Goal: Task Accomplishment & Management: Use online tool/utility

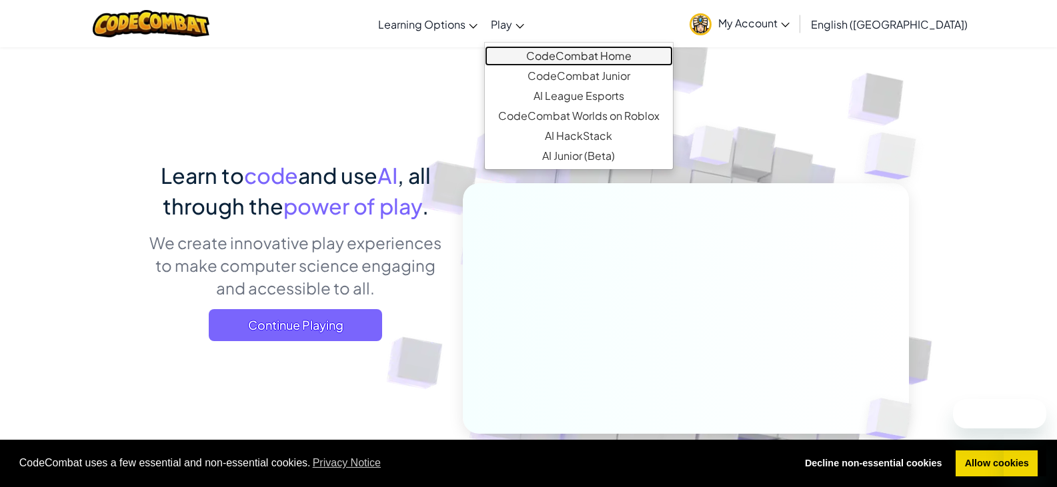
click at [554, 52] on link "CodeCombat Home" at bounding box center [579, 56] width 188 height 20
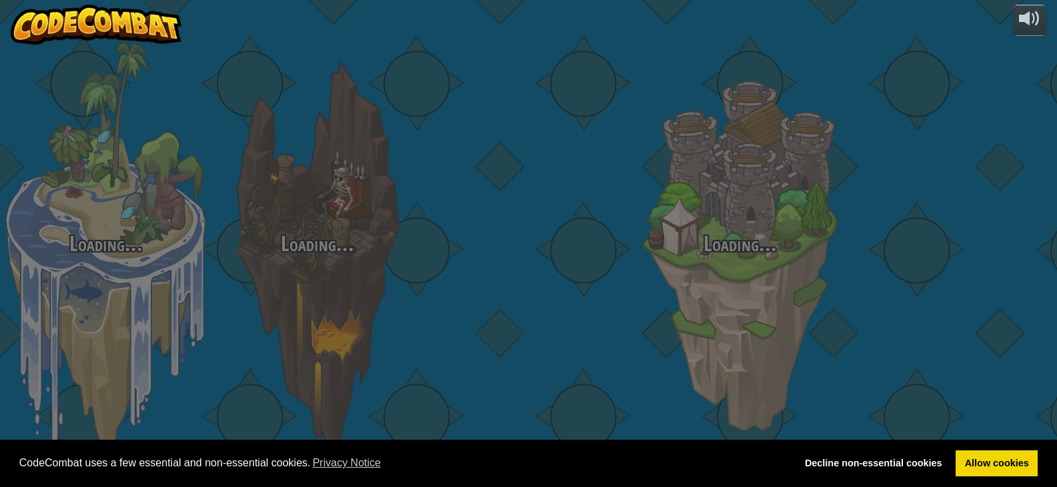
click at [557, 59] on div at bounding box center [528, 211] width 211 height 423
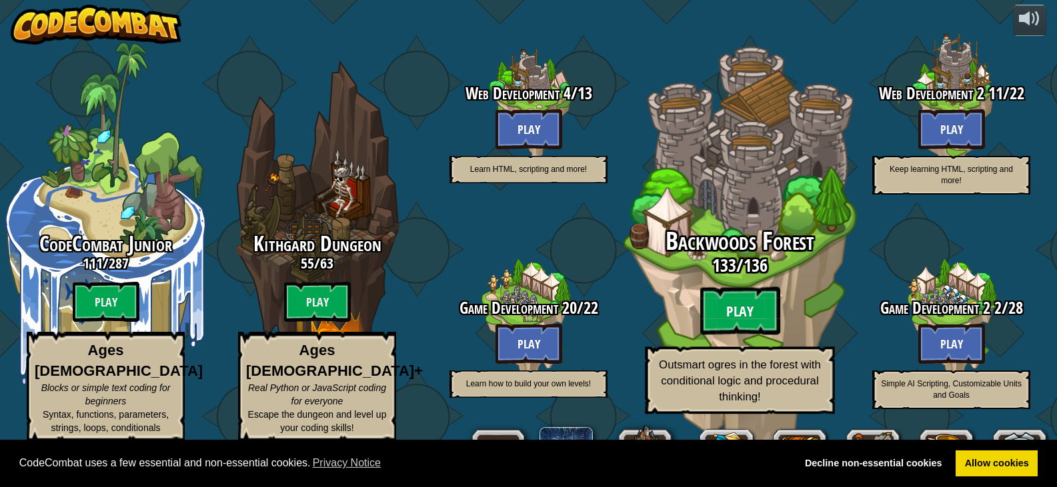
click at [770, 315] on btn "Play" at bounding box center [740, 311] width 80 height 48
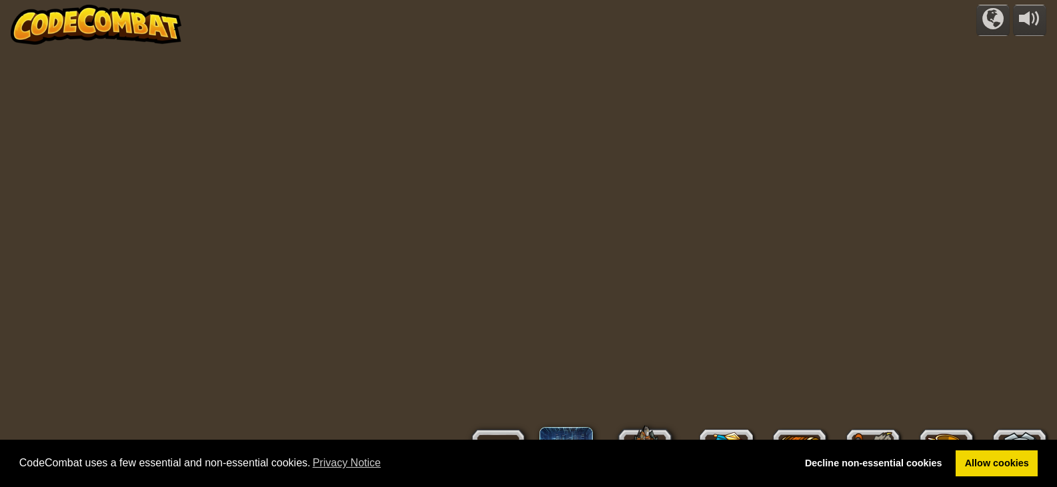
scroll to position [1, 0]
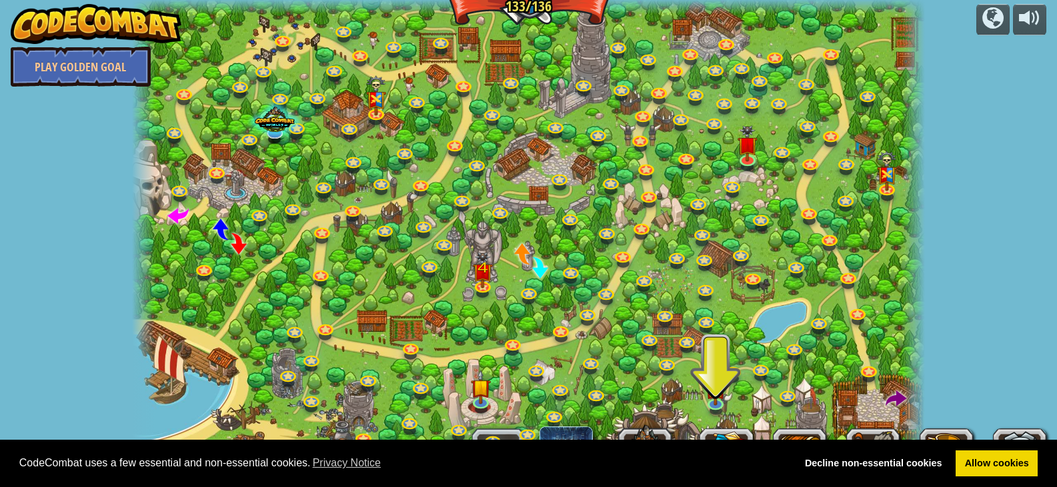
click at [981, 36] on div "powered by Play Golden Goal Backwoods Ambush (practice) Conditionally ambush so…" at bounding box center [528, 242] width 1057 height 487
click at [989, 17] on div at bounding box center [992, 17] width 21 height 21
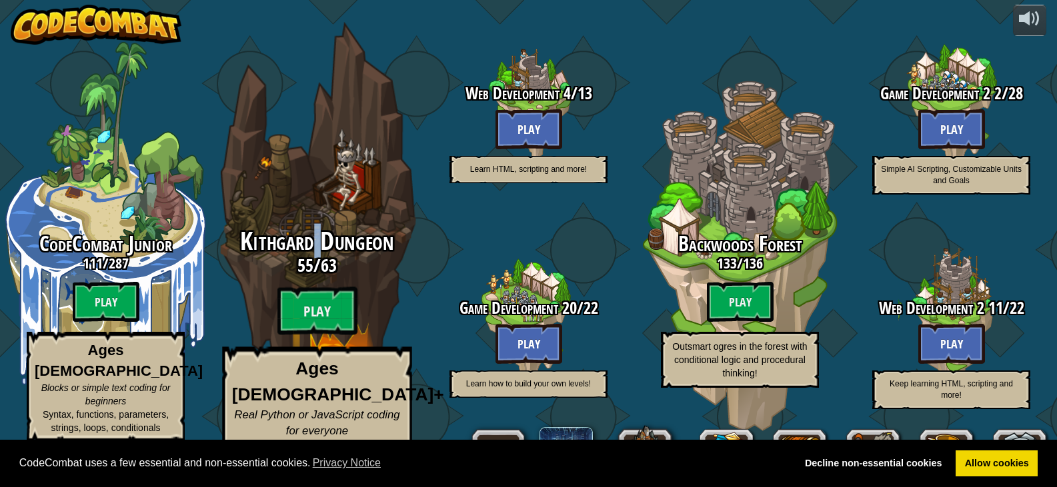
click at [319, 252] on span "Kithgard Dungeon" at bounding box center [316, 241] width 153 height 35
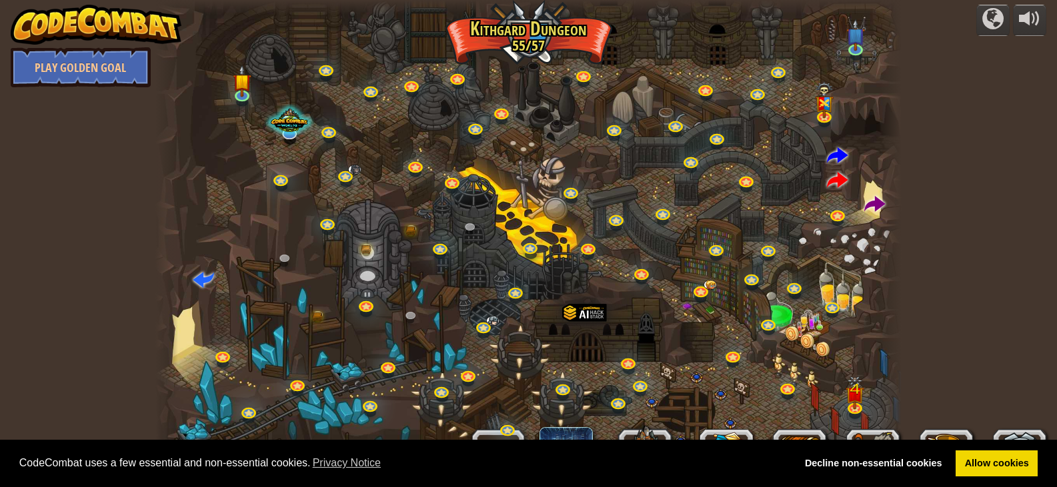
click at [824, 132] on div "Twisted Canyon Challenge: collect the most gold using all the programming skill…" at bounding box center [527, 243] width 745 height 487
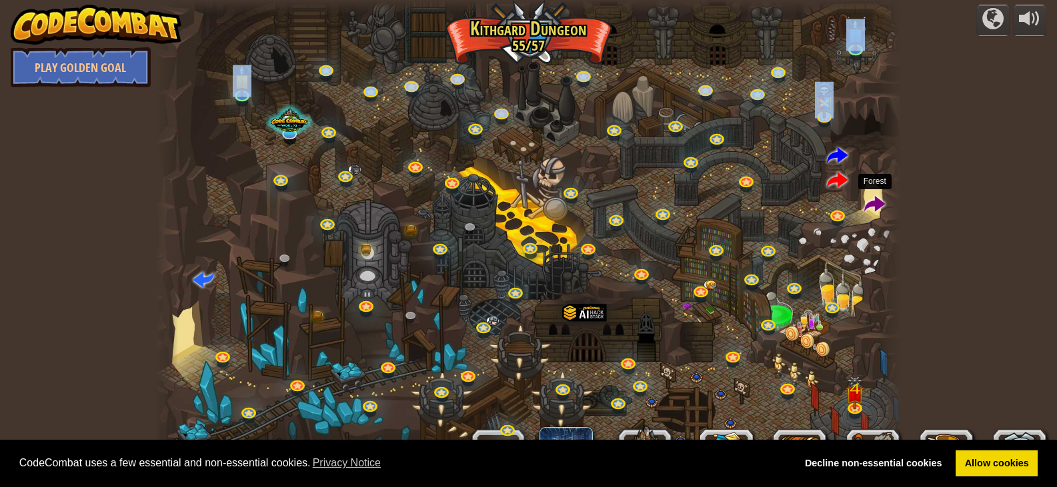
click at [870, 201] on span at bounding box center [874, 205] width 21 height 21
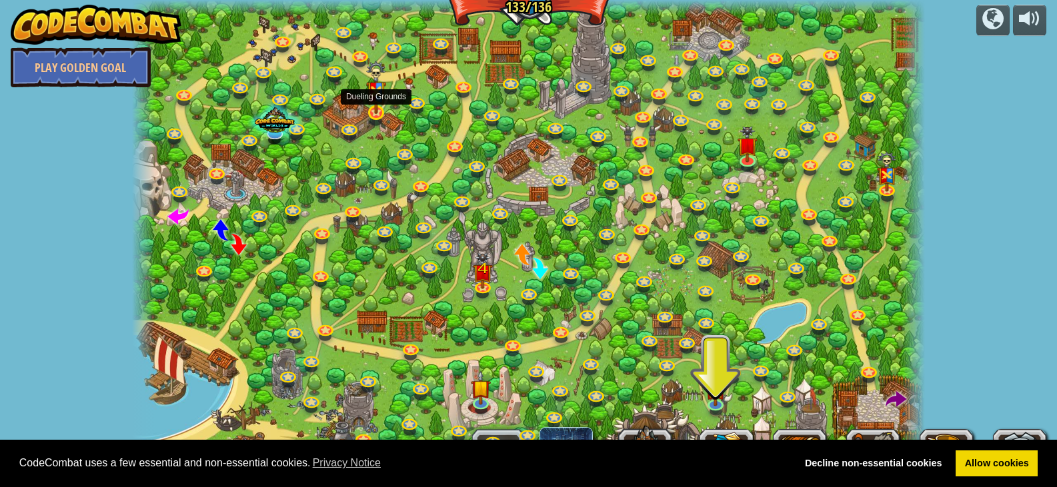
click at [385, 101] on img at bounding box center [376, 87] width 20 height 53
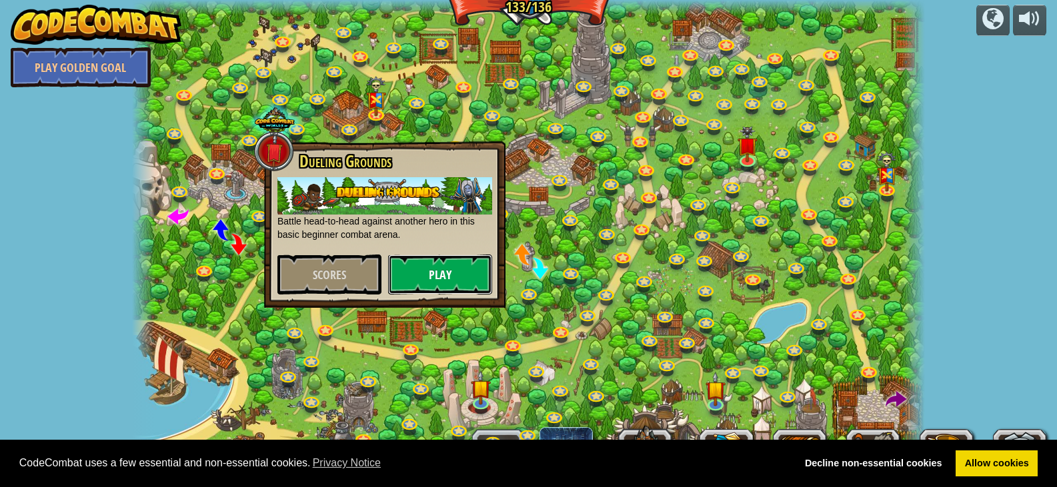
click at [440, 277] on button "Play" at bounding box center [440, 275] width 104 height 40
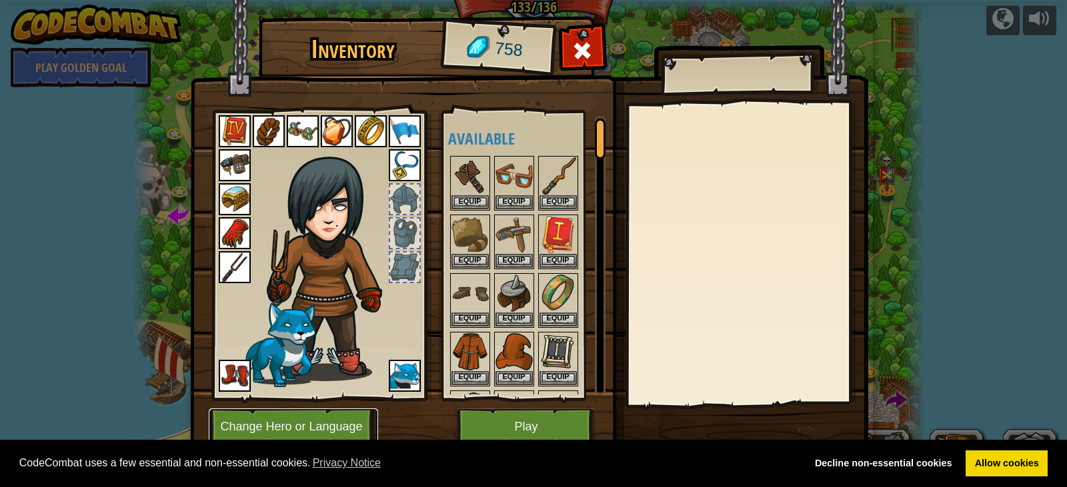
click at [256, 423] on button "Change Hero or Language" at bounding box center [293, 427] width 169 height 37
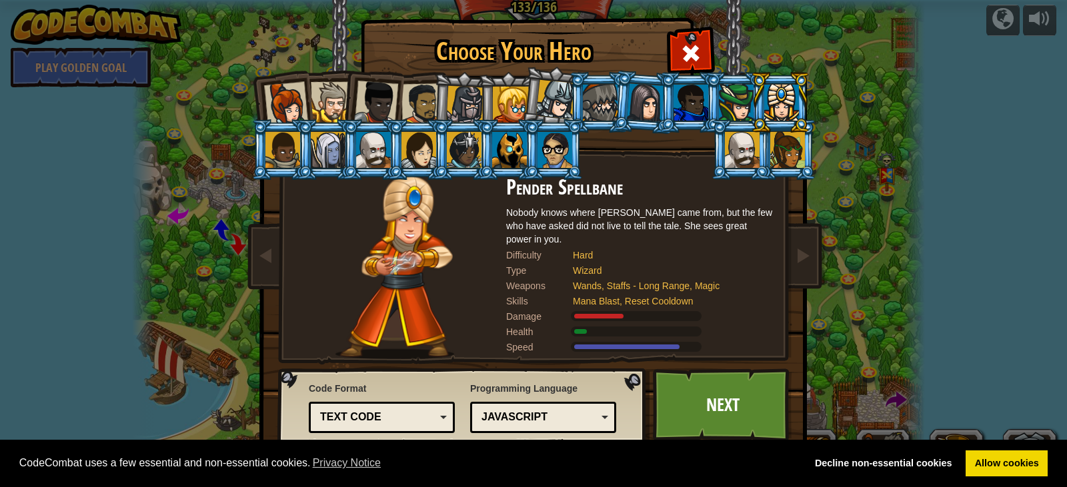
click at [609, 108] on div at bounding box center [600, 103] width 35 height 36
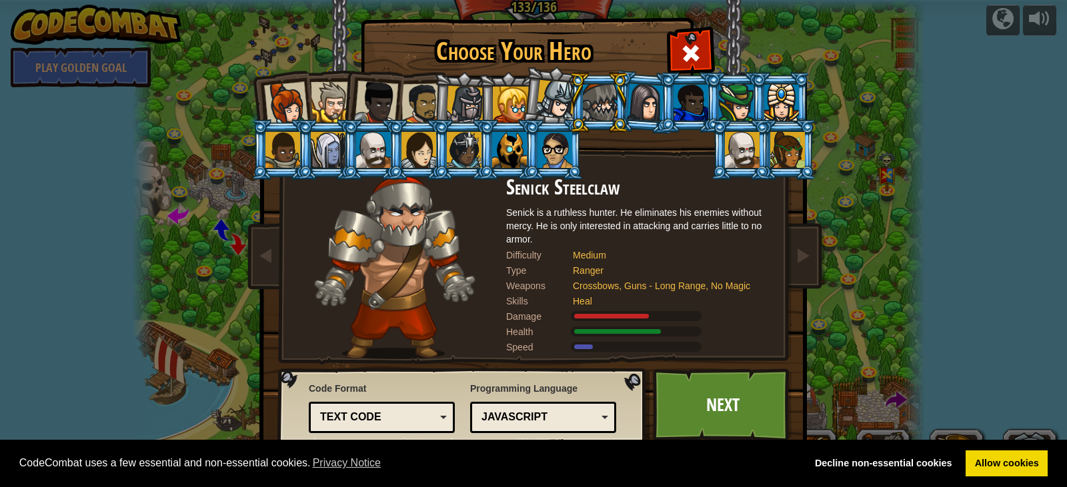
click at [599, 95] on div at bounding box center [600, 103] width 35 height 36
click at [689, 411] on link "Next" at bounding box center [722, 405] width 139 height 73
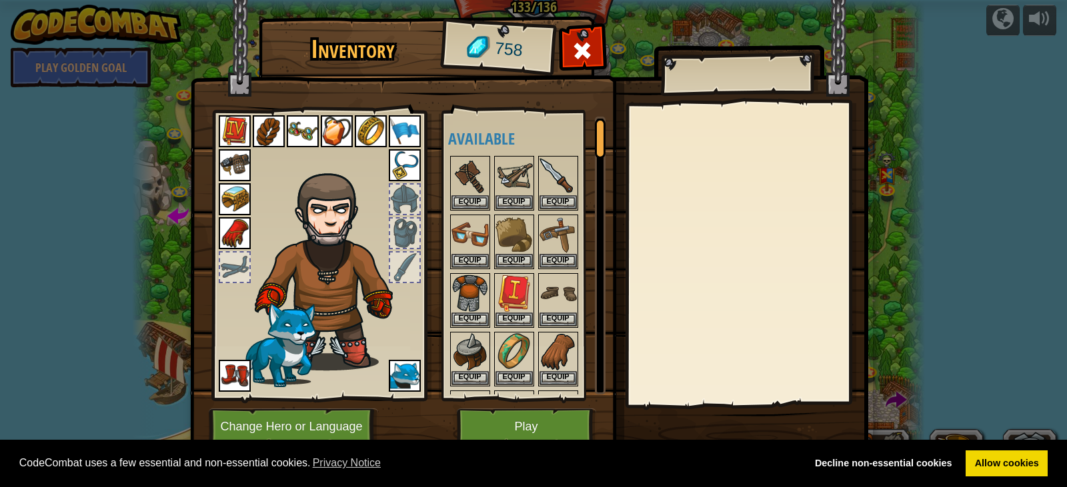
click at [746, 408] on img at bounding box center [529, 217] width 678 height 484
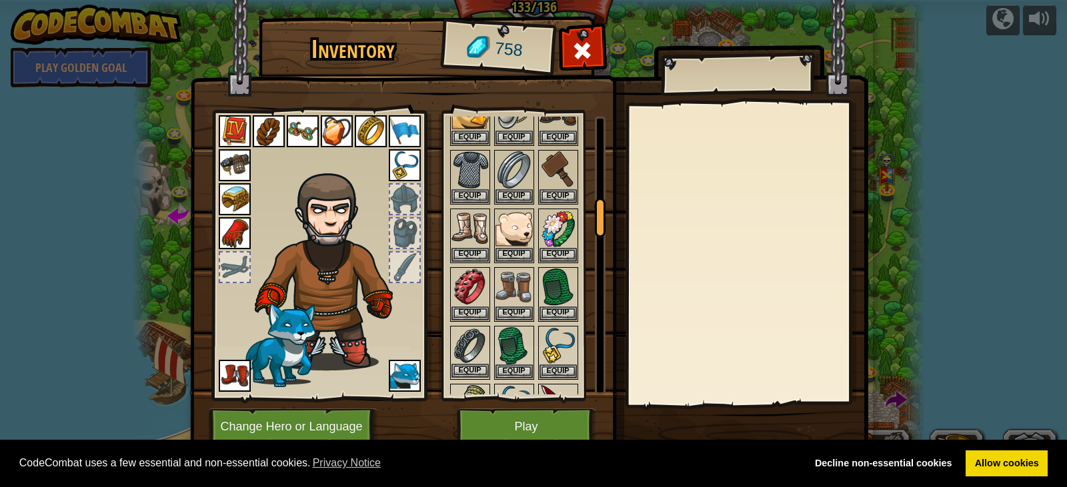
scroll to position [733, 0]
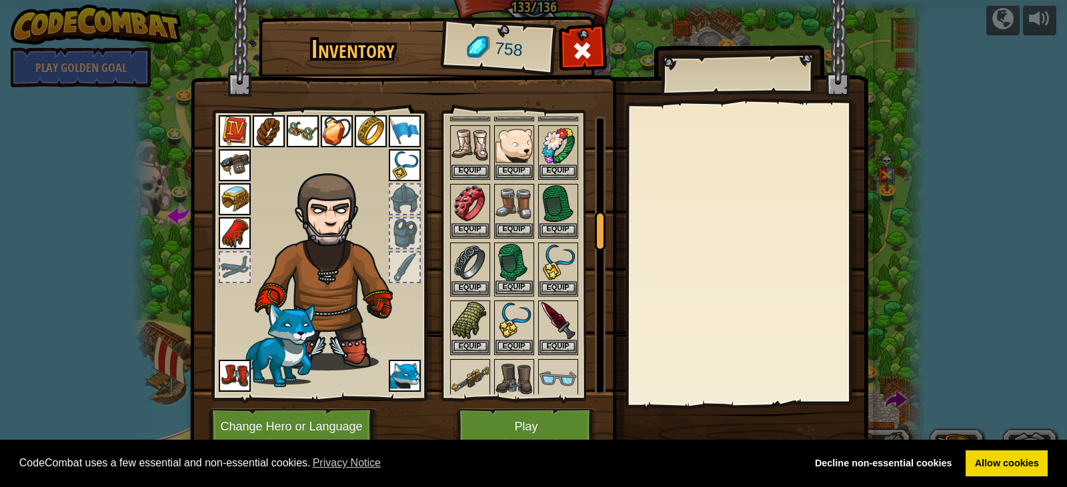
click at [521, 269] on img at bounding box center [513, 262] width 37 height 37
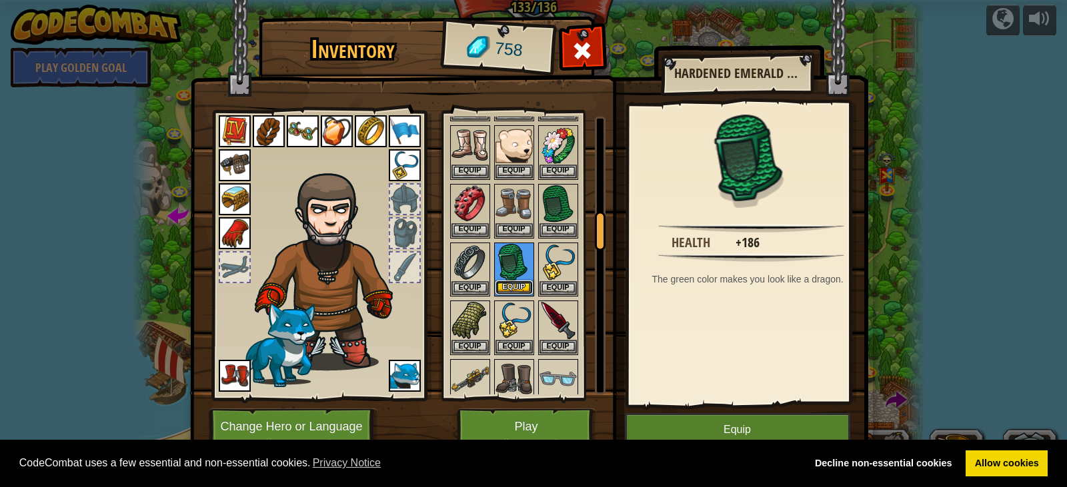
click at [512, 292] on button "Equip" at bounding box center [513, 288] width 37 height 14
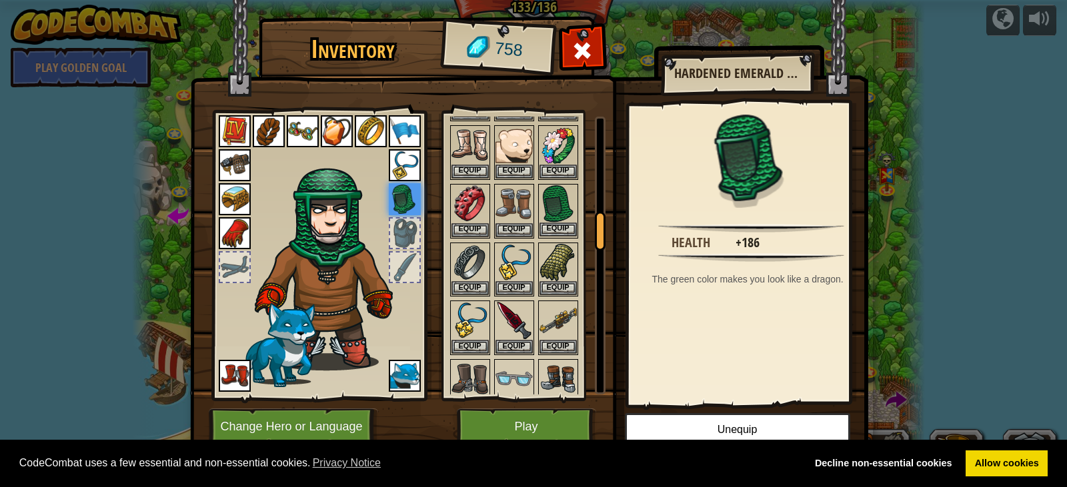
click at [545, 196] on img at bounding box center [557, 203] width 37 height 37
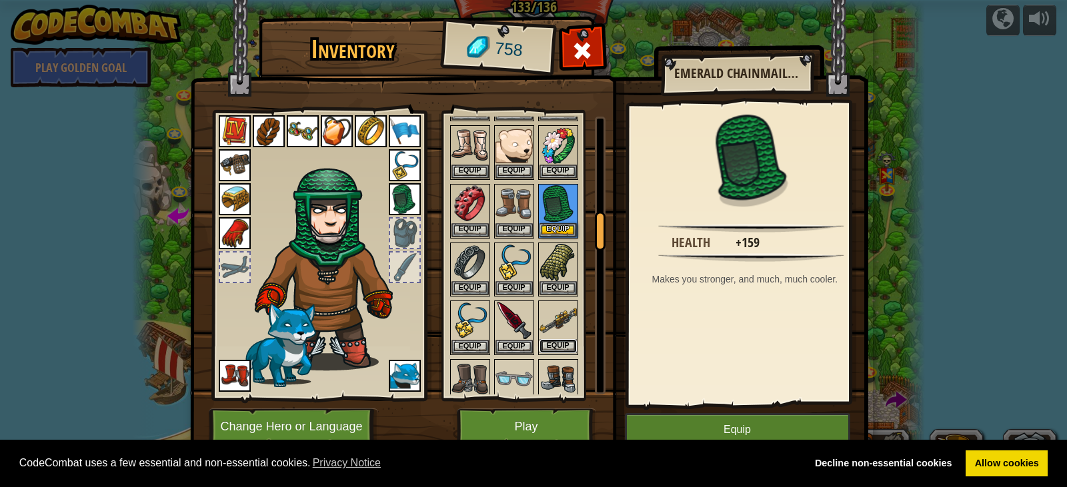
click at [562, 355] on div "Equip" at bounding box center [558, 328] width 40 height 55
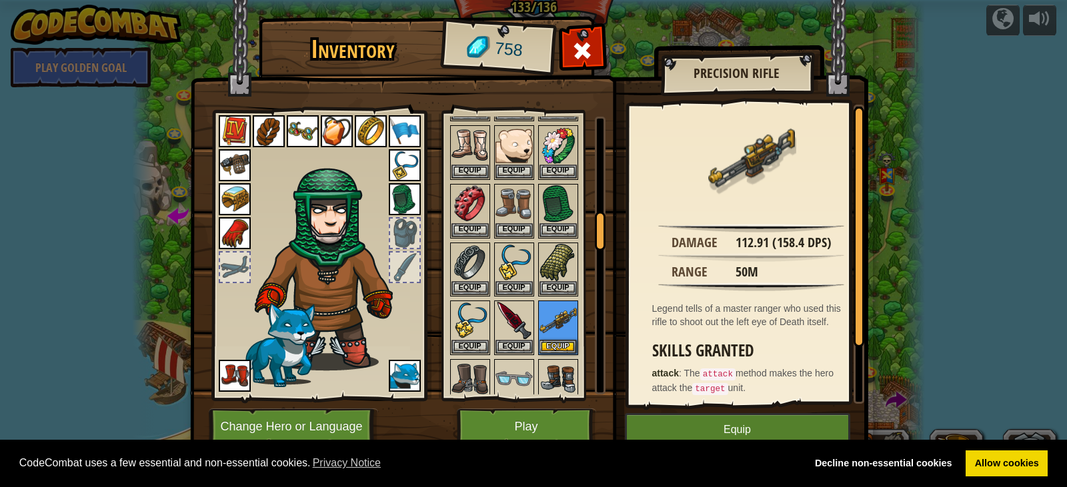
click at [562, 357] on div at bounding box center [531, 6] width 167 height 1171
click at [569, 341] on button "Equip" at bounding box center [557, 346] width 37 height 14
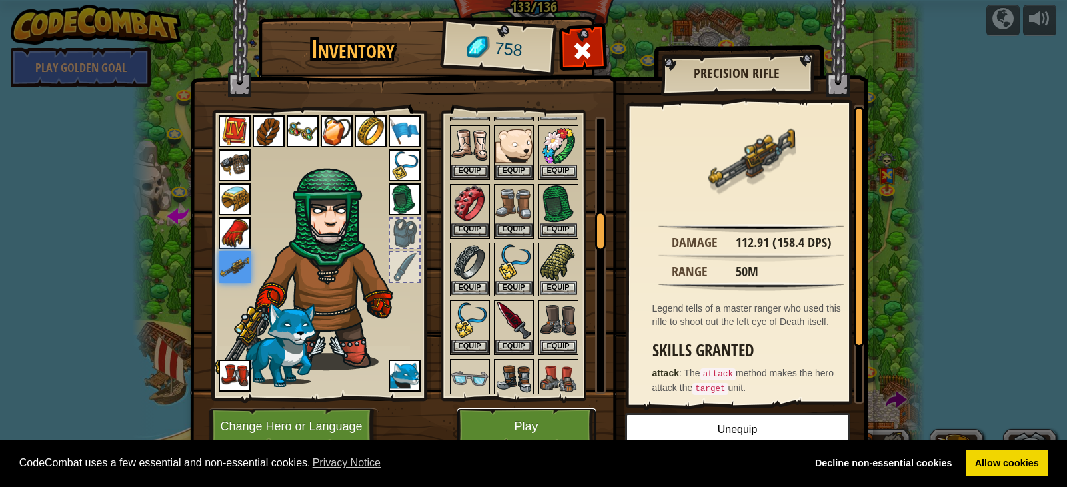
click at [507, 445] on button "Play" at bounding box center [526, 427] width 139 height 37
click at [503, 441] on button "Play" at bounding box center [526, 427] width 139 height 37
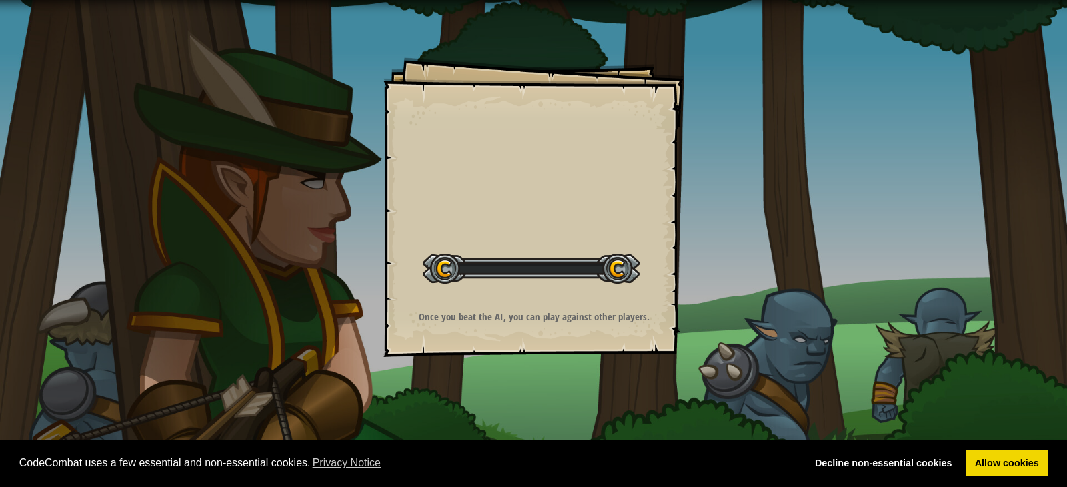
click at [499, 425] on div "Goals Start Level Error loading from server. Try refreshing the page. You'll ne…" at bounding box center [533, 243] width 1067 height 487
click at [456, 289] on div "Goals Start Level Error loading from server. Try refreshing the page. You'll ne…" at bounding box center [533, 207] width 300 height 300
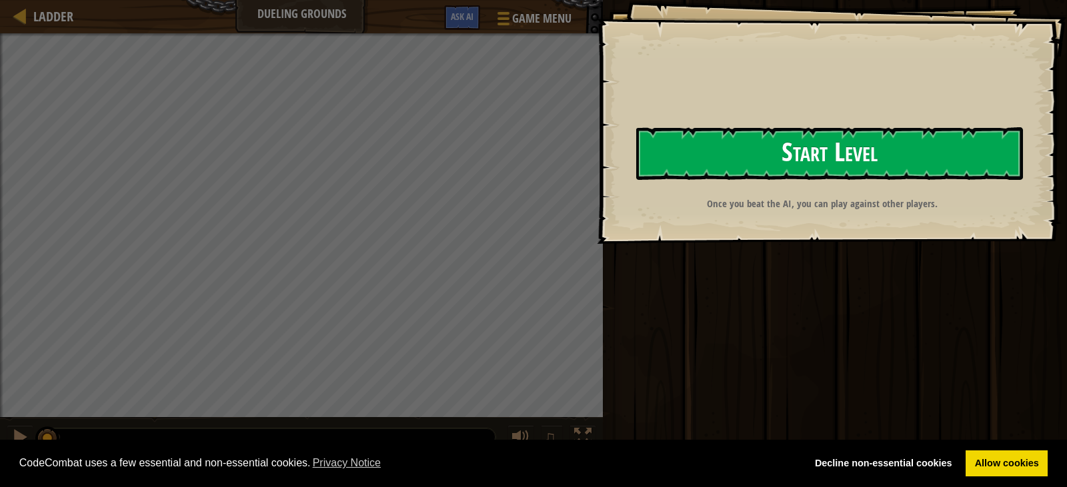
drag, startPoint x: 768, startPoint y: 118, endPoint x: 749, endPoint y: 140, distance: 28.8
click at [753, 135] on div "Goals Start Level Error loading from server. Try refreshing the page. You'll ne…" at bounding box center [832, 122] width 470 height 244
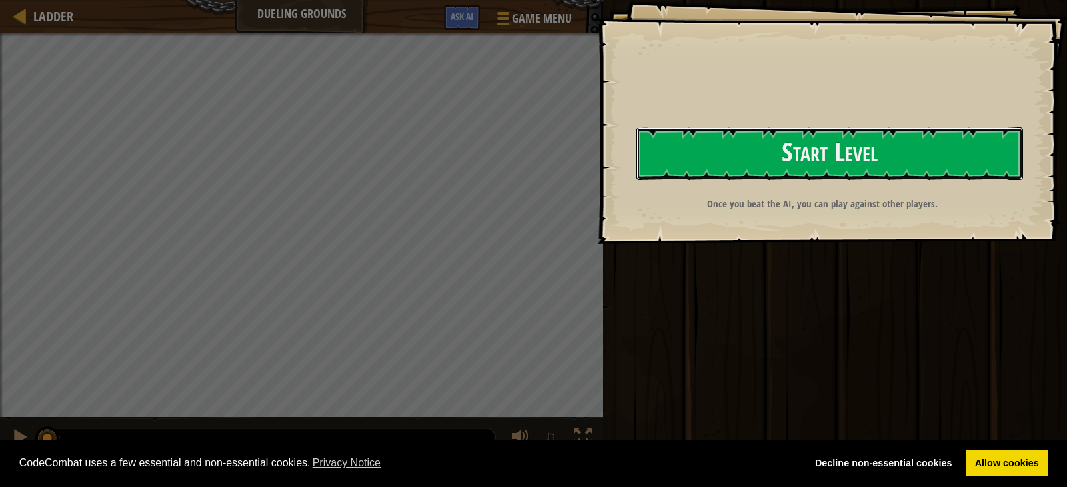
drag, startPoint x: 749, startPoint y: 140, endPoint x: 656, endPoint y: 263, distance: 154.6
click at [749, 141] on button "Start Level" at bounding box center [829, 153] width 387 height 53
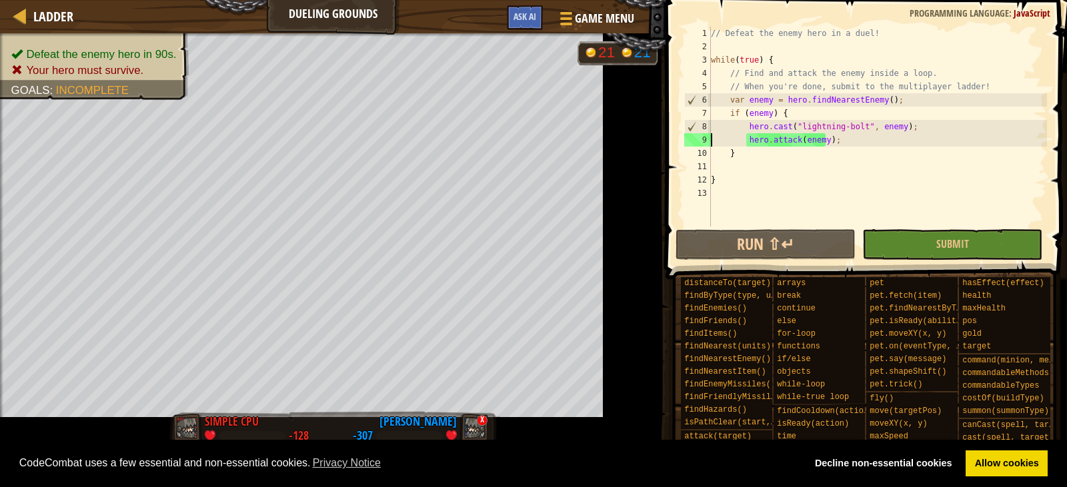
type textarea "hero.attack(enemy);"
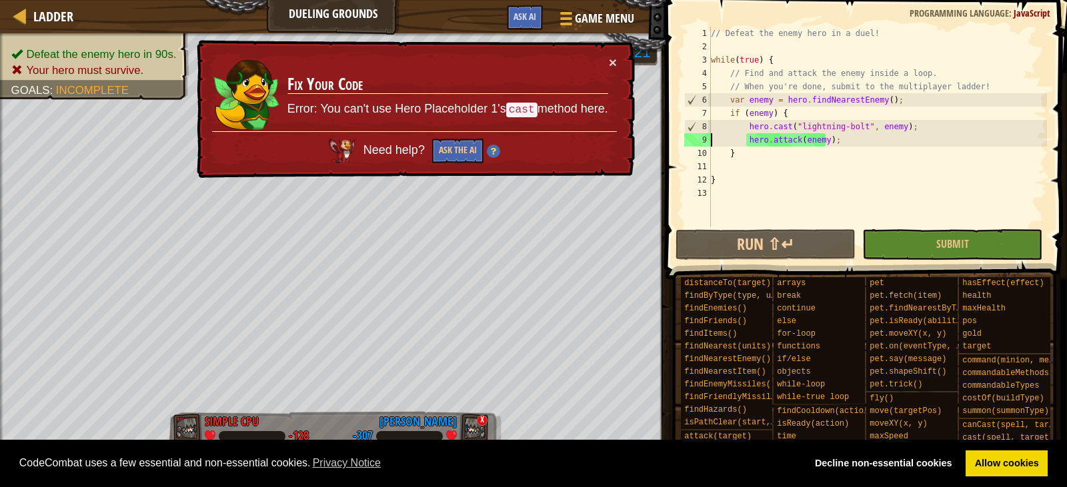
click at [601, 63] on td "Fix Your Code Error: You can't use Hero Placeholder 1's cast method here." at bounding box center [447, 94] width 323 height 79
click at [613, 66] on button "×" at bounding box center [613, 66] width 9 height 14
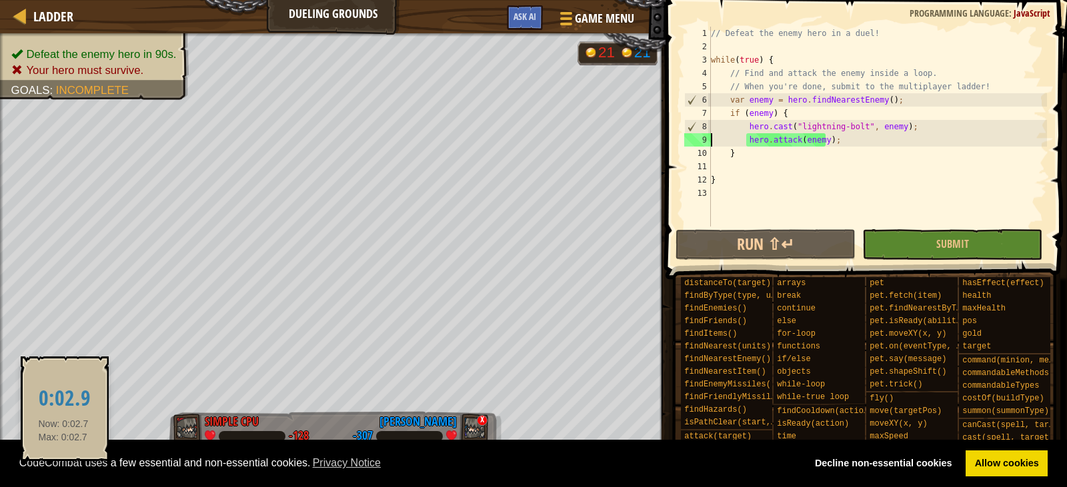
drag, startPoint x: 63, startPoint y: 470, endPoint x: 67, endPoint y: 445, distance: 25.0
click at [32, 475] on div "Ladder Dueling Grounds Game Menu Done Ask AI 1 הההההההההההההההההההההההההההההההה…" at bounding box center [533, 243] width 1067 height 487
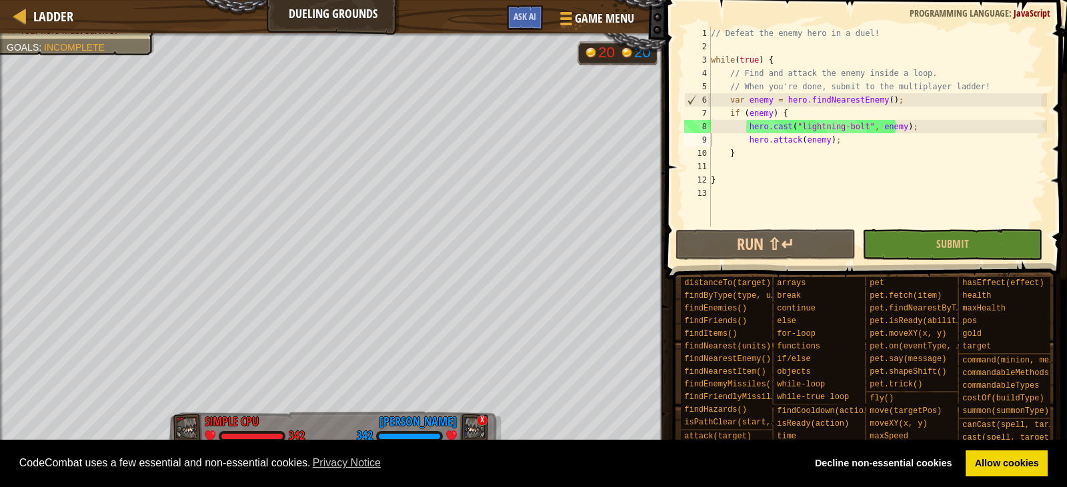
click at [17, 467] on div at bounding box center [19, 471] width 17 height 17
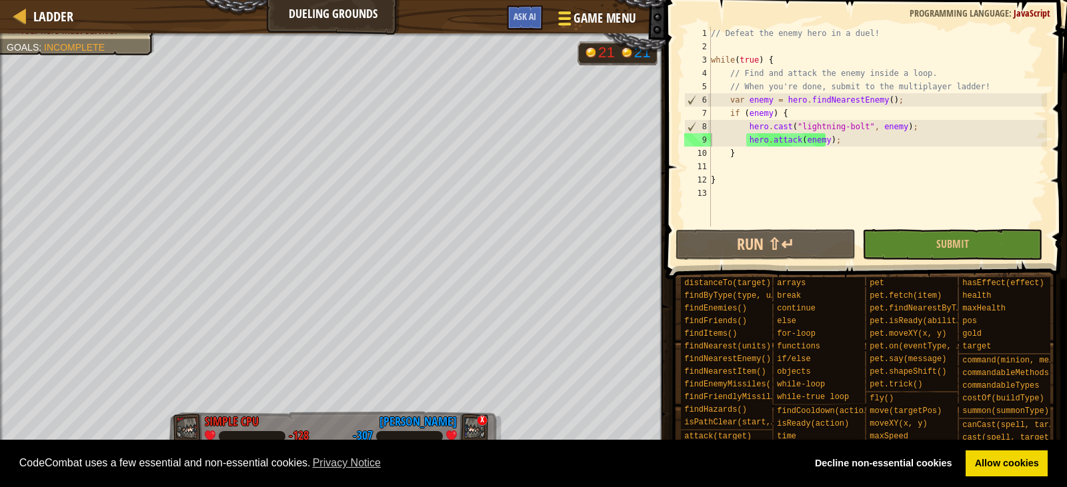
click at [584, 25] on span "Game Menu" at bounding box center [604, 18] width 62 height 18
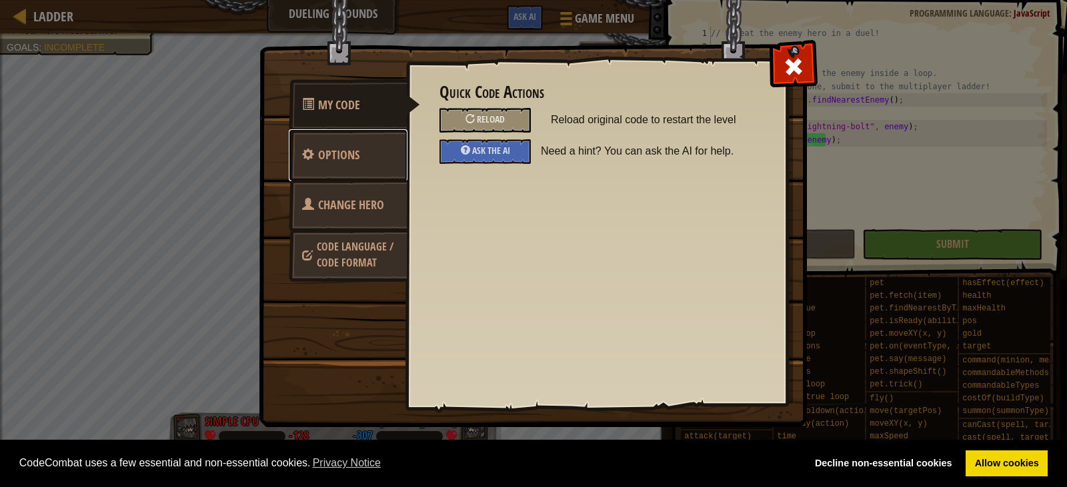
click at [351, 153] on span "Options" at bounding box center [338, 155] width 41 height 17
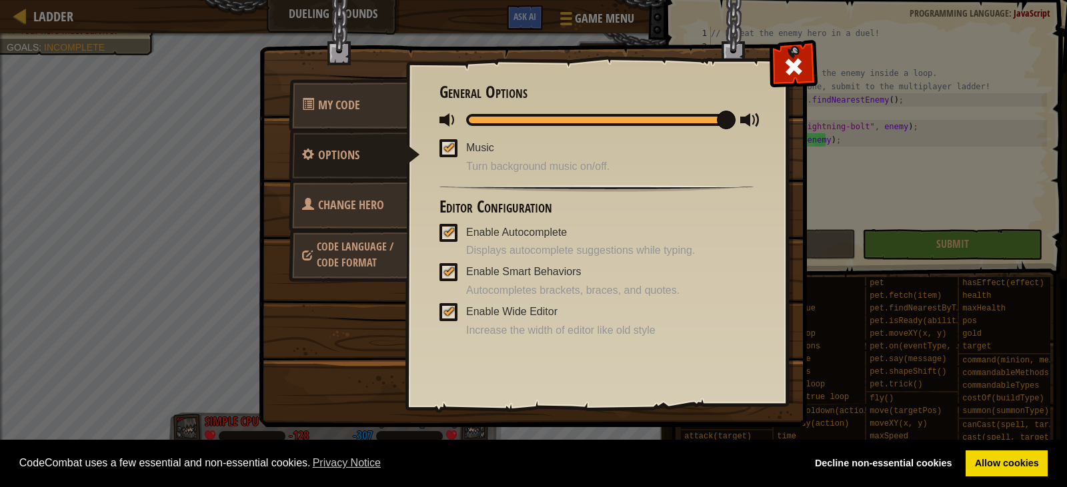
click at [444, 135] on div "General Options Music Turn background music on/off. Editor Configuration Enable…" at bounding box center [596, 210] width 314 height 255
click at [439, 142] on div "Quick Code Actions Reload Reload original code to restart the level Ask the AI …" at bounding box center [596, 212] width 381 height 330
click at [445, 142] on span at bounding box center [448, 148] width 18 height 18
click at [0, 0] on input "Music" at bounding box center [0, 0] width 0 height 0
drag, startPoint x: 727, startPoint y: 117, endPoint x: 458, endPoint y: 122, distance: 269.3
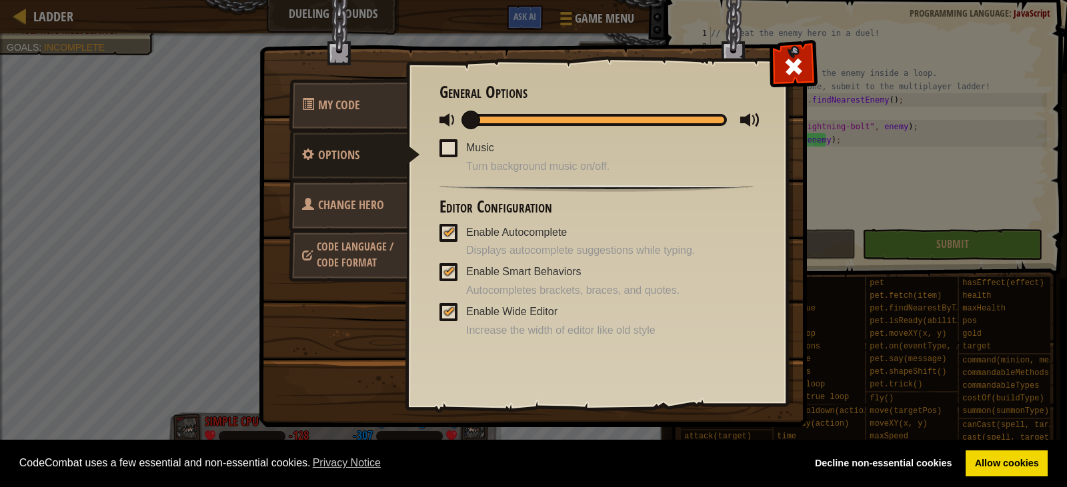
click at [455, 125] on div at bounding box center [596, 119] width 314 height 17
click at [799, 67] on span at bounding box center [793, 66] width 21 height 21
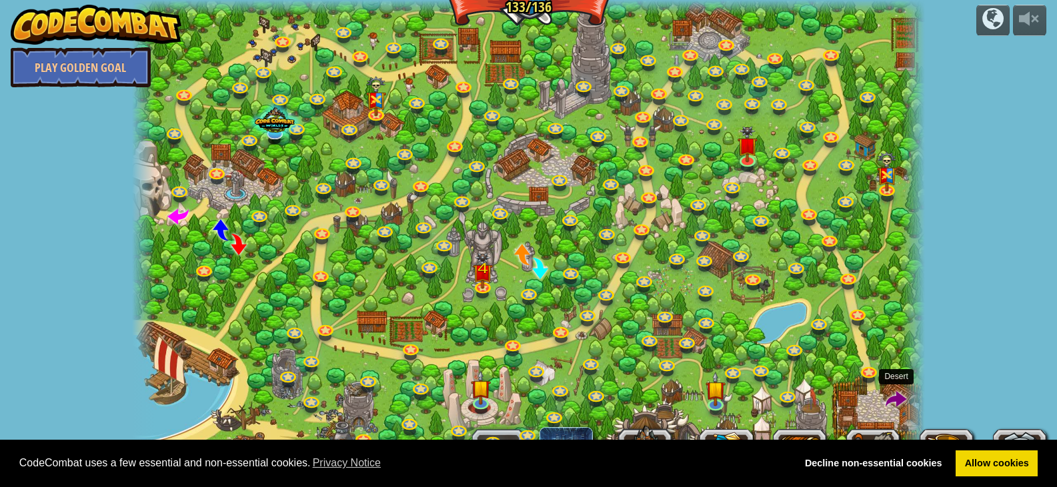
click at [889, 397] on span at bounding box center [895, 400] width 21 height 21
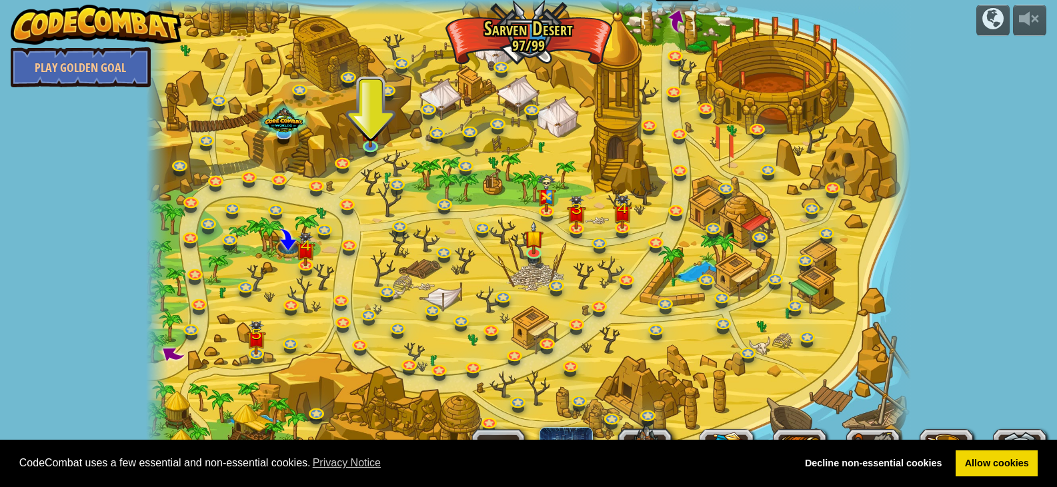
click at [672, 22] on span at bounding box center [676, 20] width 27 height 27
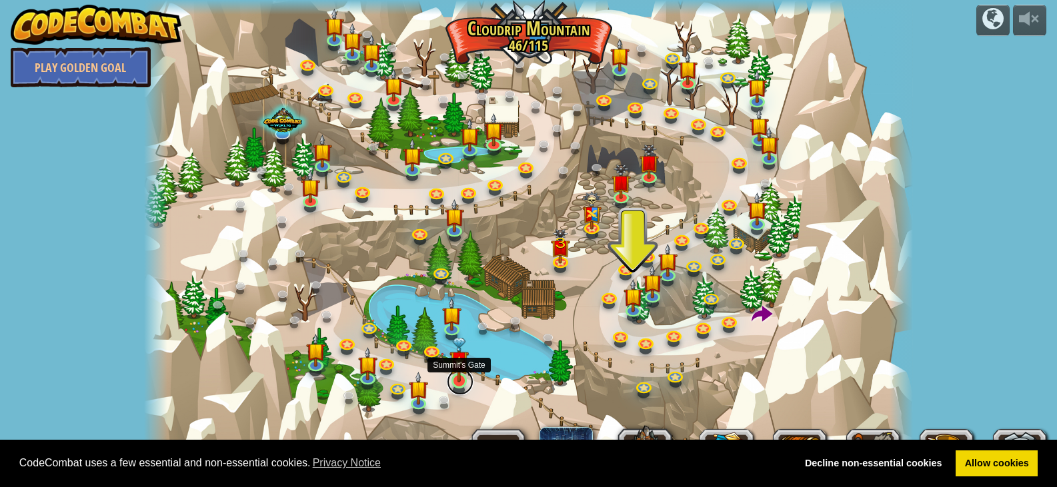
click at [455, 385] on link at bounding box center [460, 382] width 27 height 27
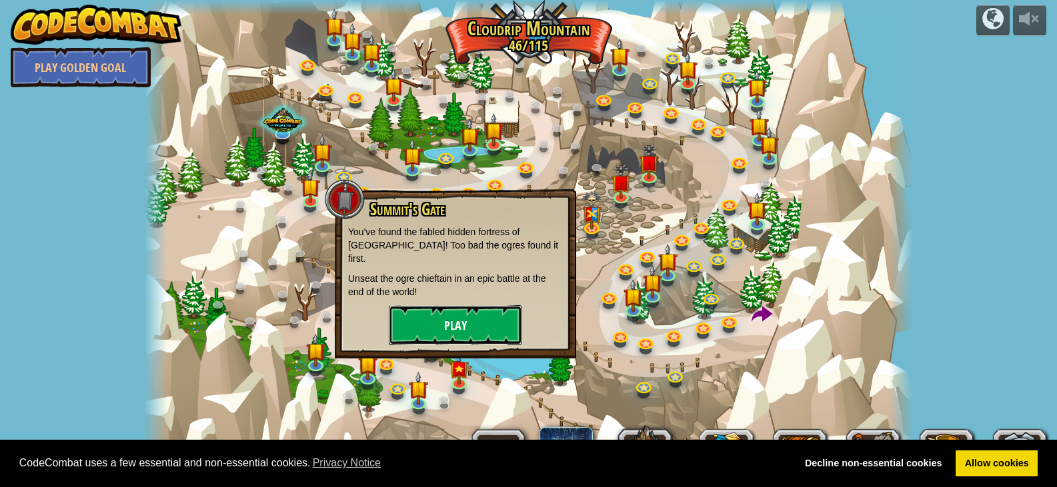
click at [471, 311] on button "Play" at bounding box center [455, 325] width 133 height 40
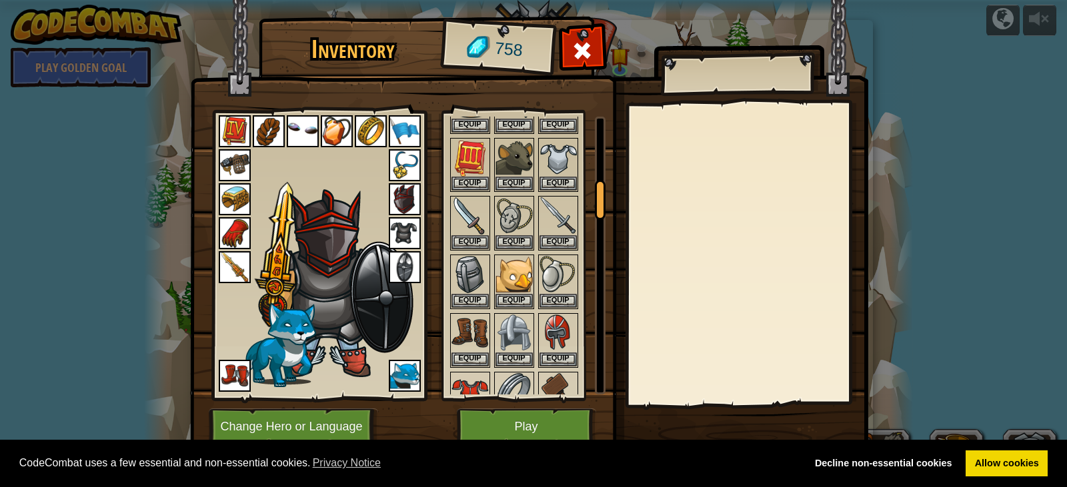
scroll to position [733, 0]
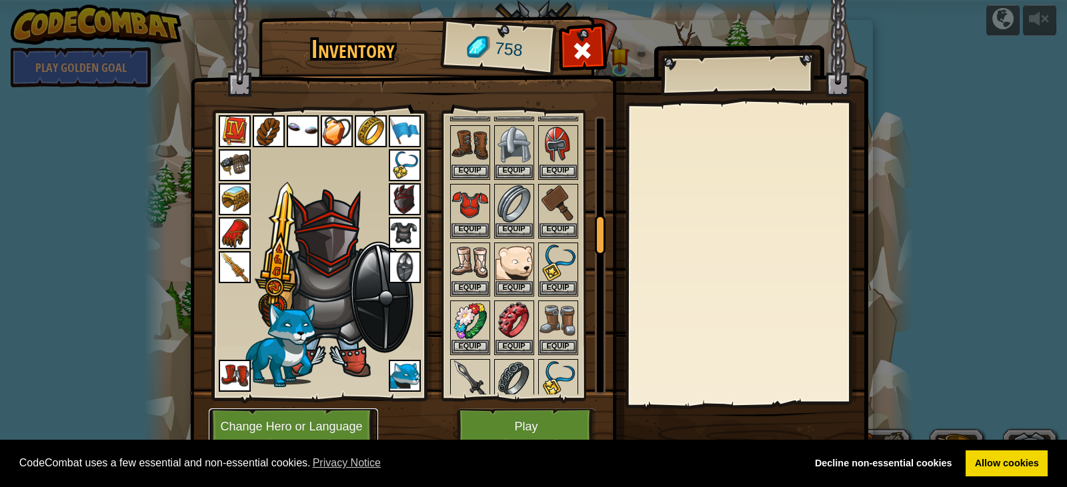
click at [341, 412] on button "Change Hero or Language" at bounding box center [293, 427] width 169 height 37
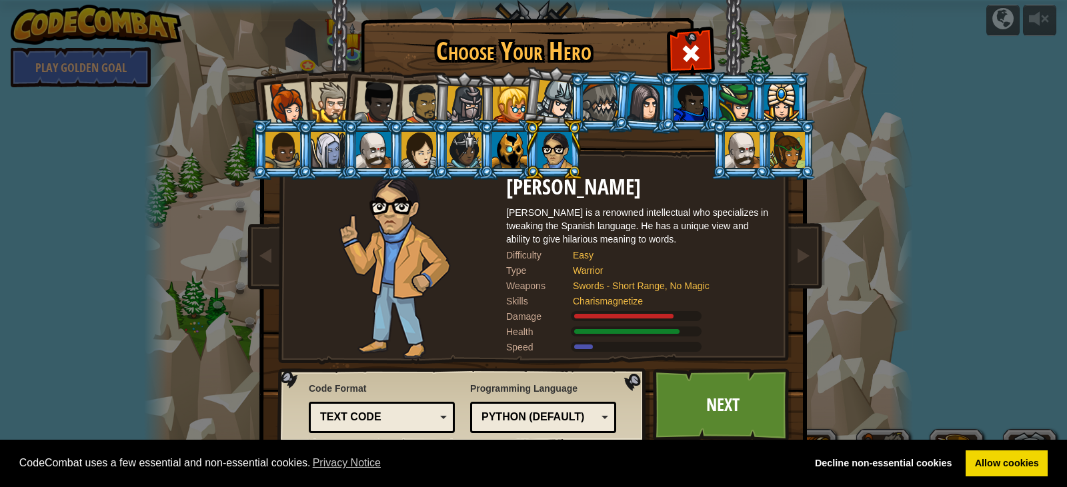
click at [753, 151] on div at bounding box center [742, 150] width 35 height 36
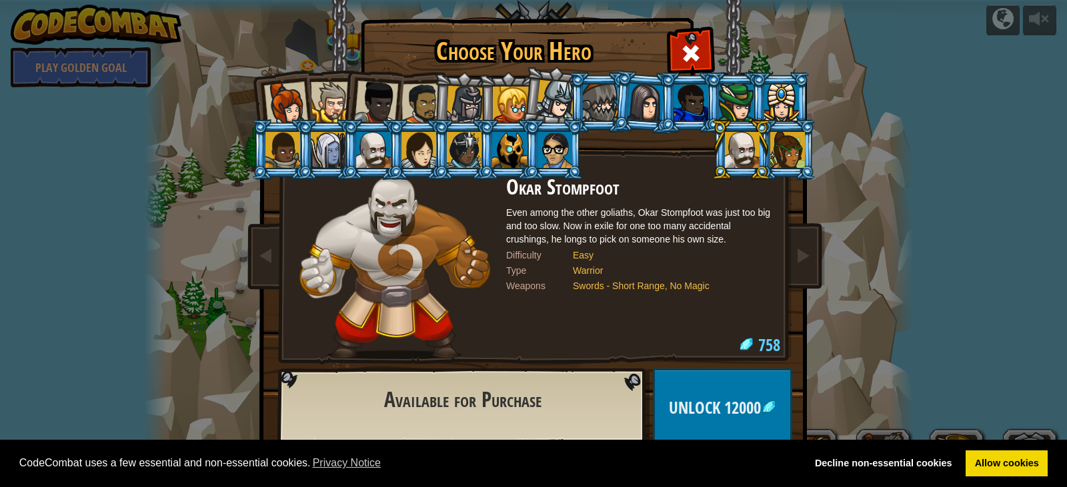
click at [371, 145] on div at bounding box center [373, 150] width 35 height 36
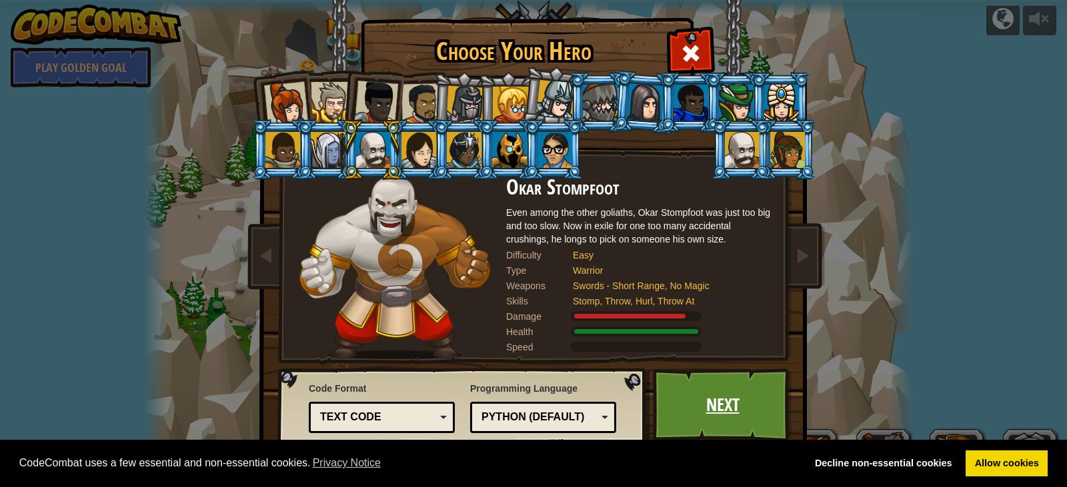
click at [749, 397] on link "Next" at bounding box center [722, 405] width 139 height 73
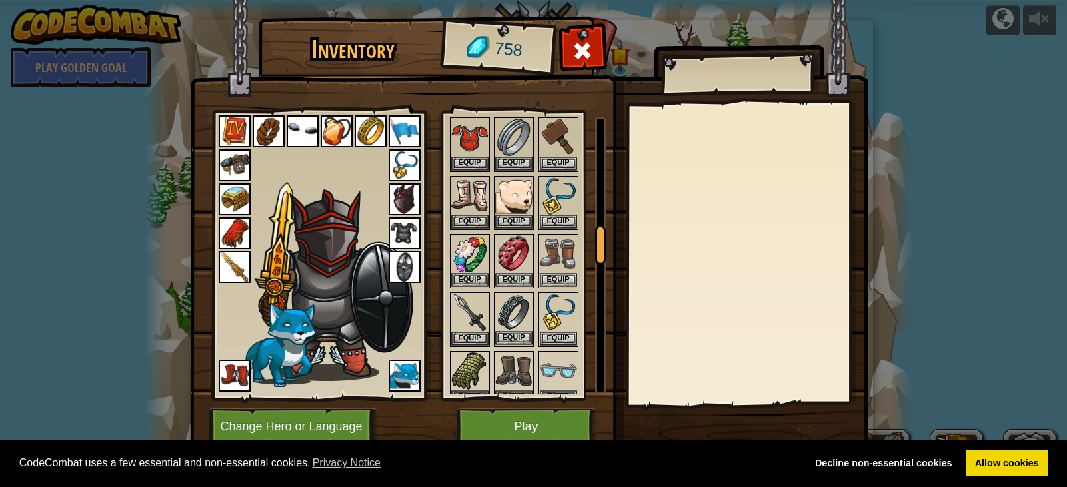
scroll to position [933, 0]
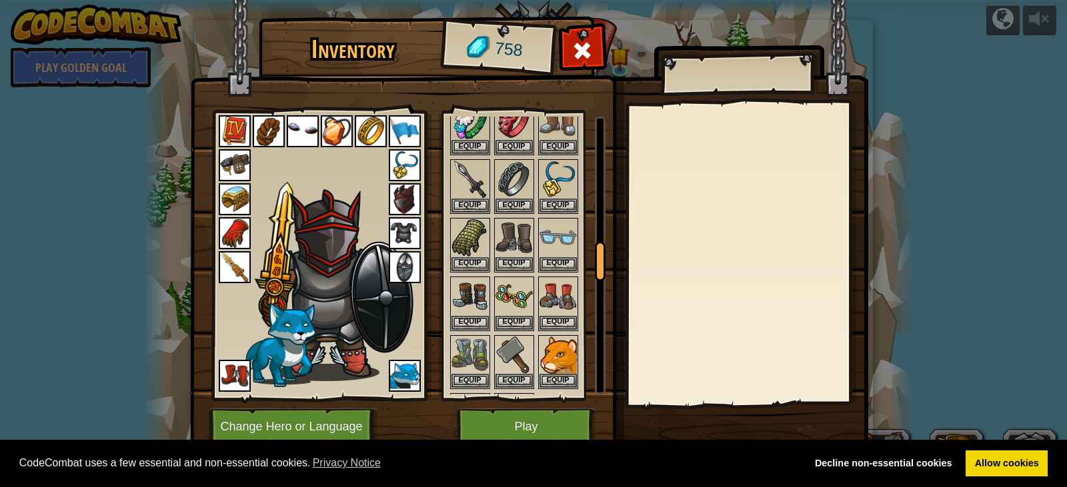
click at [259, 130] on img at bounding box center [269, 131] width 32 height 32
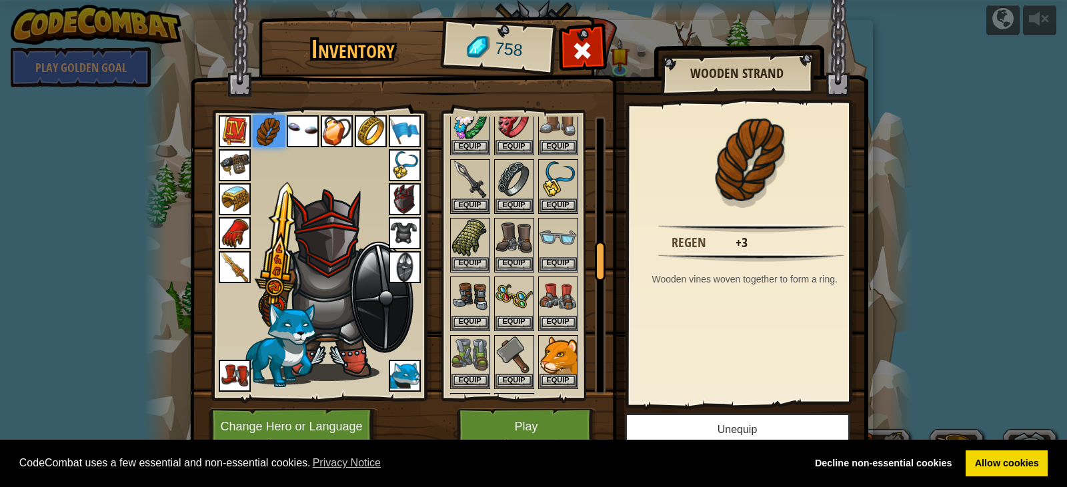
click at [735, 408] on img at bounding box center [529, 217] width 678 height 484
click at [707, 436] on button "Unequip" at bounding box center [737, 429] width 225 height 33
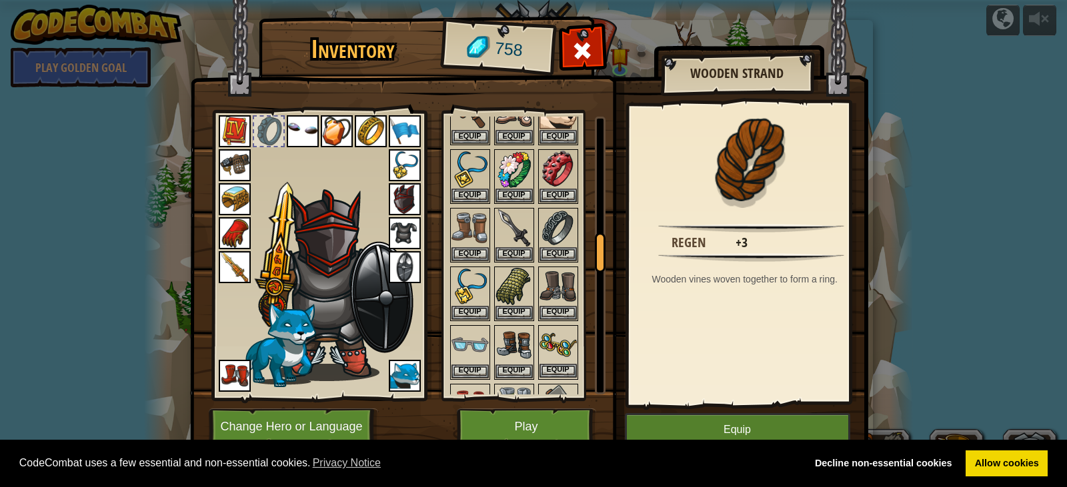
scroll to position [867, 0]
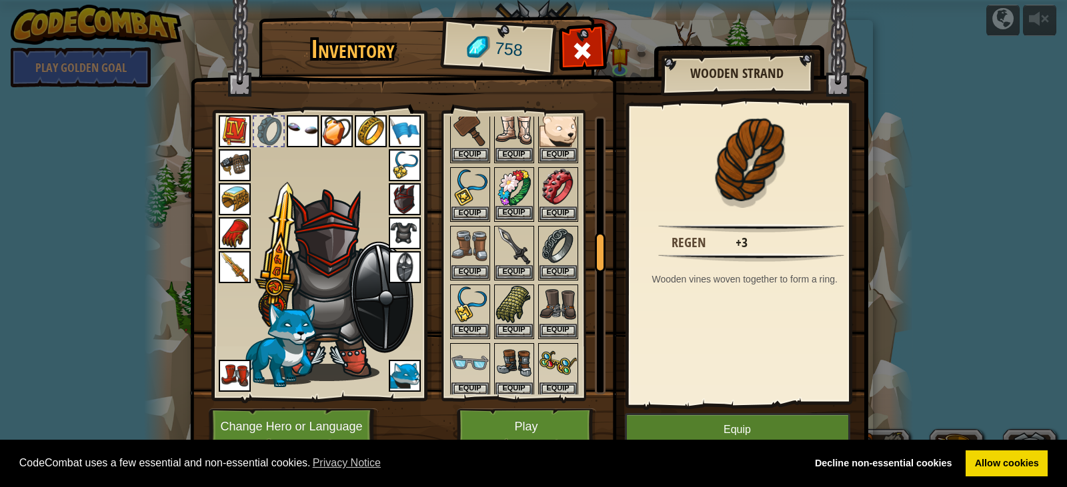
click at [527, 185] on img at bounding box center [513, 187] width 37 height 37
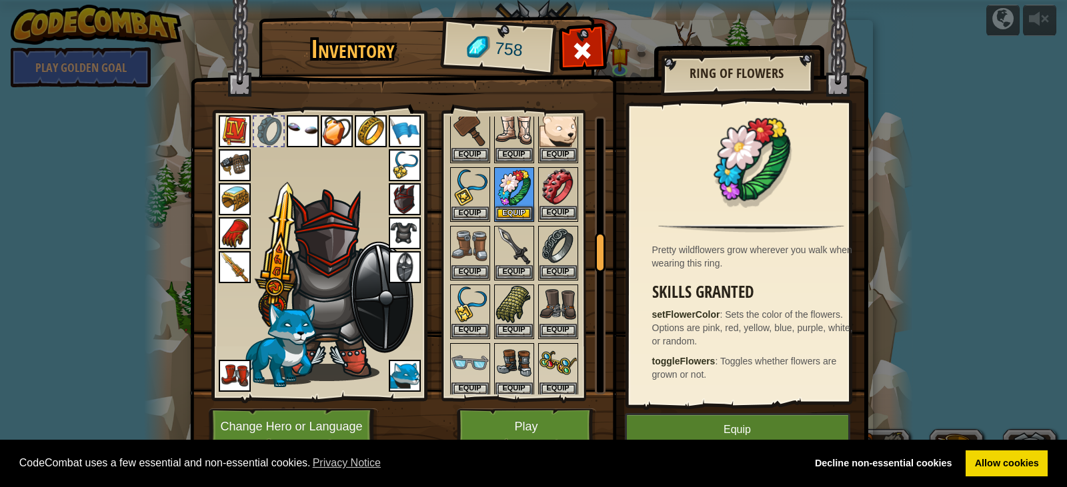
click at [559, 182] on img at bounding box center [557, 187] width 37 height 37
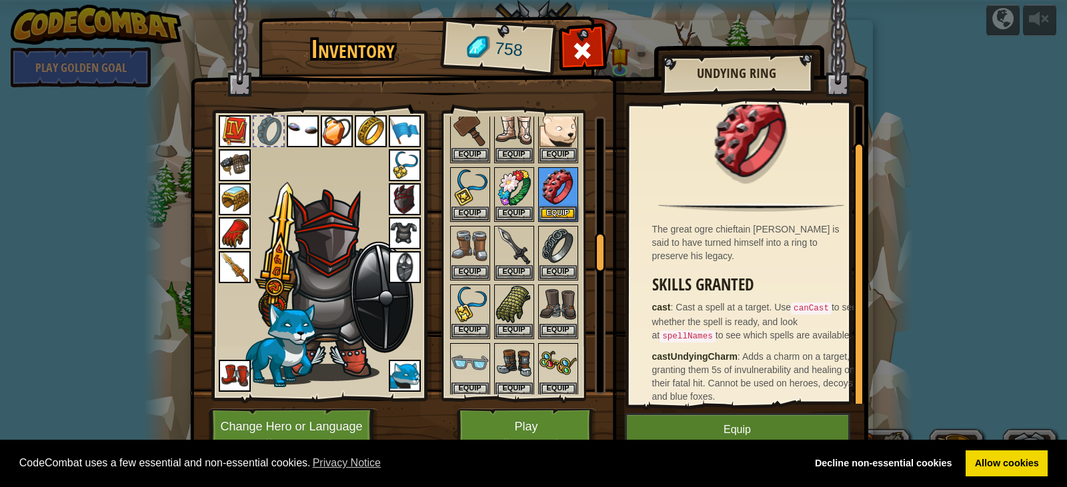
scroll to position [31, 0]
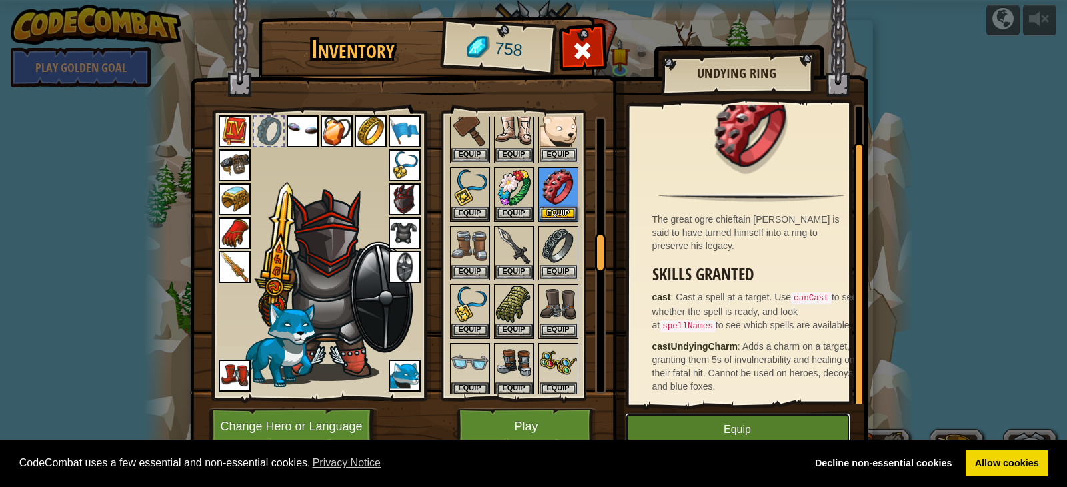
click at [711, 431] on button "Equip" at bounding box center [737, 429] width 225 height 33
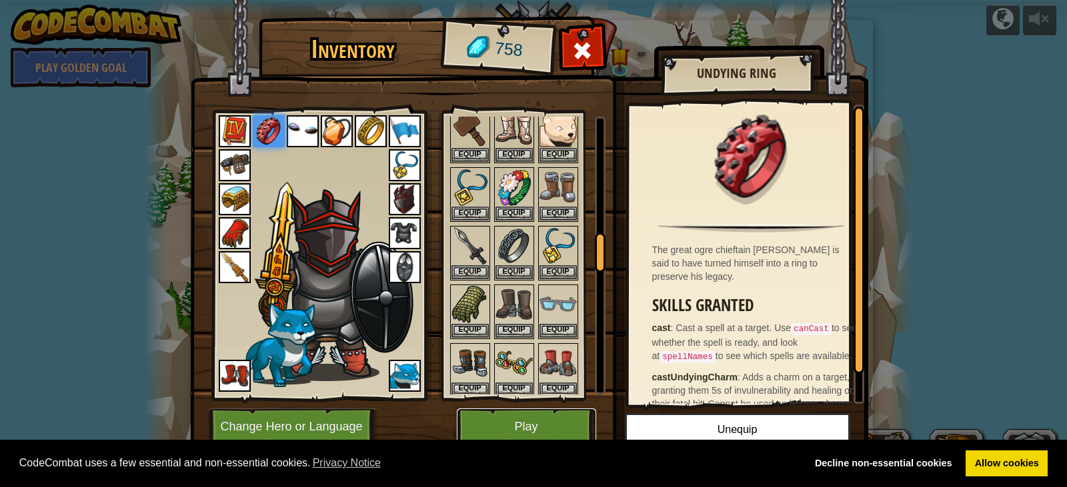
click at [585, 443] on button "Play" at bounding box center [526, 427] width 139 height 37
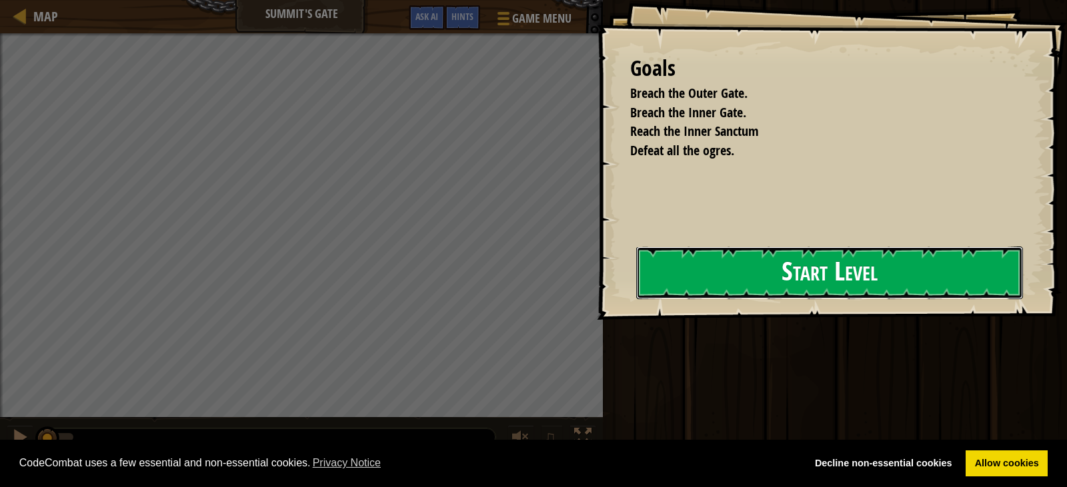
click at [636, 273] on button "Start Level" at bounding box center [829, 273] width 387 height 53
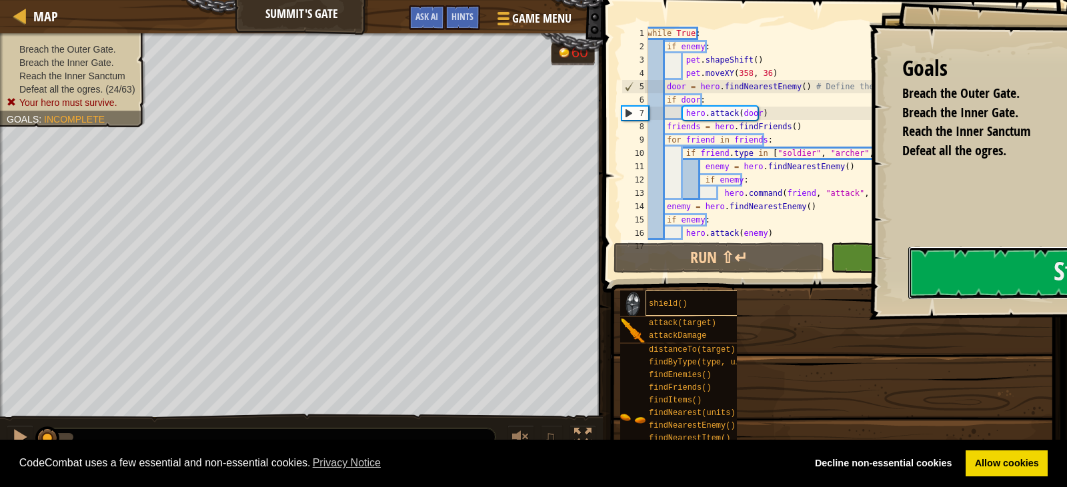
drag, startPoint x: 651, startPoint y: 298, endPoint x: 679, endPoint y: 315, distance: 32.6
click at [679, 315] on div "Goals Breach the Outer Gate. Breach the [GEOGRAPHIC_DATA]. Reach the Inner Sanc…" at bounding box center [533, 243] width 1067 height 487
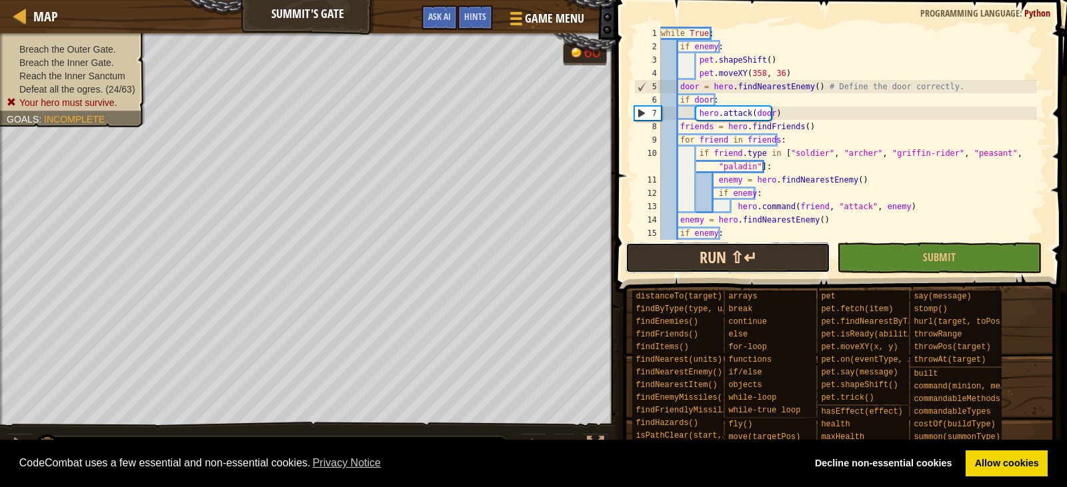
click at [752, 251] on button "Run ⇧↵" at bounding box center [727, 258] width 205 height 31
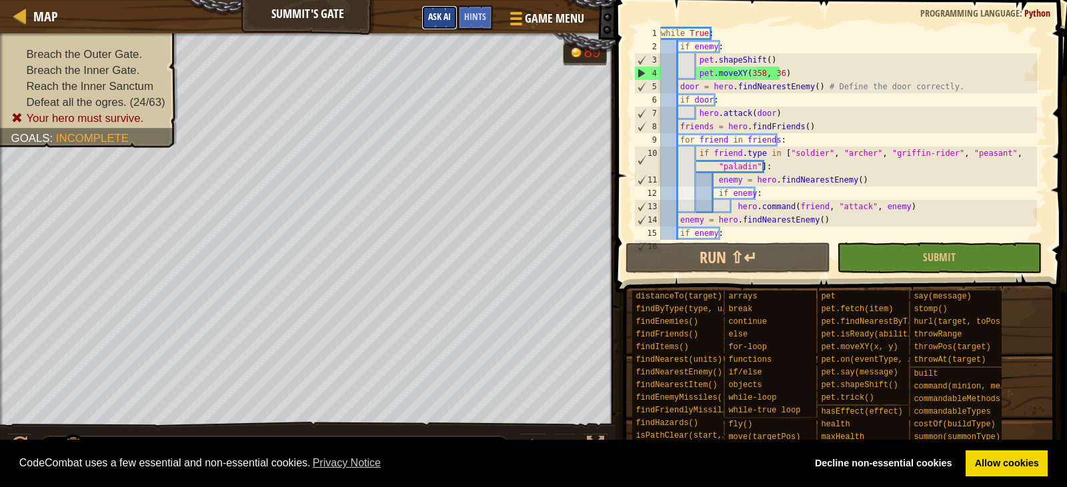
click at [447, 19] on span "Ask AI" at bounding box center [439, 16] width 23 height 13
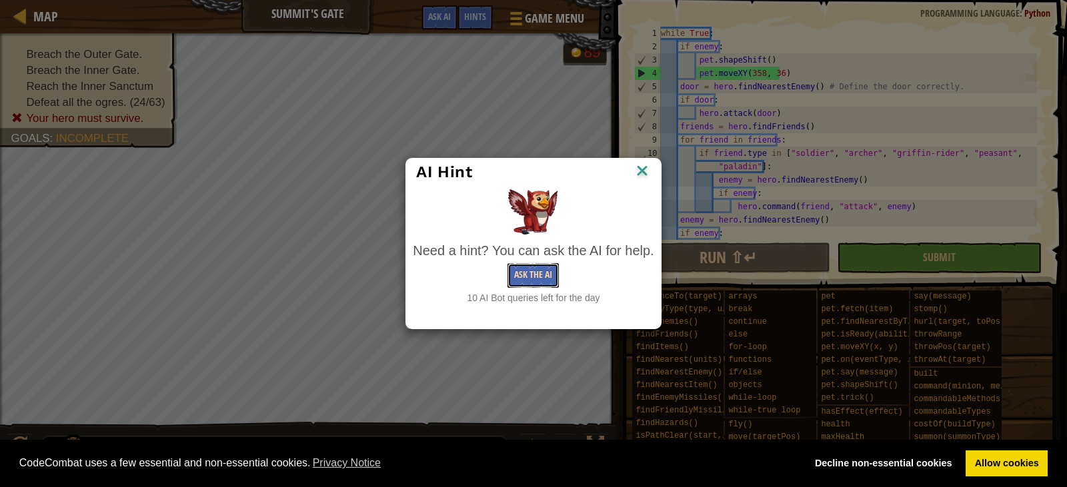
click at [543, 273] on button "Ask the AI" at bounding box center [532, 275] width 51 height 25
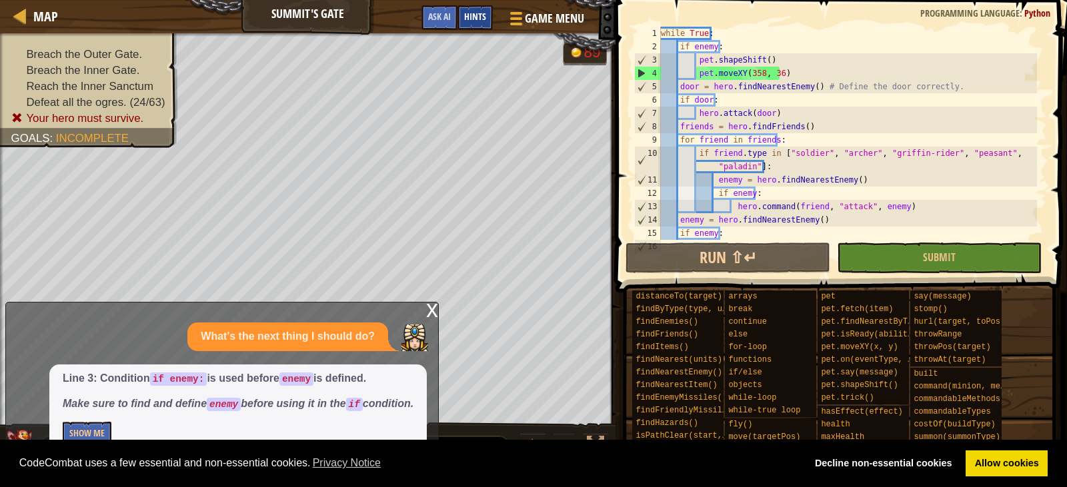
click at [483, 28] on div "Hints" at bounding box center [474, 17] width 35 height 25
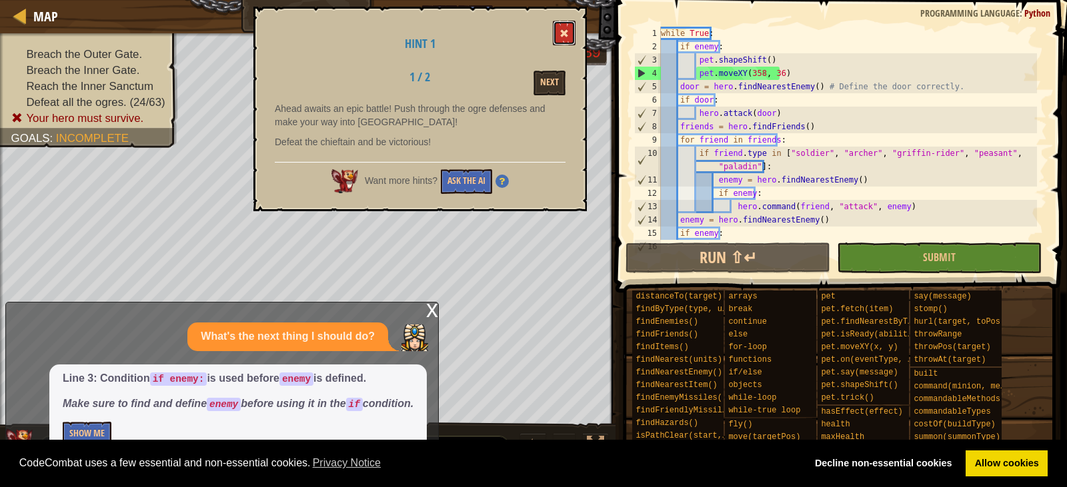
click at [563, 27] on button at bounding box center [564, 33] width 23 height 25
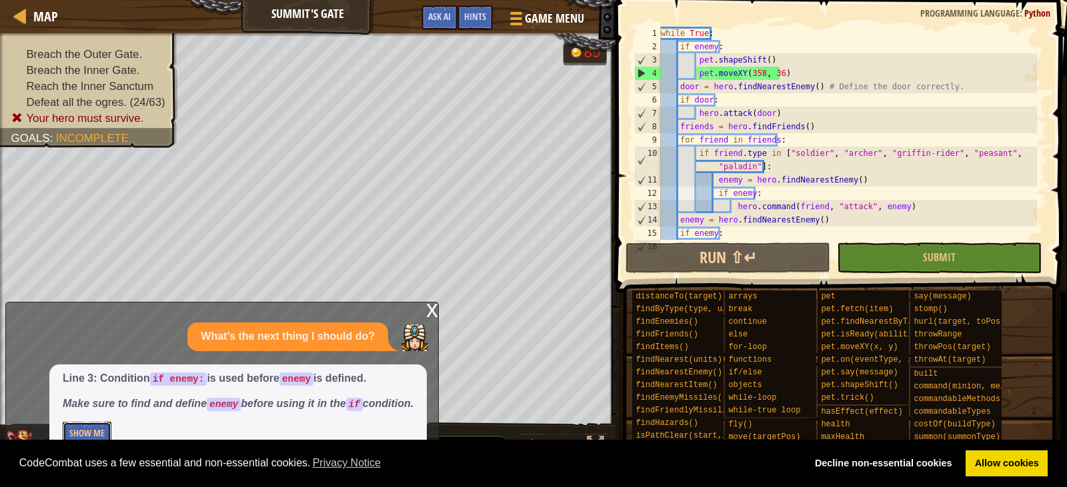
click at [101, 444] on button "Show Me" at bounding box center [87, 434] width 49 height 25
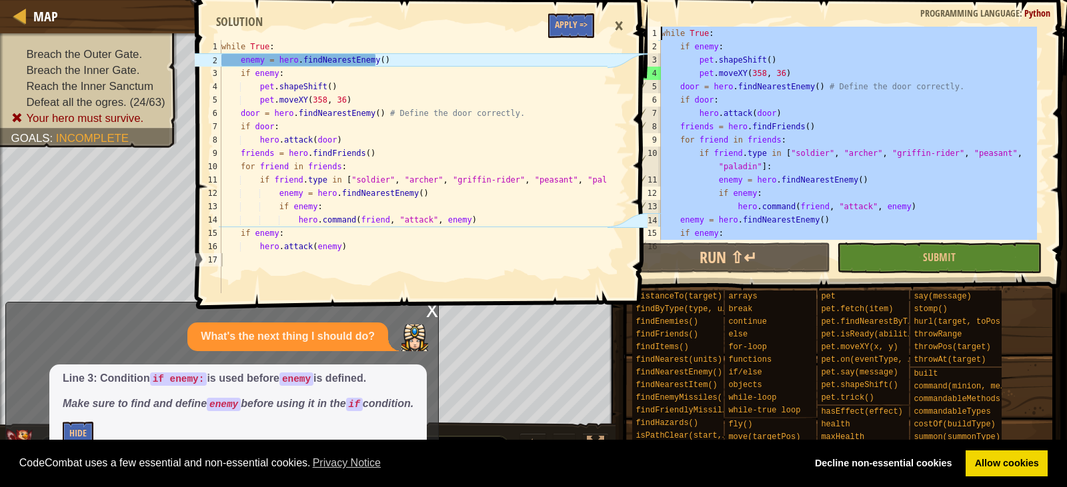
drag, startPoint x: 725, startPoint y: 237, endPoint x: 722, endPoint y: -81, distance: 317.3
click at [722, 0] on html "Cookie Policy CodeCombat uses a few essential and non-essential cookies. Privac…" at bounding box center [533, 0] width 1067 height 0
type textarea "while True: if enemy:"
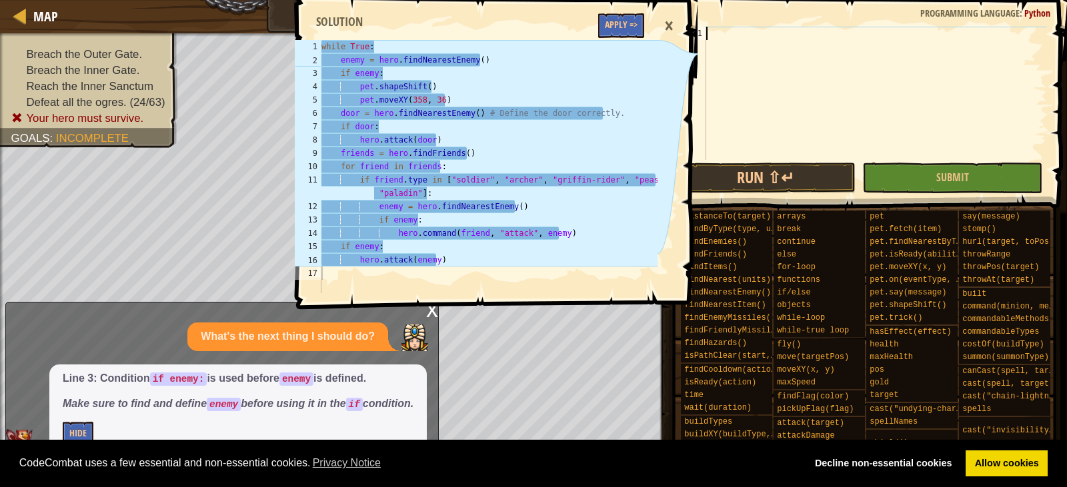
type textarea "hero.attack(enemy)"
click at [343, 265] on div "while True : enemy = hero . findNearestEnemy ( ) if enemy : pet . shapeShift ( …" at bounding box center [488, 180] width 339 height 280
click at [331, 281] on div "while True : enemy = hero . findNearestEnemy ( ) if enemy : pet . shapeShift ( …" at bounding box center [488, 180] width 339 height 280
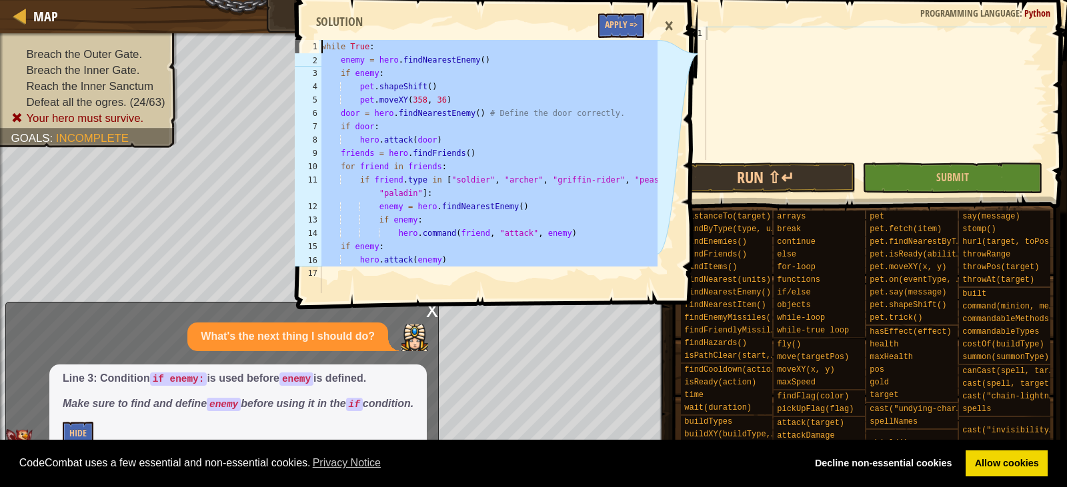
drag, startPoint x: 331, startPoint y: 281, endPoint x: 331, endPoint y: 44, distance: 236.6
click at [331, 44] on div "while True : enemy = hero . findNearestEnemy ( ) if enemy : pet . shapeShift ( …" at bounding box center [488, 180] width 339 height 280
type textarea "while True: enemy = hero.findNearestEnemy()"
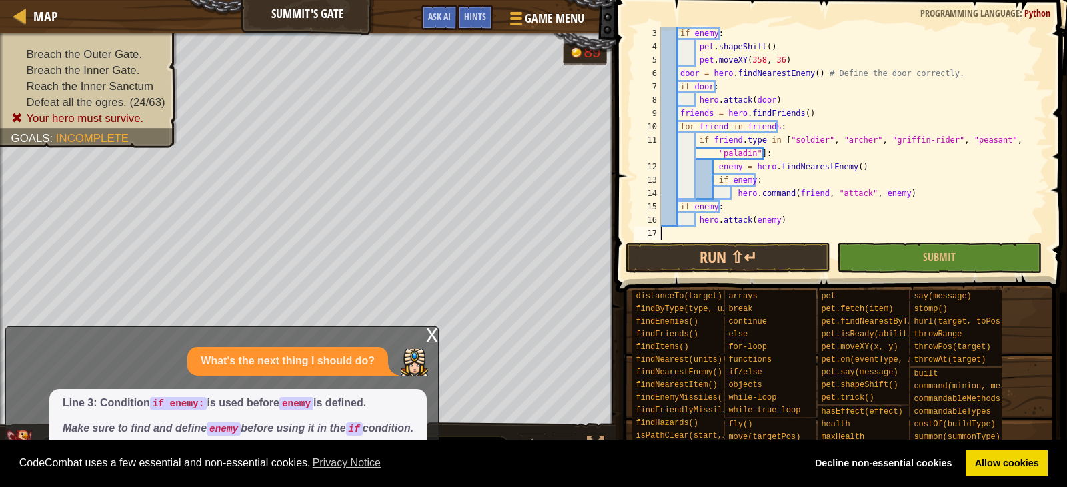
click at [433, 328] on div "x" at bounding box center [432, 333] width 12 height 13
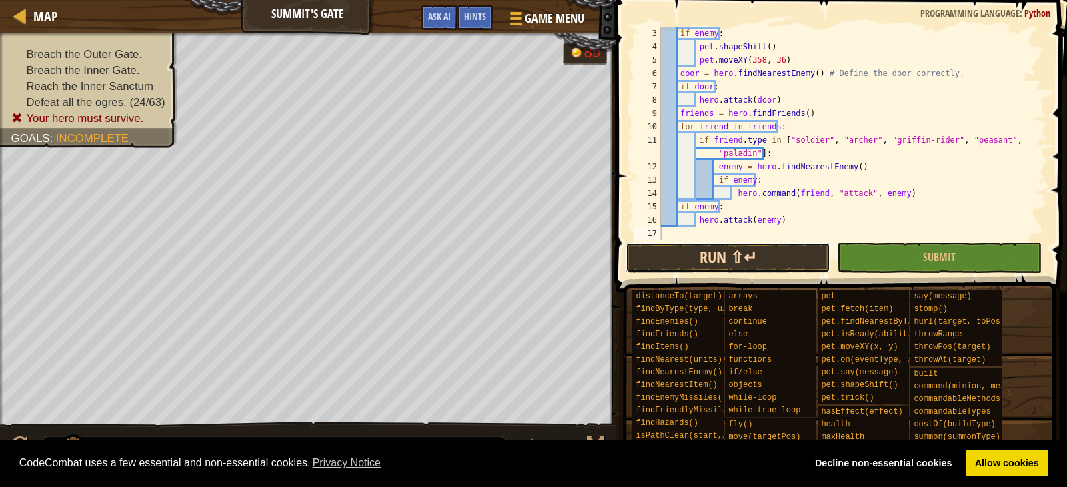
click at [693, 265] on button "Run ⇧↵" at bounding box center [727, 258] width 205 height 31
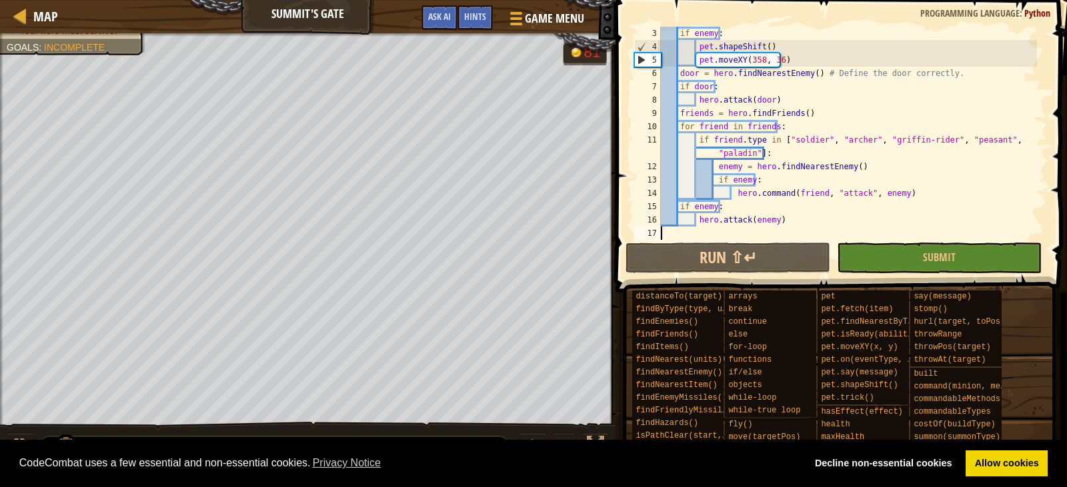
click at [617, 250] on div "Map Summit's Gate Game Menu Done Hints Ask AI while True: enemy = hero.findNear…" at bounding box center [533, 243] width 1067 height 487
click at [31, 31] on div "Map" at bounding box center [42, 16] width 31 height 33
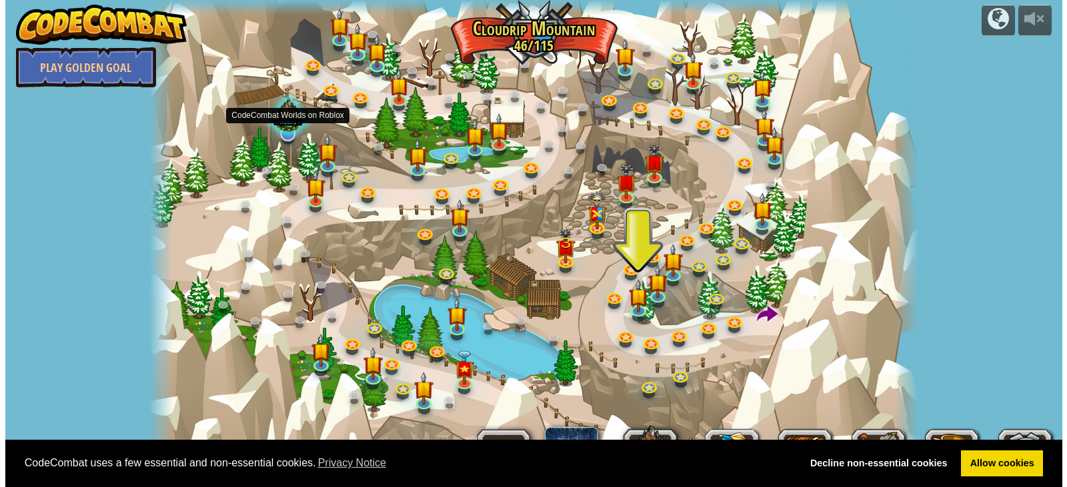
scroll to position [1, 0]
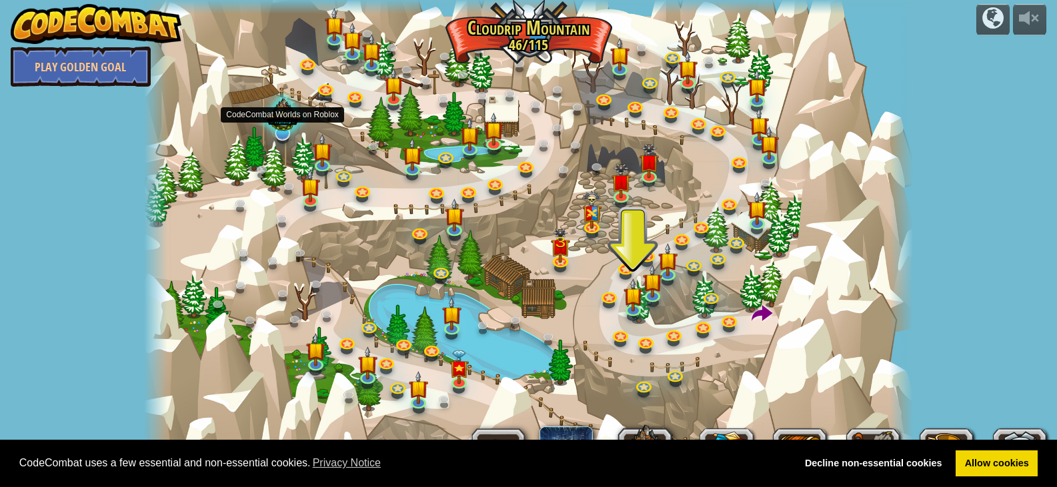
click at [292, 124] on div at bounding box center [283, 117] width 52 height 49
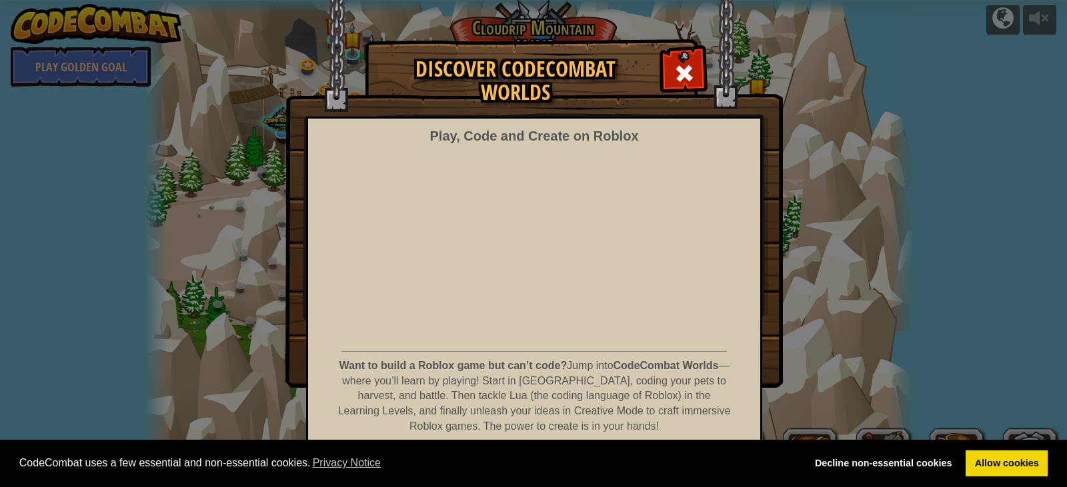
click at [801, 92] on div "Discover CodeCombat Worlds Play, Code and Create on Roblox Want to build a Robl…" at bounding box center [533, 213] width 1067 height 347
click at [683, 57] on div at bounding box center [684, 72] width 42 height 42
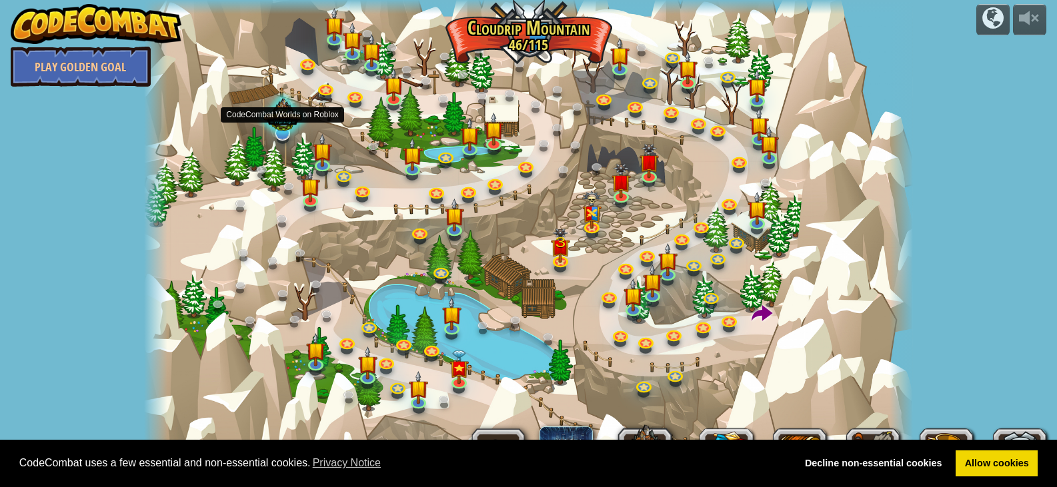
click at [284, 127] on div at bounding box center [283, 117] width 52 height 49
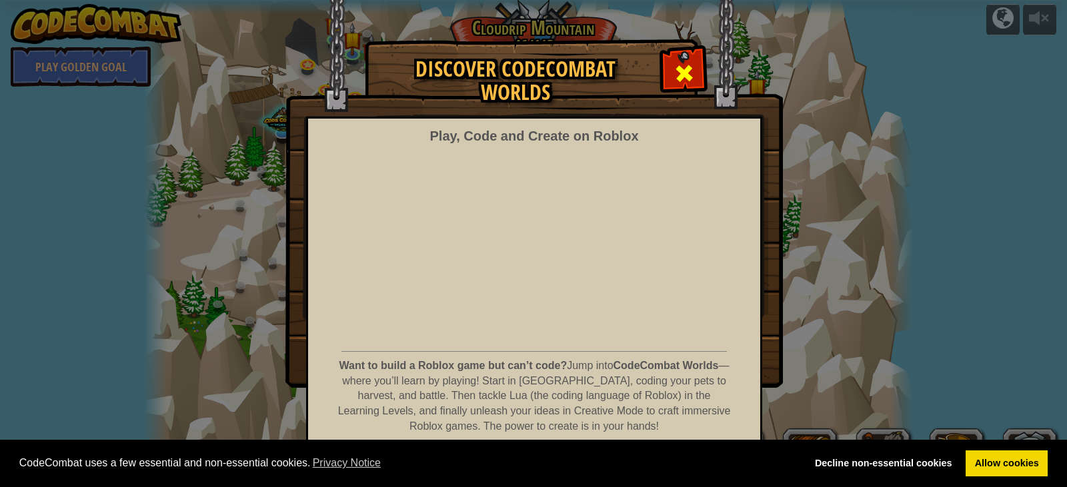
click at [673, 63] on span at bounding box center [683, 73] width 21 height 21
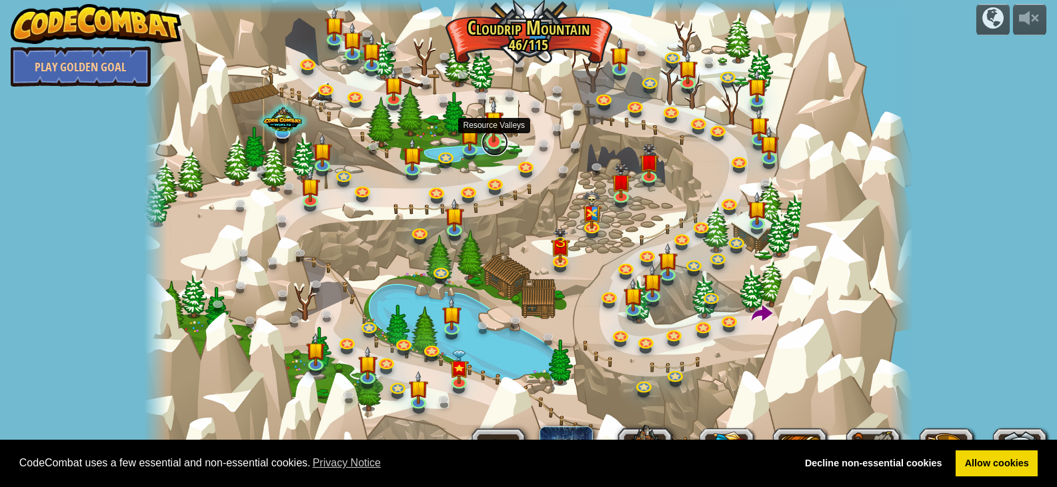
click at [506, 143] on link at bounding box center [494, 142] width 27 height 27
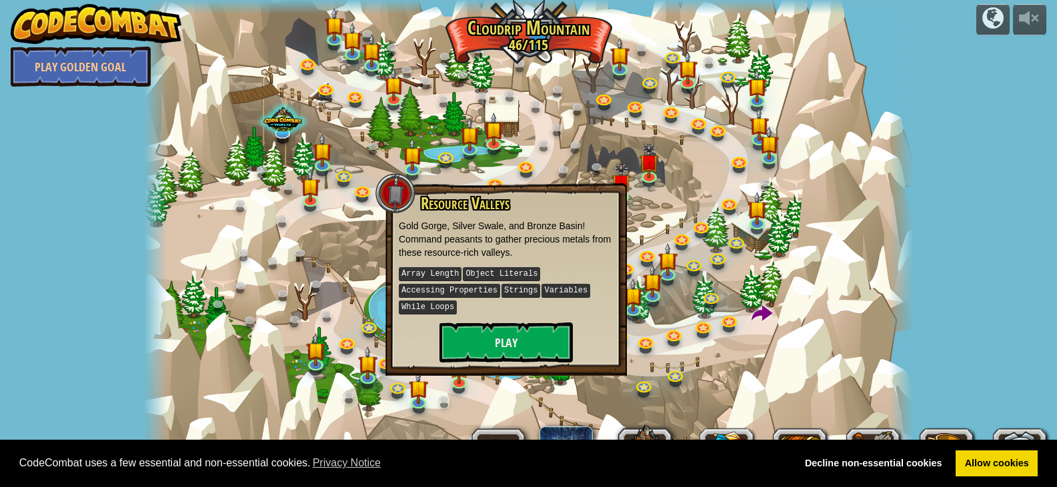
click at [675, 224] on div at bounding box center [528, 242] width 768 height 487
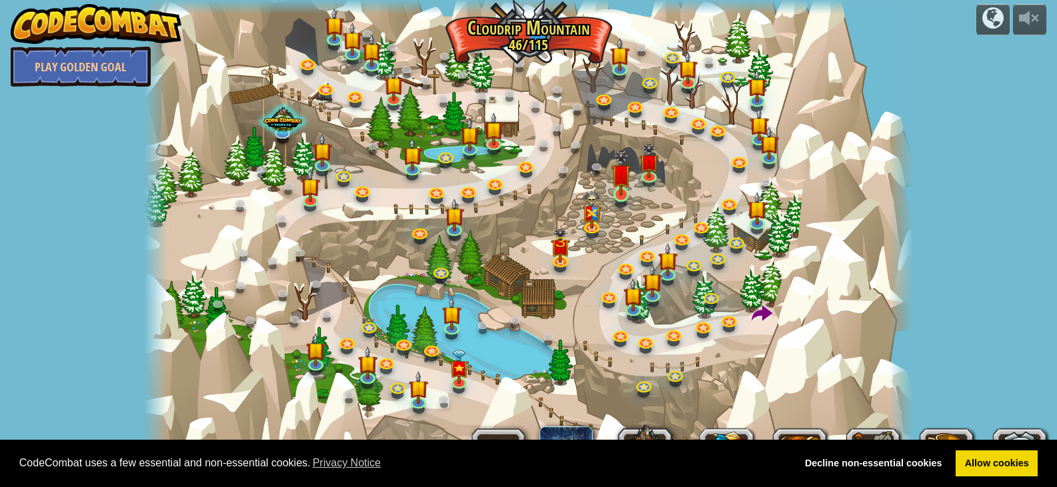
click at [622, 187] on img at bounding box center [620, 173] width 19 height 46
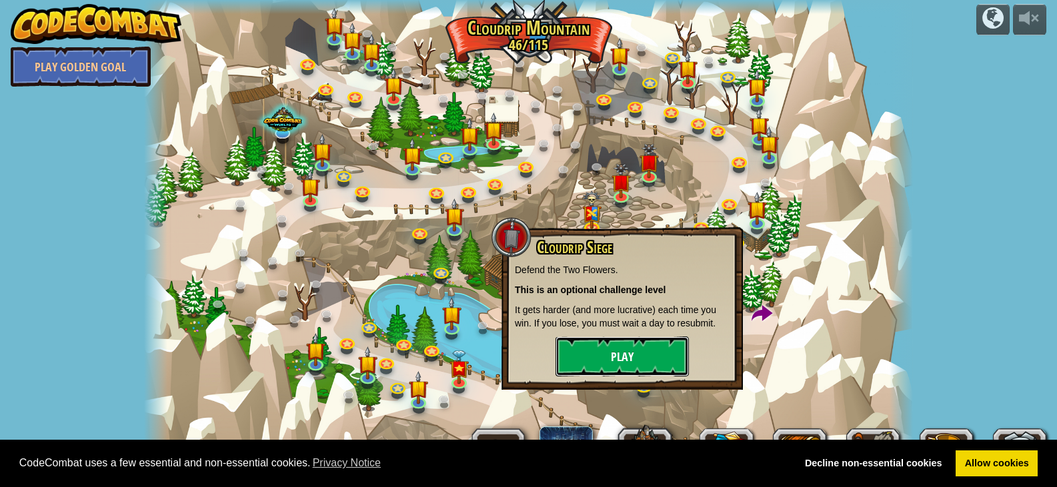
click at [611, 351] on button "Play" at bounding box center [621, 357] width 133 height 40
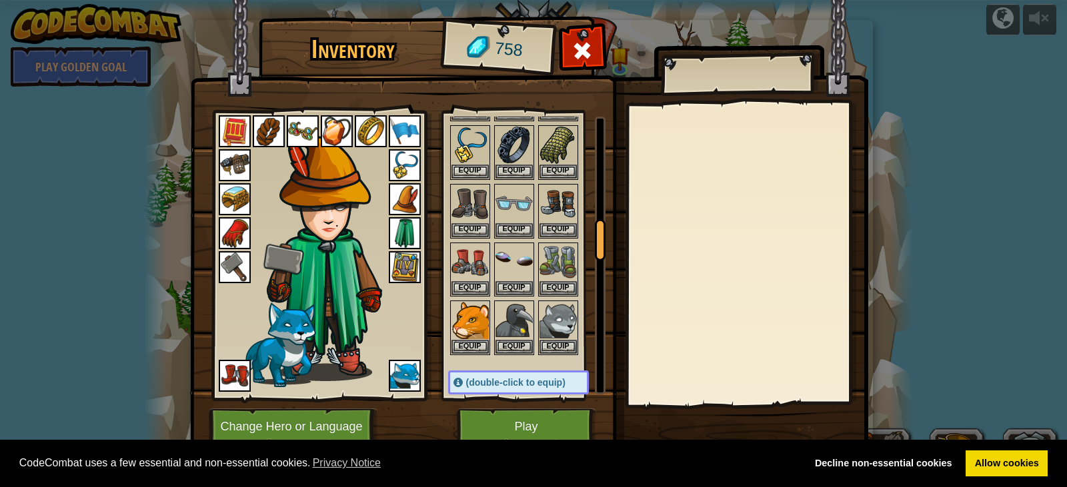
scroll to position [1067, 0]
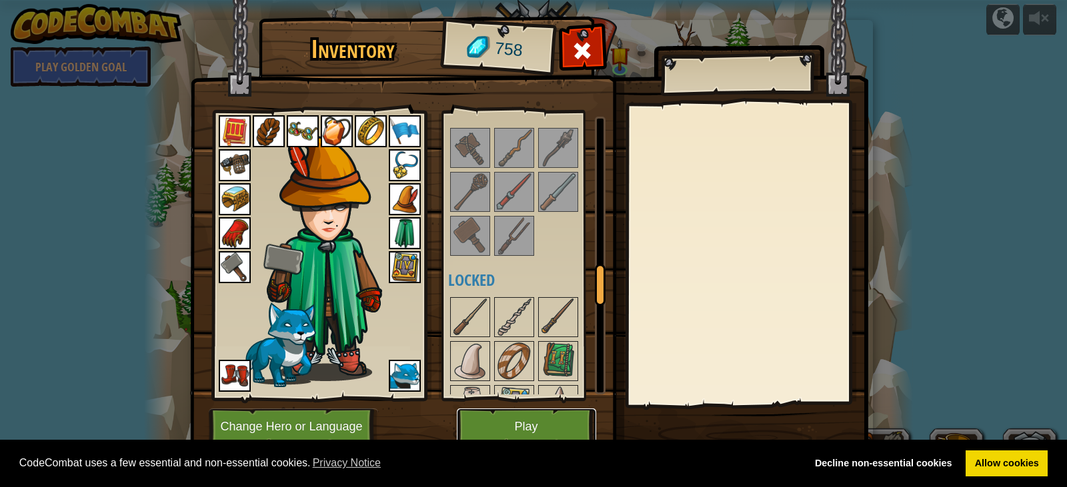
click at [499, 413] on button "Play" at bounding box center [526, 427] width 139 height 37
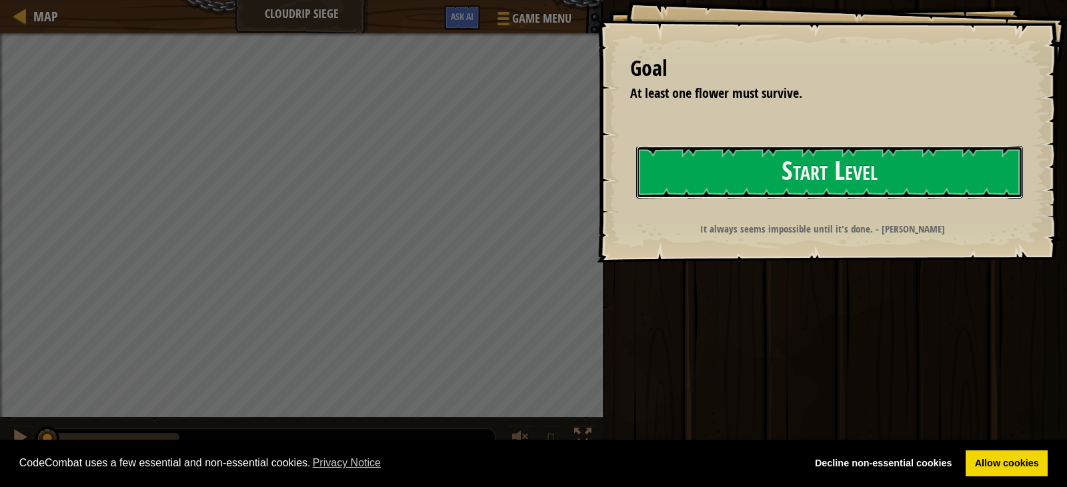
drag, startPoint x: 788, startPoint y: 186, endPoint x: 673, endPoint y: 217, distance: 118.9
click at [788, 186] on button "Start Level" at bounding box center [829, 172] width 387 height 53
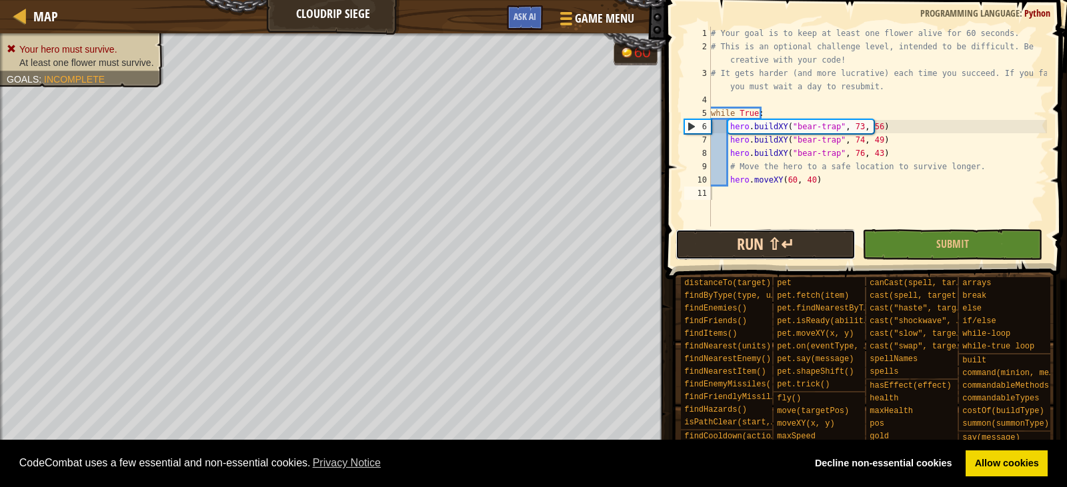
click at [794, 241] on button "Run ⇧↵" at bounding box center [765, 244] width 180 height 31
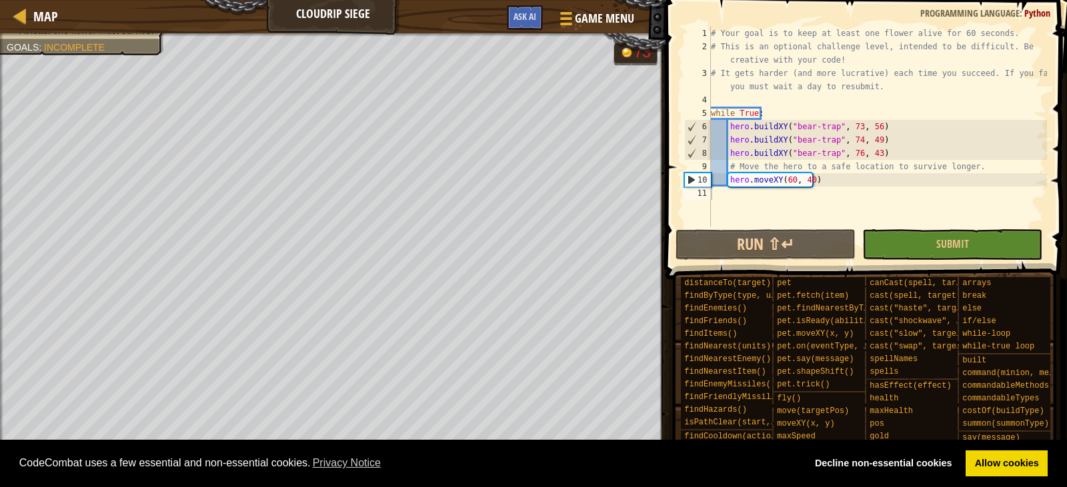
click at [13, 477] on div at bounding box center [19, 471] width 17 height 17
click at [618, 9] on button "Game Menu" at bounding box center [595, 21] width 97 height 33
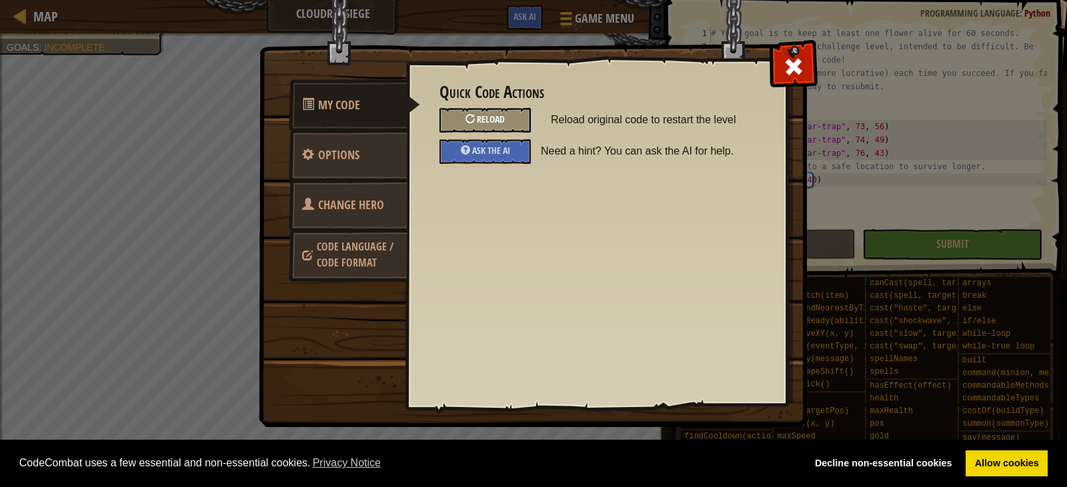
click at [470, 119] on div at bounding box center [469, 118] width 9 height 9
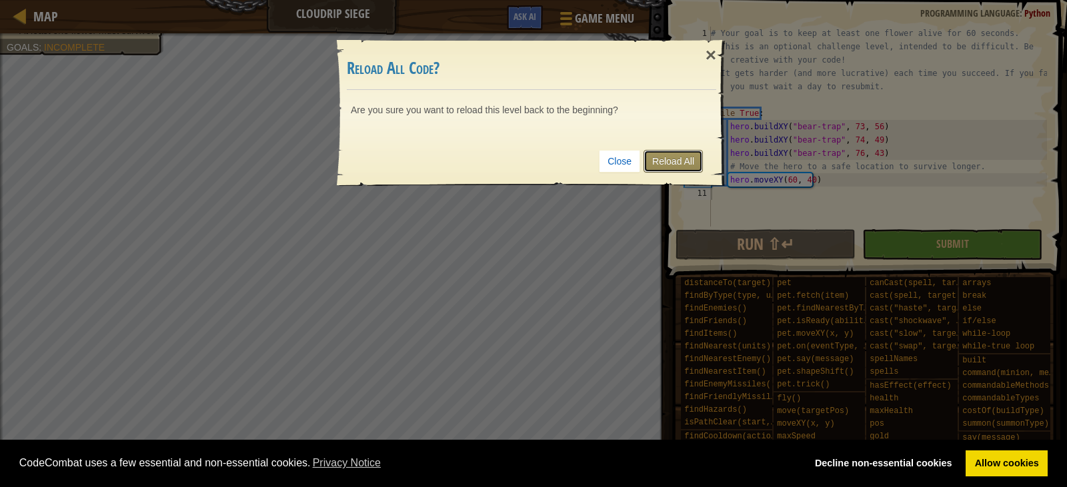
click at [685, 158] on link "Reload All" at bounding box center [672, 161] width 59 height 23
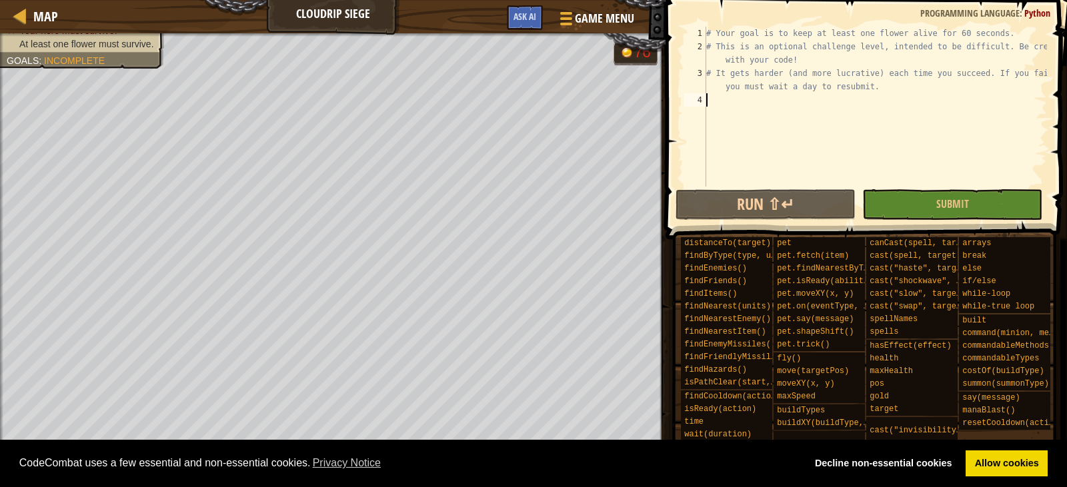
type textarea "w"
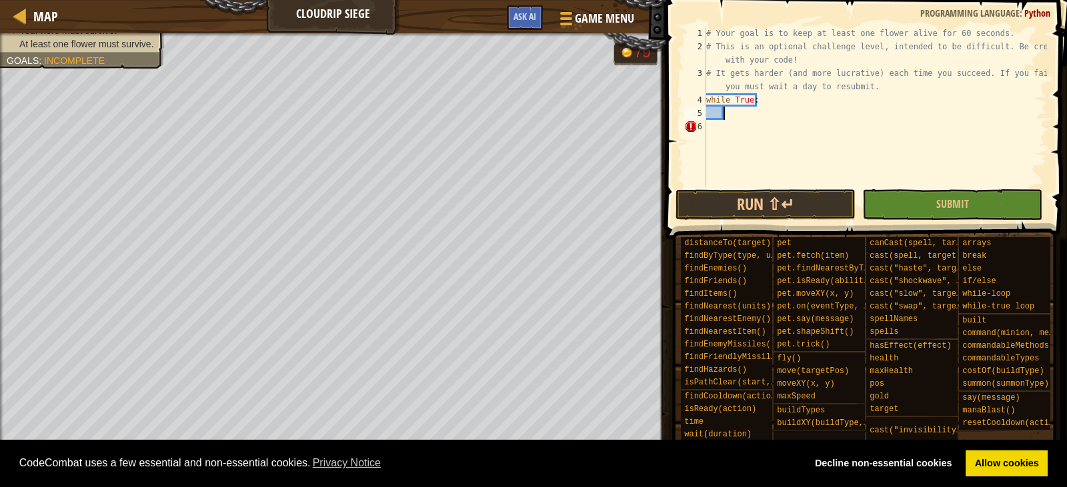
scroll to position [6, 1]
type textarea "hero.buildXY("fence", 66, 30)"
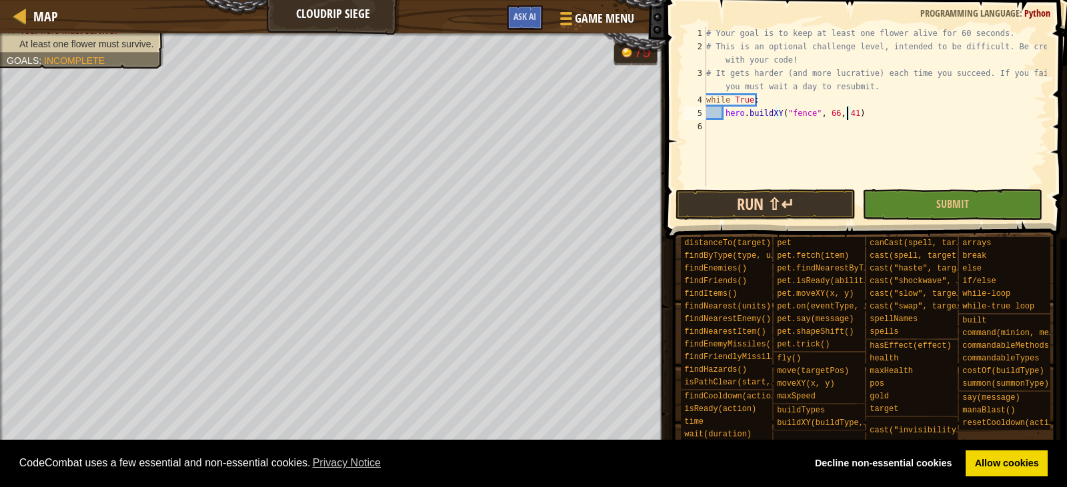
type textarea "hero.buildXY("fence", 66, 41)"
click at [749, 199] on button "Run ⇧↵" at bounding box center [765, 204] width 180 height 31
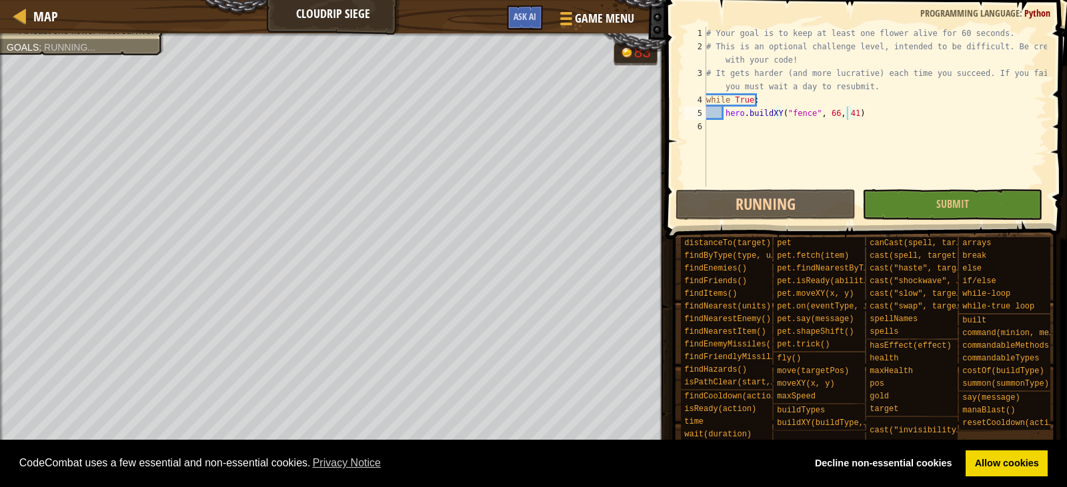
click at [20, 473] on div at bounding box center [19, 471] width 17 height 17
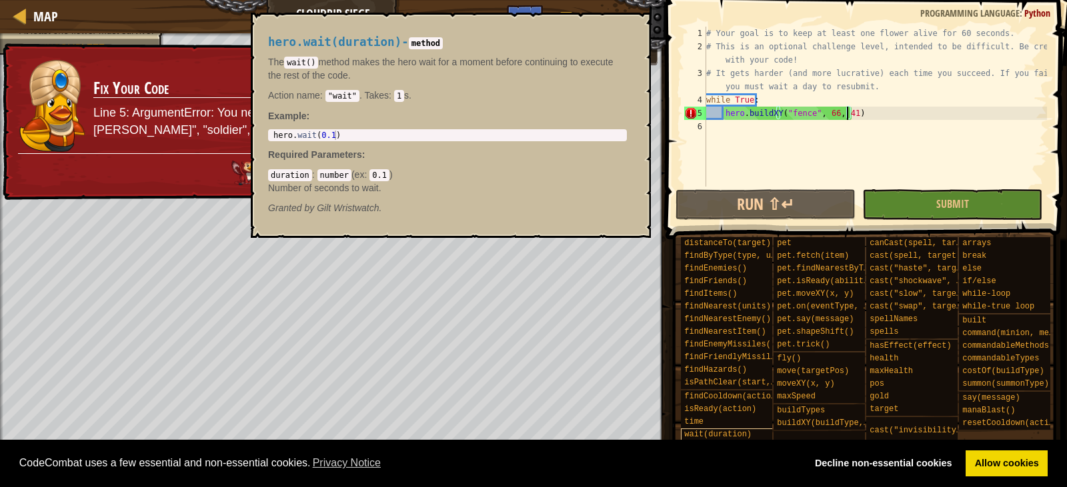
scroll to position [0, 0]
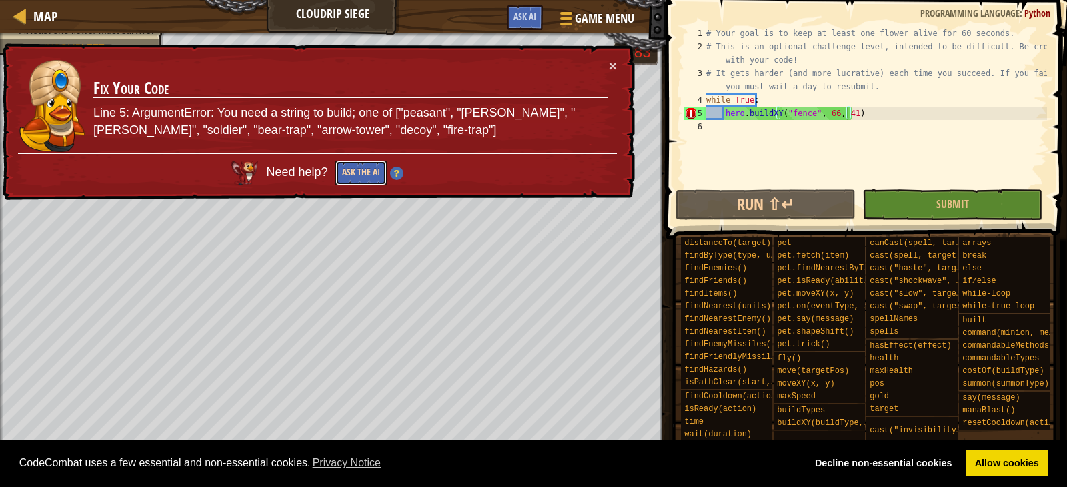
click at [351, 175] on button "Ask the AI" at bounding box center [360, 173] width 51 height 25
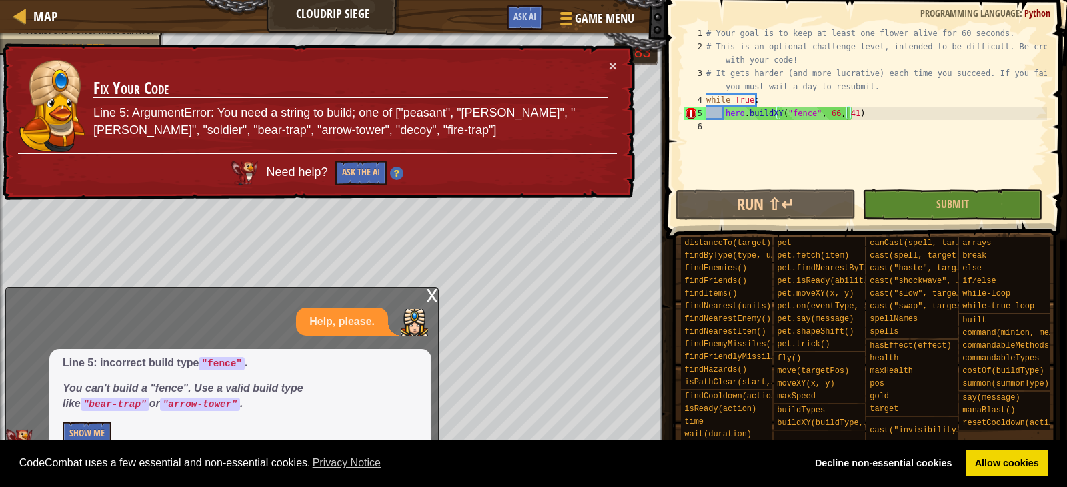
click at [71, 447] on div "Line 5: incorrect build type "fence" . You can't build a "fence". Use a valid b…" at bounding box center [240, 401] width 382 height 104
click at [84, 429] on button "Show Me" at bounding box center [87, 434] width 49 height 25
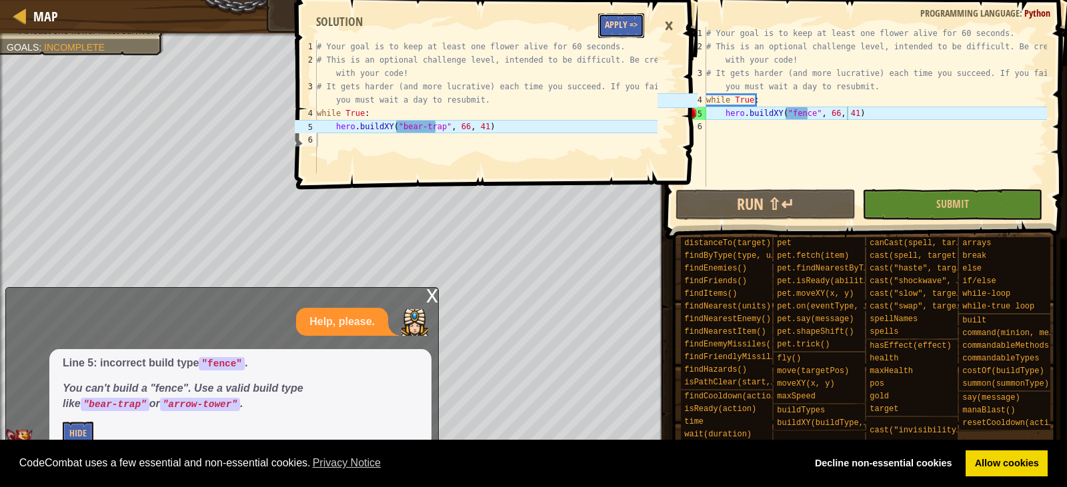
click at [619, 17] on button "Apply =>" at bounding box center [621, 25] width 46 height 25
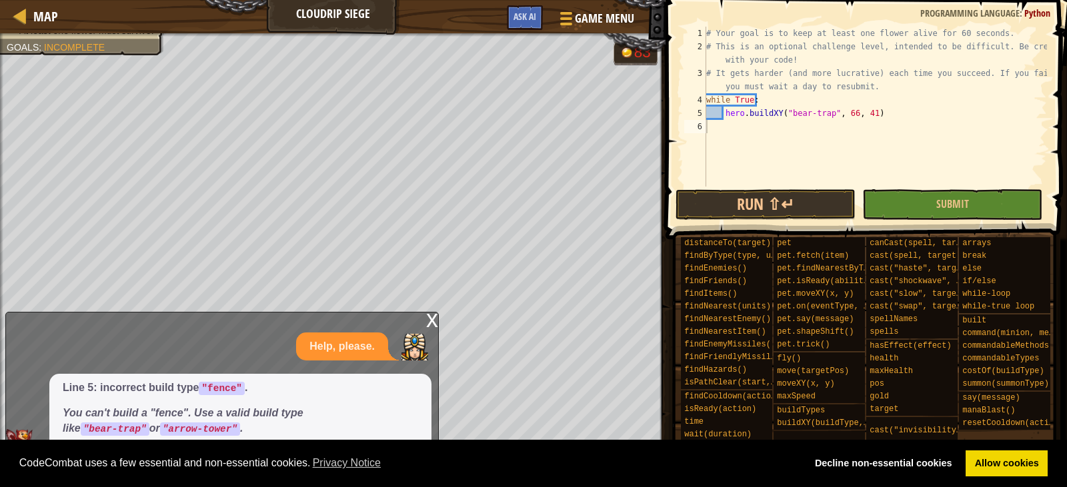
click at [773, 225] on span at bounding box center [864, 420] width 392 height 395
click at [768, 211] on button "Run ⇧↵" at bounding box center [765, 204] width 180 height 31
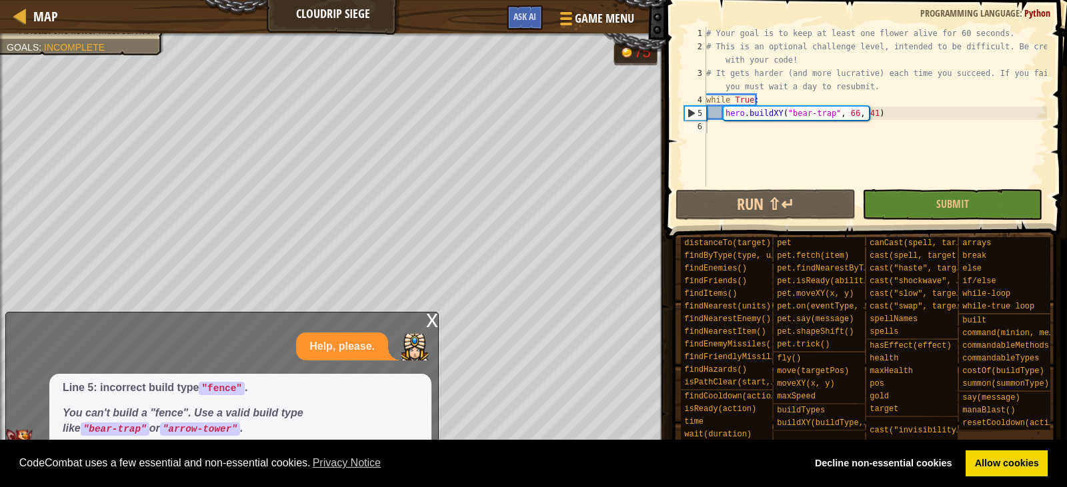
click at [433, 320] on div "x" at bounding box center [432, 319] width 12 height 13
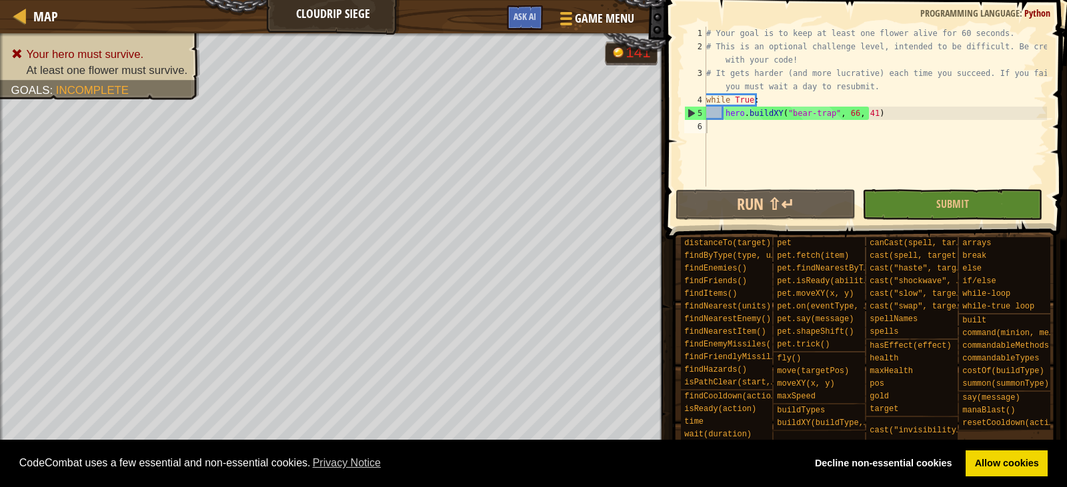
drag, startPoint x: 150, startPoint y: 465, endPoint x: 363, endPoint y: 519, distance: 219.4
click at [363, 0] on html "Cookie Policy CodeCombat uses a few essential and non-essential cookies. Privac…" at bounding box center [533, 0] width 1067 height 0
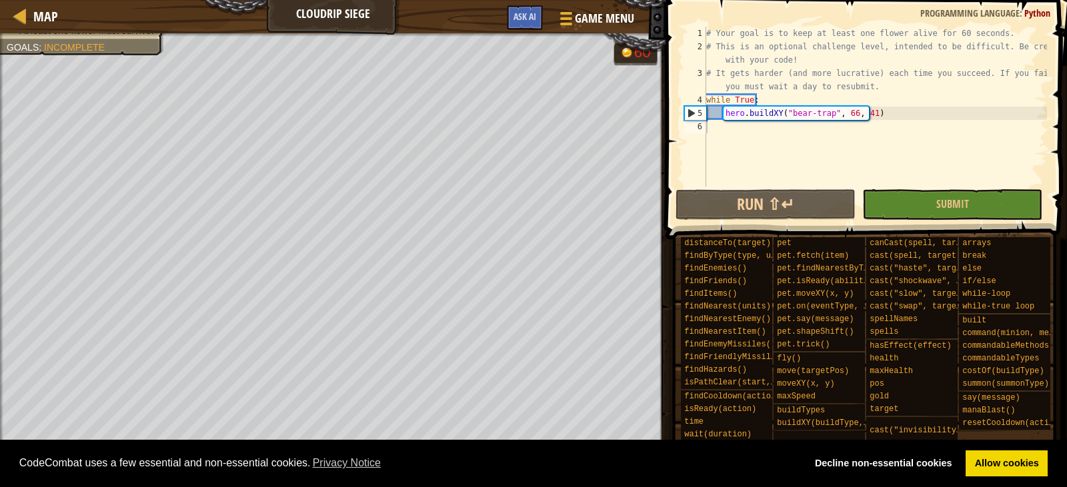
drag, startPoint x: 379, startPoint y: 472, endPoint x: 0, endPoint y: 519, distance: 381.5
click at [0, 0] on html "Cookie Policy CodeCombat uses a few essential and non-essential cookies. Privac…" at bounding box center [533, 0] width 1067 height 0
click at [863, 113] on div "# Your goal is to keep at least one flower alive for 60 seconds. # This is an o…" at bounding box center [874, 120] width 343 height 187
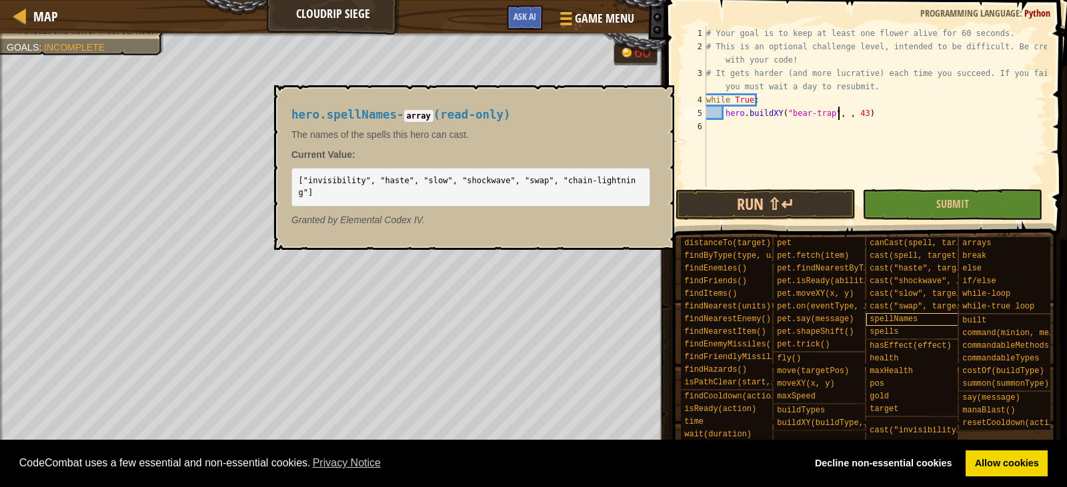
scroll to position [6, 12]
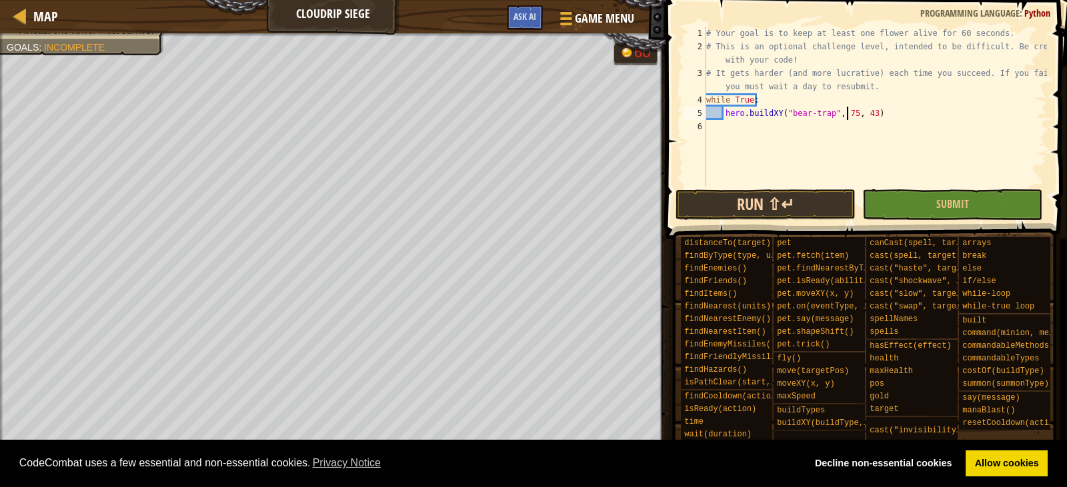
type textarea "hero.buildXY("bear-trap", 75, 43)"
click at [699, 209] on button "Run ⇧↵" at bounding box center [765, 204] width 180 height 31
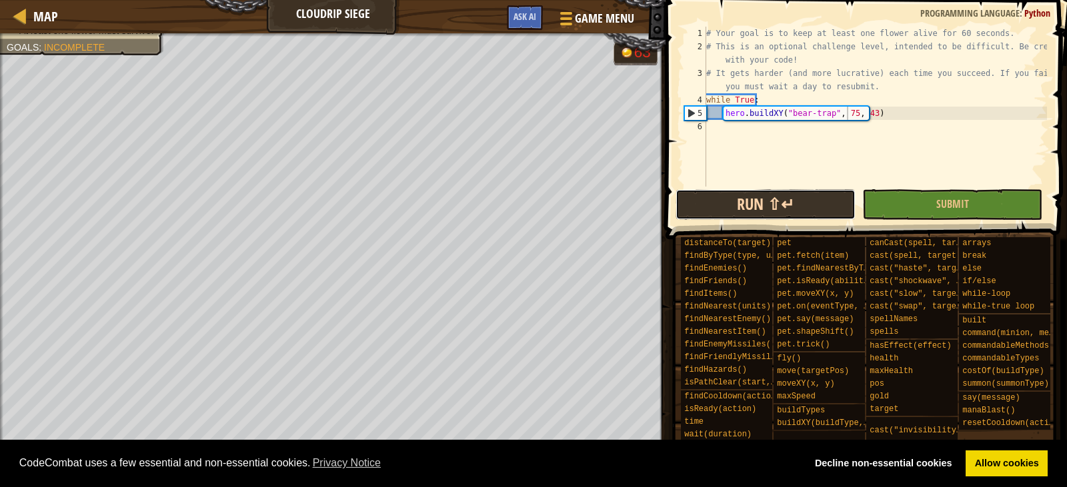
click at [729, 194] on button "Run ⇧↵" at bounding box center [765, 204] width 180 height 31
click at [822, 121] on div "# Your goal is to keep at least one flower alive for 60 seconds. # This is an o…" at bounding box center [874, 120] width 343 height 187
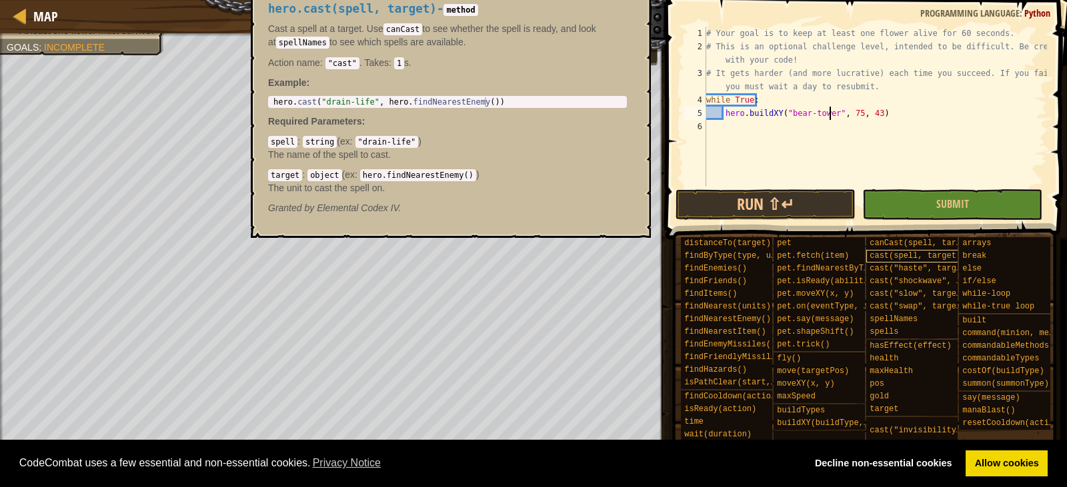
scroll to position [6, 10]
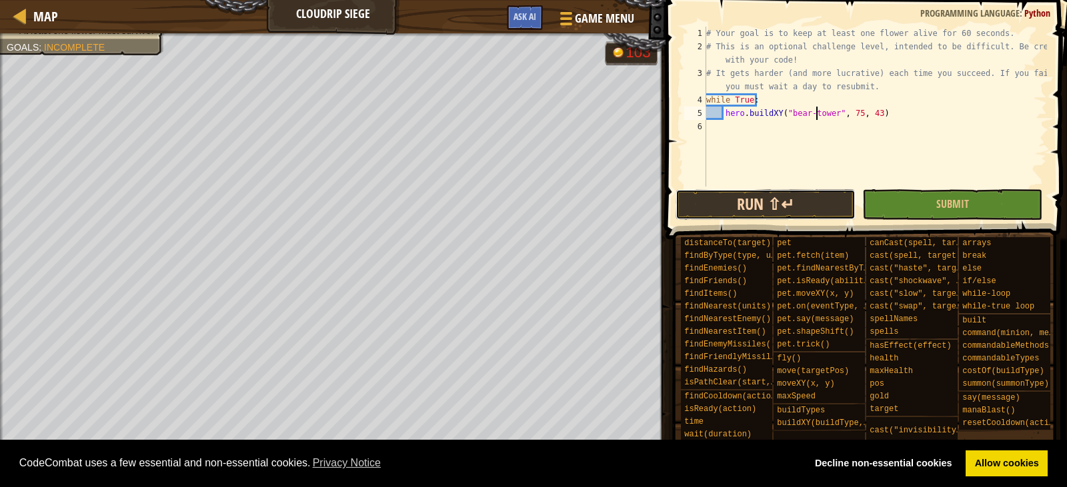
click at [845, 198] on button "Run ⇧↵" at bounding box center [765, 204] width 180 height 31
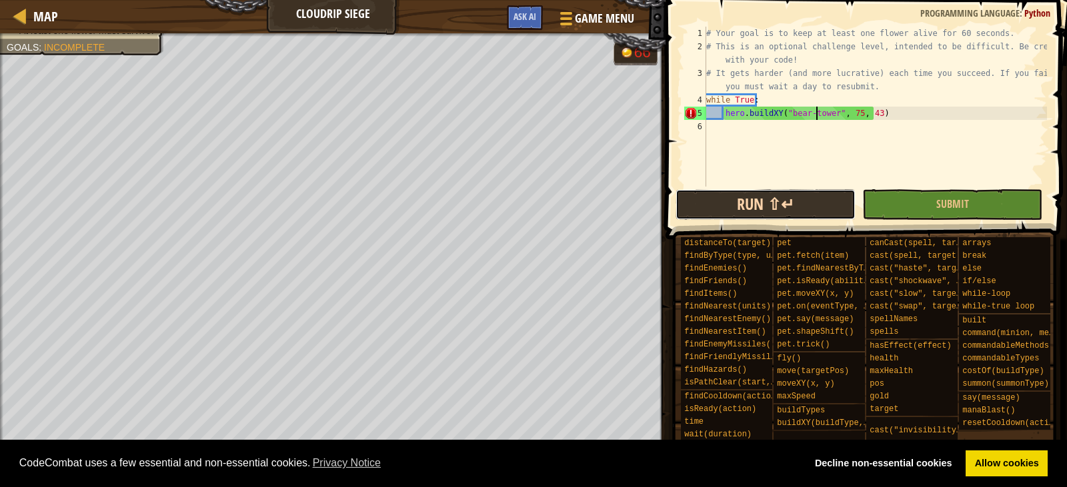
click at [763, 209] on button "Run ⇧↵" at bounding box center [765, 204] width 180 height 31
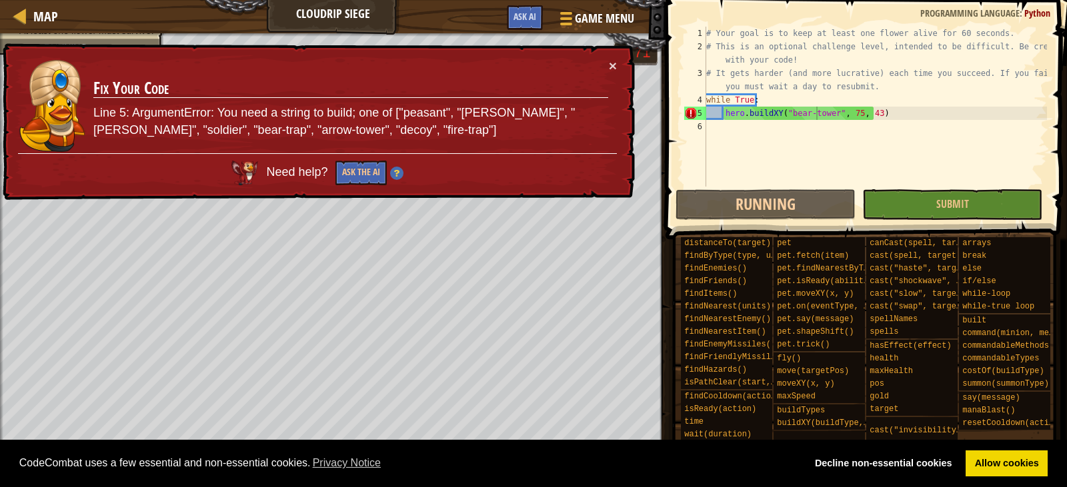
click at [11, 469] on button at bounding box center [20, 473] width 27 height 27
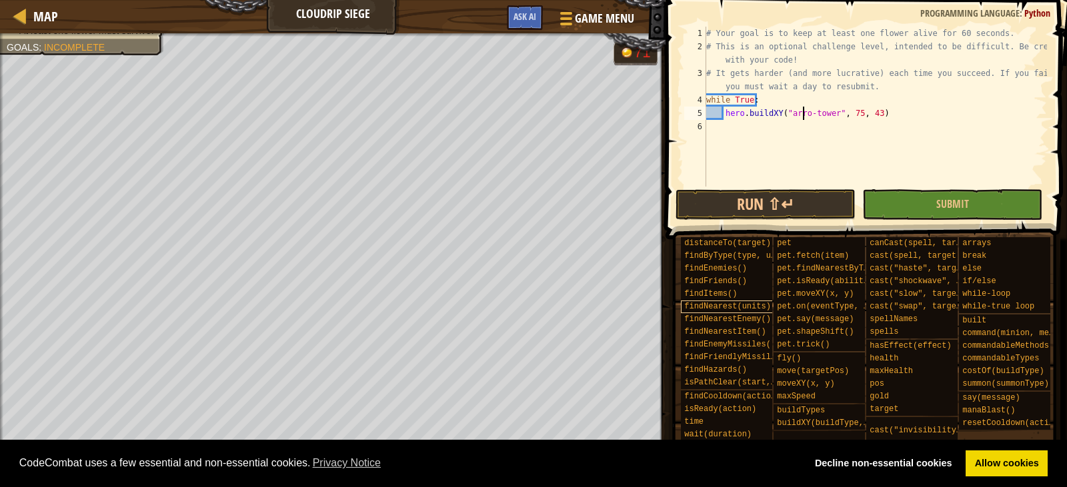
scroll to position [6, 8]
type textarea "hero.buildXY("arrow-tower", 75, 43)"
click at [721, 205] on button "Run ⇧↵" at bounding box center [765, 204] width 180 height 31
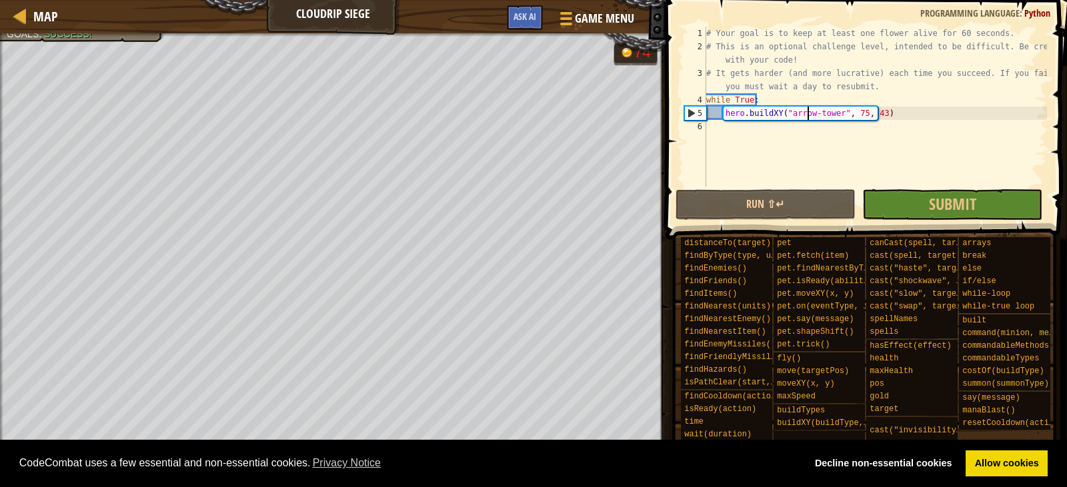
drag, startPoint x: 115, startPoint y: 475, endPoint x: 104, endPoint y: 489, distance: 18.0
click at [104, 0] on html "Cookie Policy CodeCombat uses a few essential and non-essential cookies. Privac…" at bounding box center [533, 0] width 1067 height 0
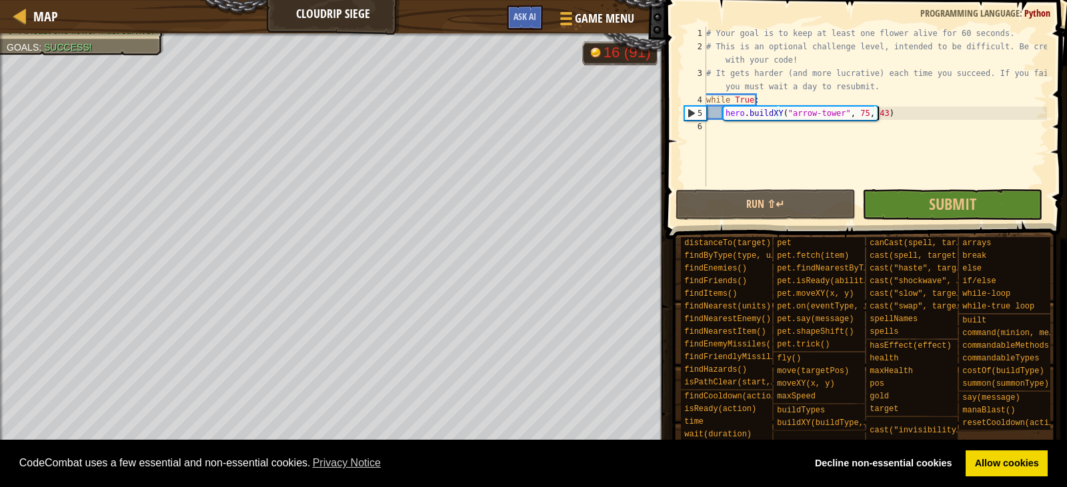
click at [923, 115] on div "# Your goal is to keep at least one flower alive for 60 seconds. # This is an o…" at bounding box center [874, 120] width 343 height 187
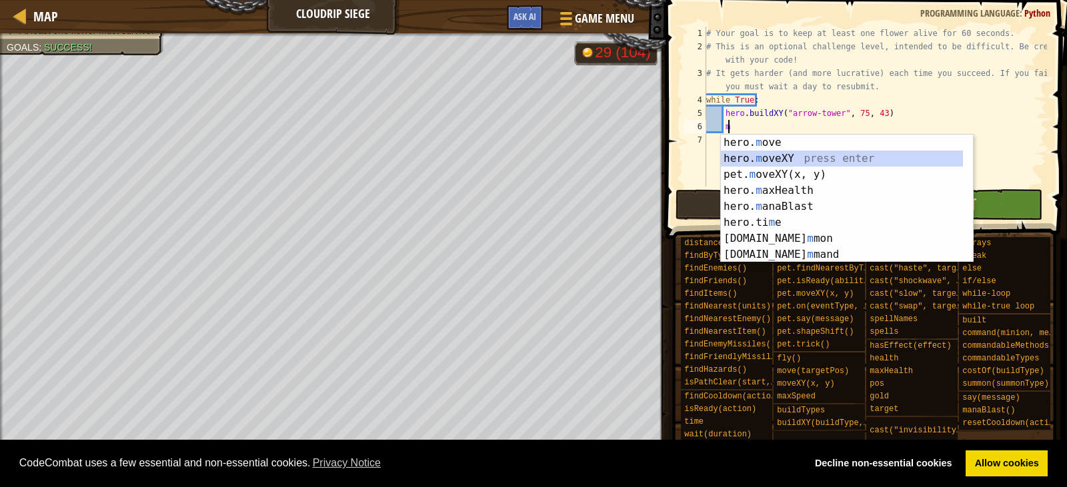
click at [812, 160] on div "hero. m ove press enter hero. m oveXY press enter pet. m oveXY(x, y) press ente…" at bounding box center [842, 215] width 242 height 160
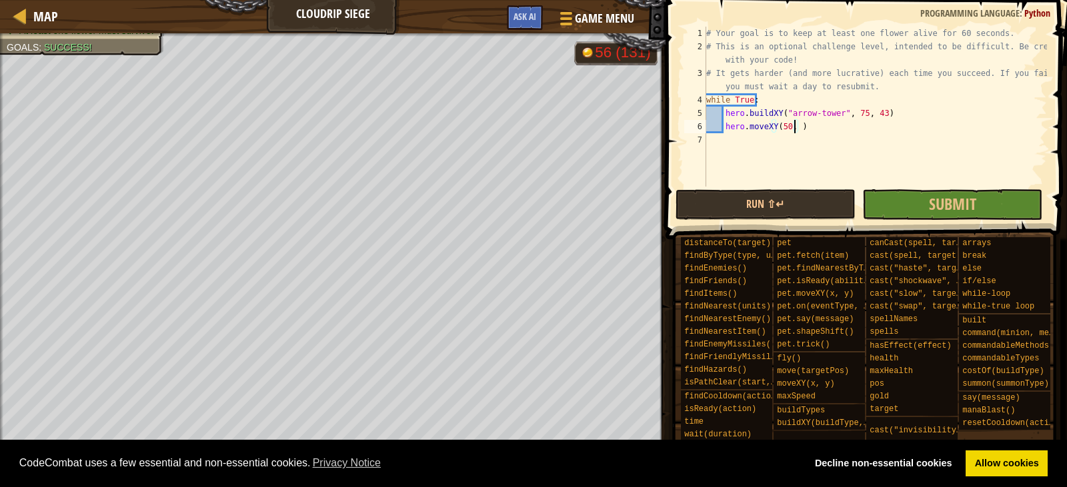
scroll to position [6, 7]
type textarea "hero.moveXY(50, 71)"
click at [728, 199] on button "Run ⇧↵" at bounding box center [765, 204] width 180 height 31
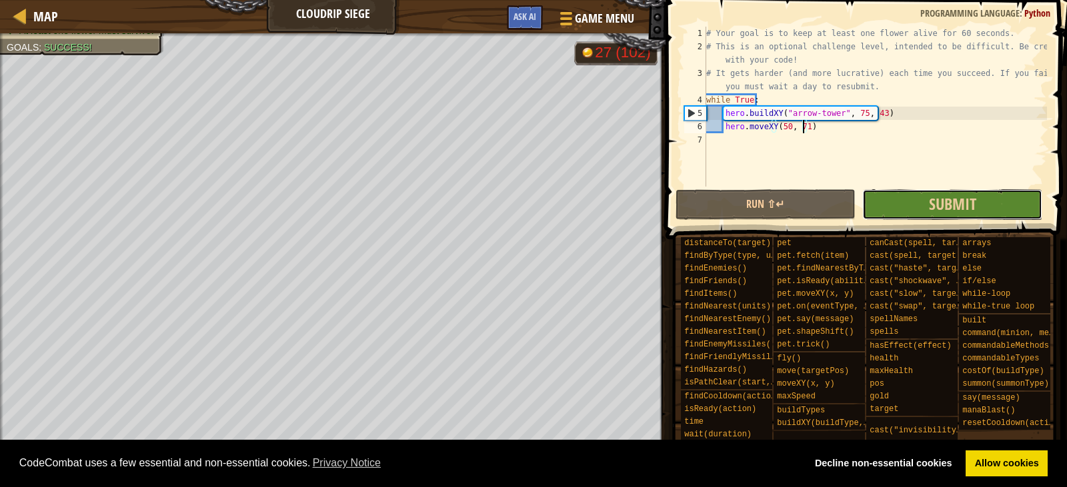
click at [1011, 202] on button "Submit" at bounding box center [952, 204] width 180 height 31
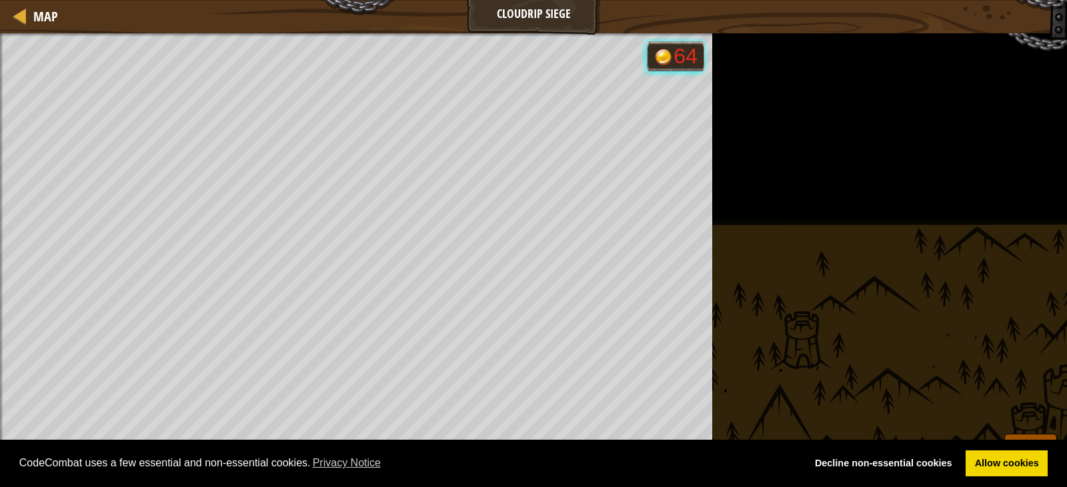
click at [1039, 478] on div "At least one flower must survive. Goals : Running... 64 ♫ [PERSON_NAME] 221 x: …" at bounding box center [533, 260] width 1067 height 454
click at [1040, 452] on span "Skip" at bounding box center [1030, 454] width 26 height 27
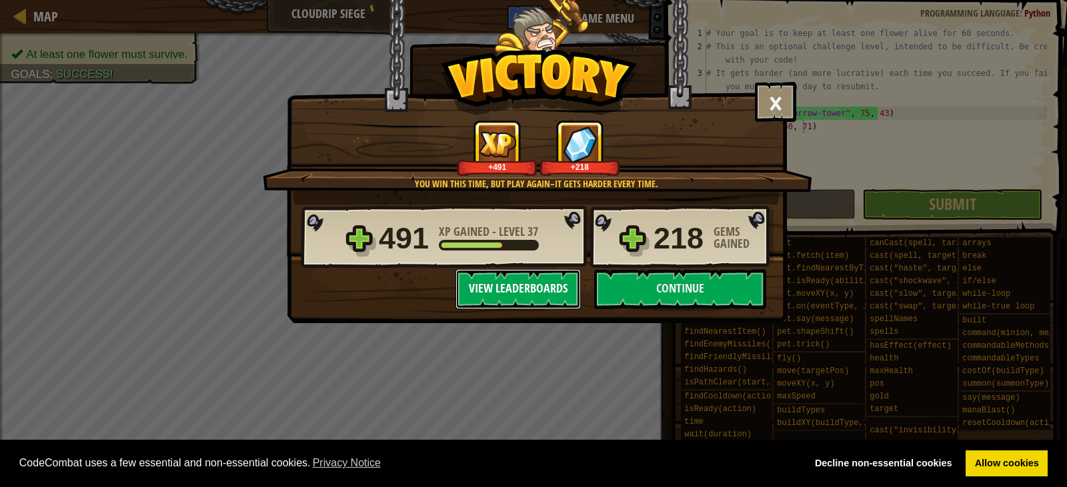
click at [522, 286] on button "View Leaderboards" at bounding box center [517, 289] width 125 height 40
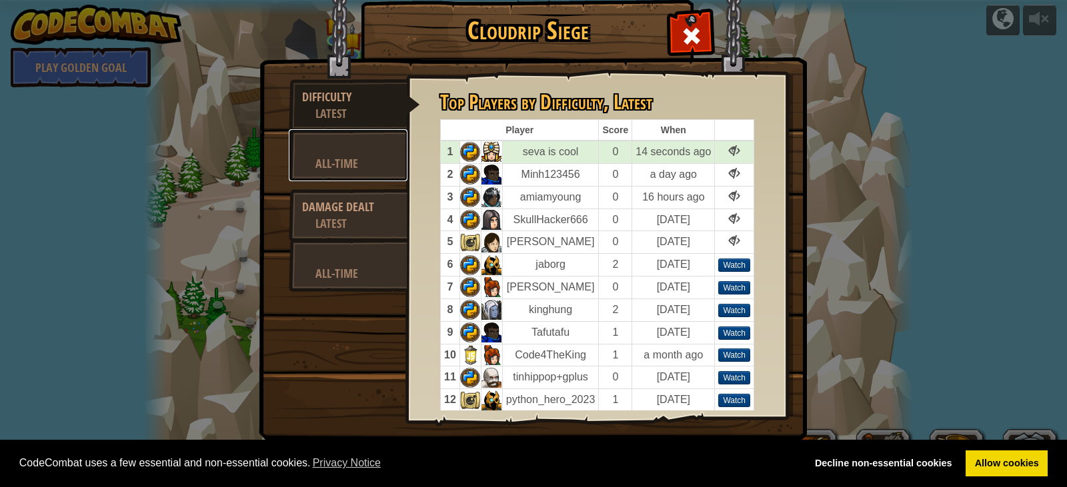
click at [341, 151] on div at bounding box center [348, 147] width 92 height 17
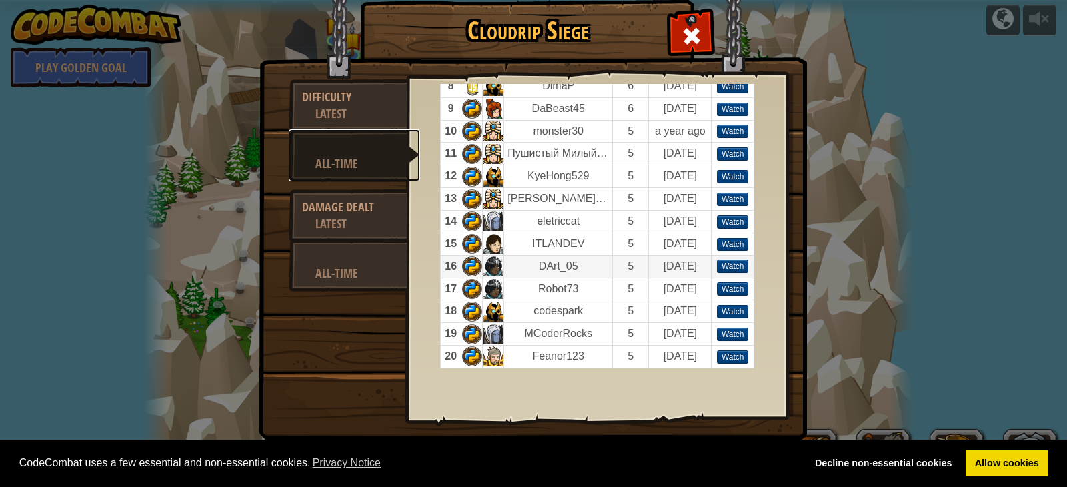
scroll to position [229, 0]
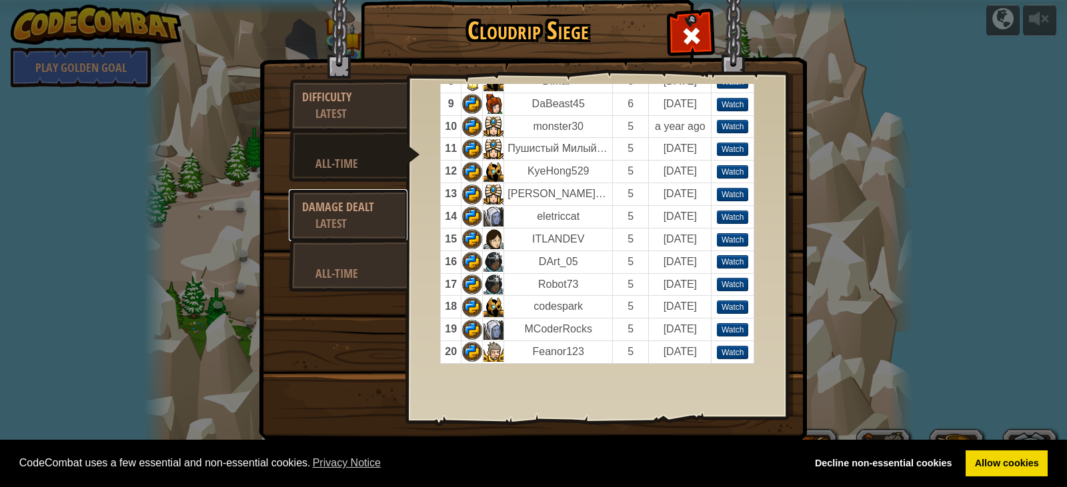
click at [383, 209] on div "Damage Dealt" at bounding box center [348, 207] width 92 height 17
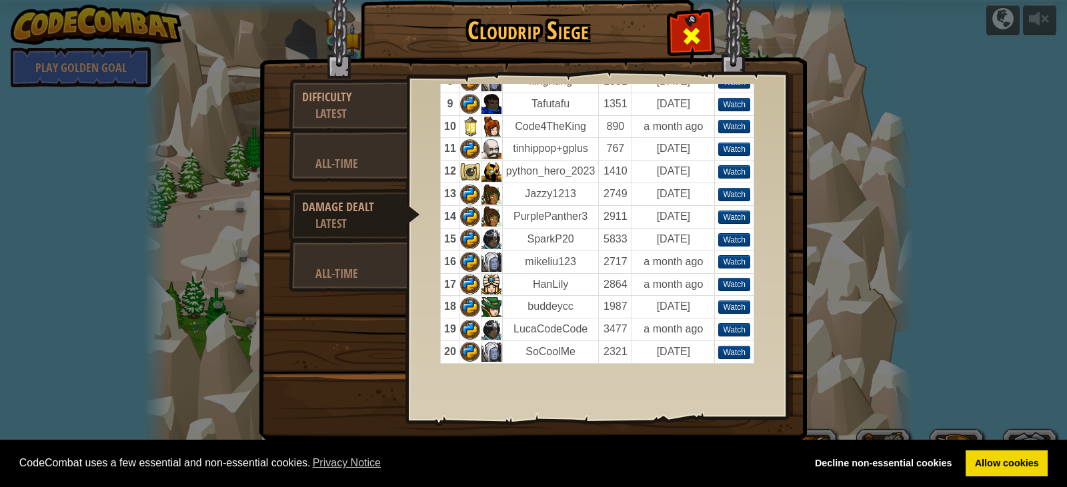
click at [676, 28] on div at bounding box center [691, 33] width 42 height 42
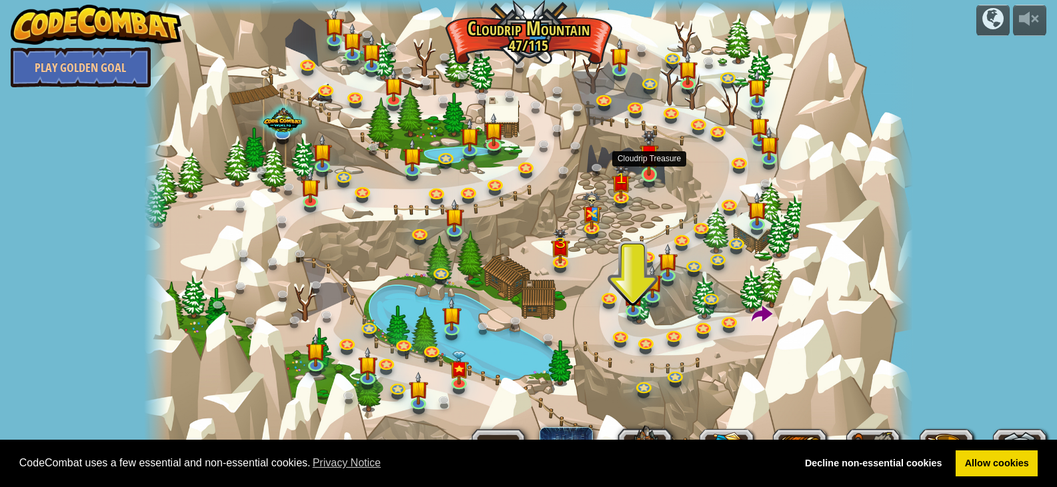
click at [649, 163] on img at bounding box center [648, 153] width 19 height 46
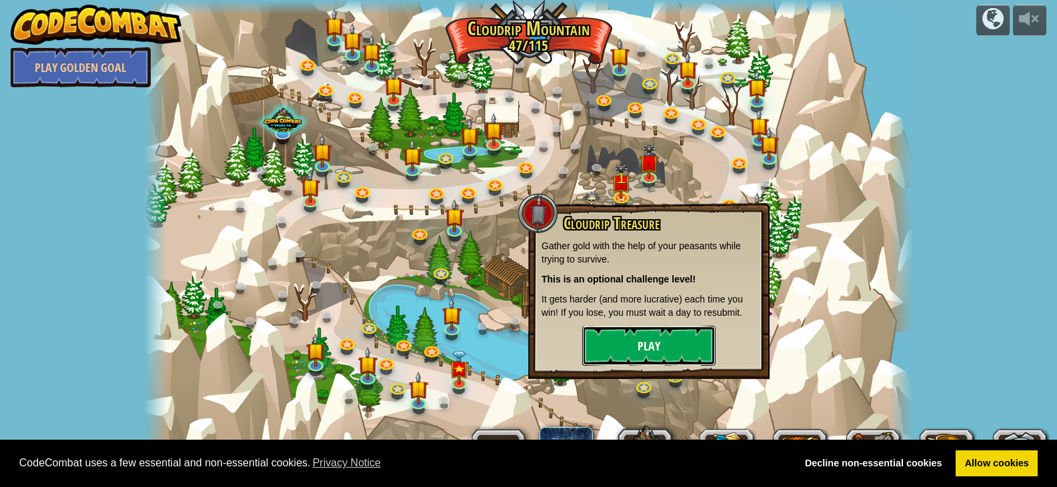
click at [639, 331] on button "Play" at bounding box center [648, 346] width 133 height 40
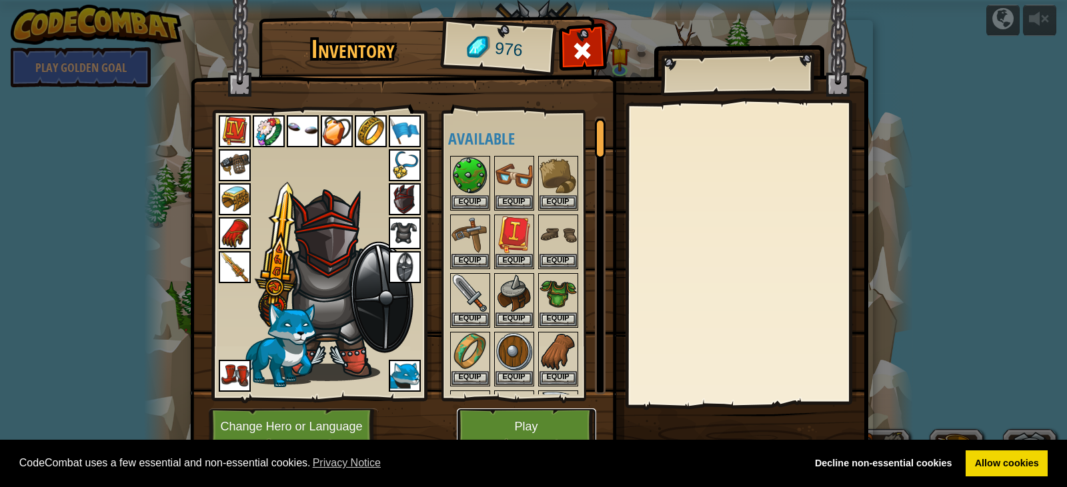
click at [486, 422] on button "Play" at bounding box center [526, 427] width 139 height 37
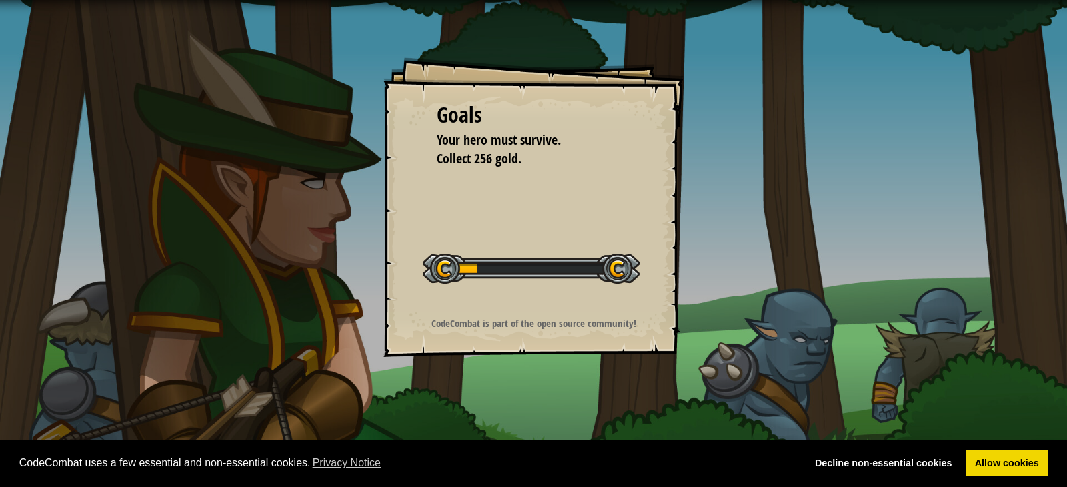
click at [551, 187] on div "Goals Your hero must survive. Collect 256 gold. Start Level Error loading from …" at bounding box center [533, 207] width 300 height 300
click at [515, 235] on div "Goals Your hero must survive. Collect 256 gold. Start Level Error loading from …" at bounding box center [533, 207] width 300 height 300
drag, startPoint x: 515, startPoint y: 251, endPoint x: 511, endPoint y: 244, distance: 7.8
click at [511, 244] on div "Start Level" at bounding box center [531, 267] width 217 height 53
click at [534, 303] on div "Goals Your hero must survive. Collect 256 gold. Start Level Error loading from …" at bounding box center [533, 207] width 300 height 300
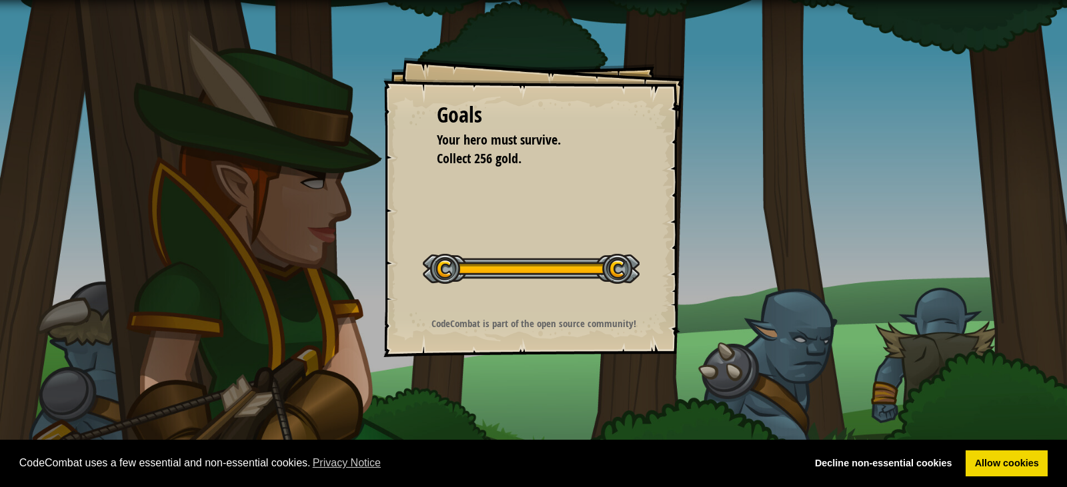
click at [552, 274] on div at bounding box center [531, 269] width 217 height 30
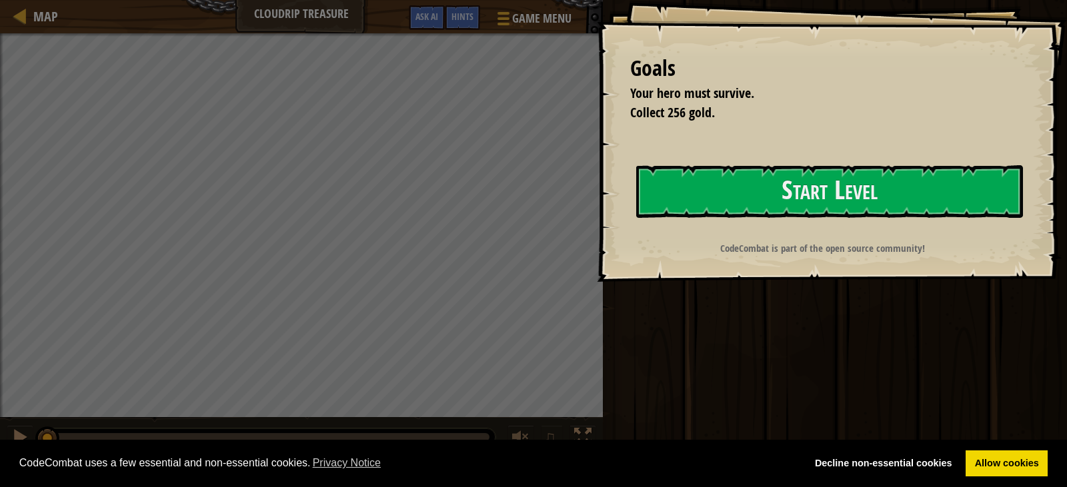
click at [636, 219] on div "Start Level" at bounding box center [829, 191] width 387 height 53
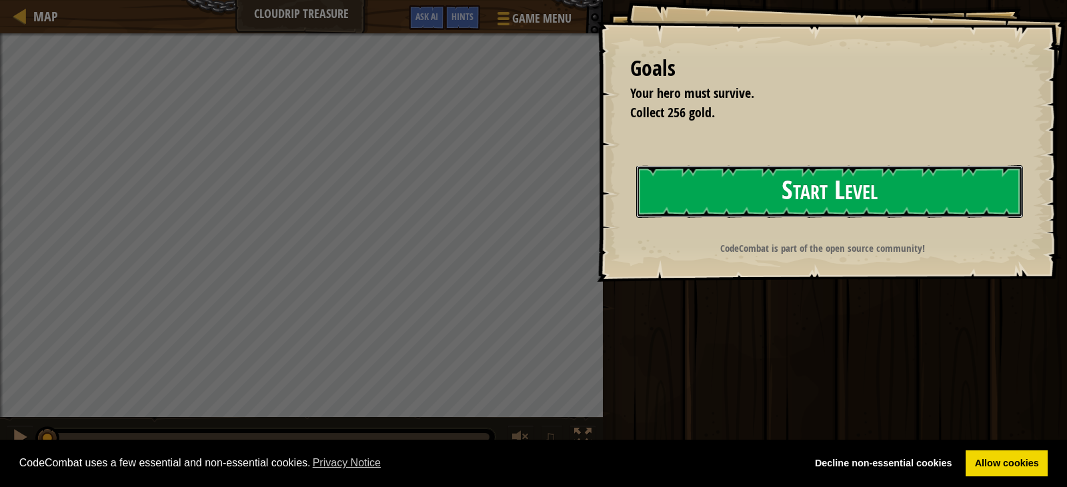
drag, startPoint x: 552, startPoint y: 274, endPoint x: 593, endPoint y: 238, distance: 54.3
click at [636, 219] on div "Start Level" at bounding box center [829, 191] width 387 height 53
click at [636, 218] on button "Start Level" at bounding box center [829, 191] width 387 height 53
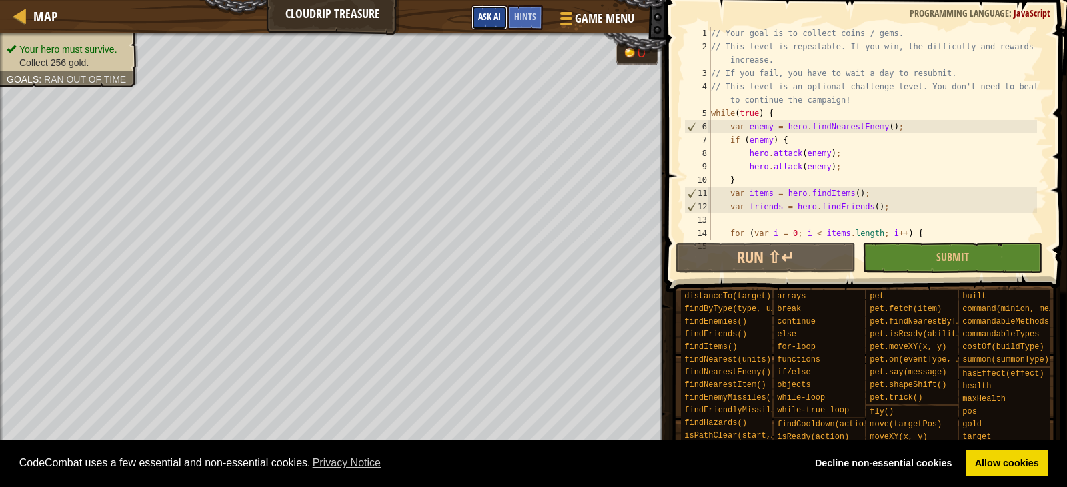
click at [491, 7] on button "Ask AI" at bounding box center [489, 17] width 36 height 25
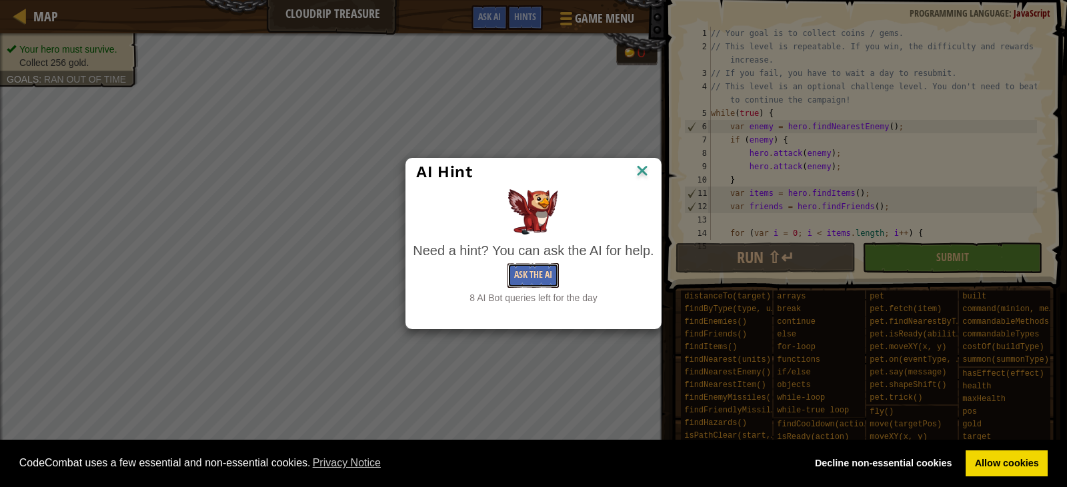
click at [543, 271] on button "Ask the AI" at bounding box center [532, 275] width 51 height 25
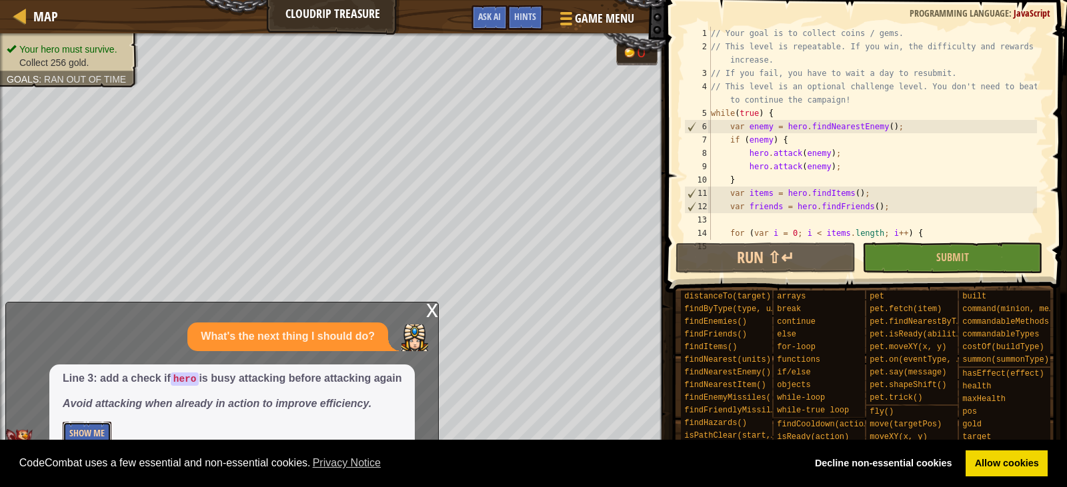
click at [96, 431] on button "Show Me" at bounding box center [87, 434] width 49 height 25
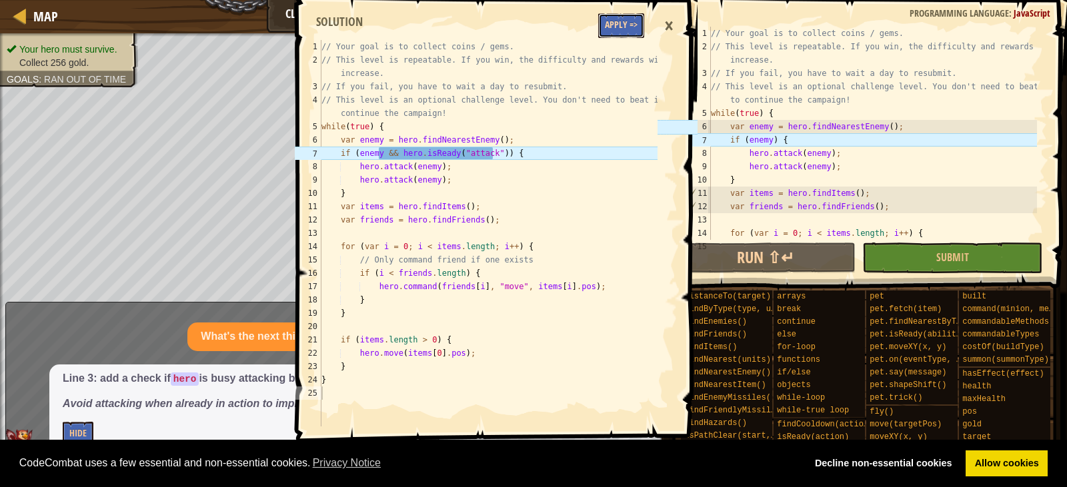
click at [607, 23] on button "Apply =>" at bounding box center [621, 25] width 46 height 25
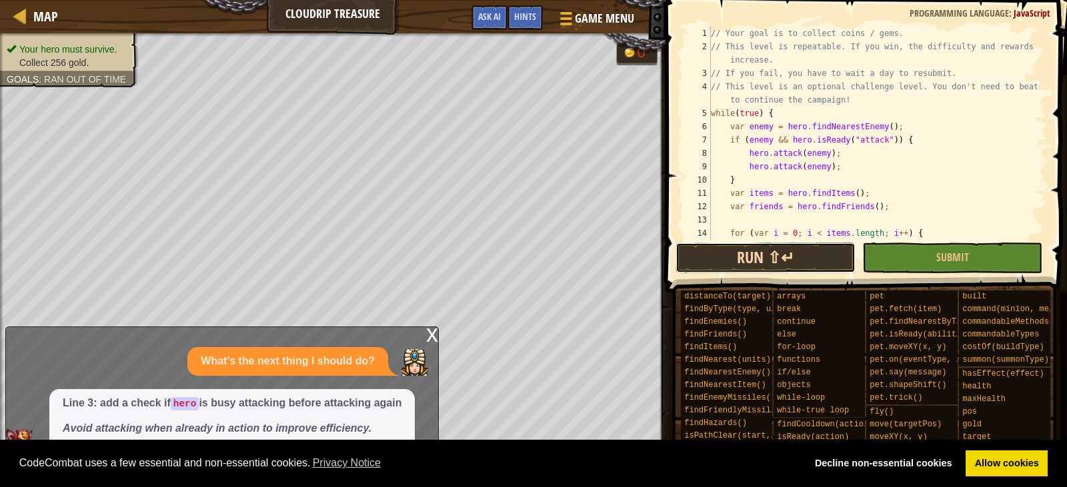
click at [751, 255] on button "Run ⇧↵" at bounding box center [765, 258] width 180 height 31
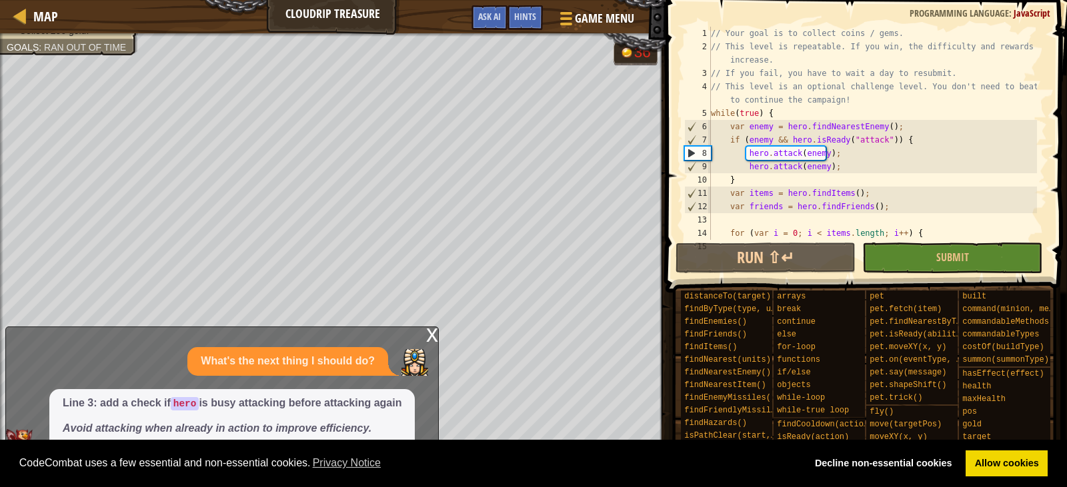
click at [431, 335] on div "x" at bounding box center [432, 333] width 12 height 13
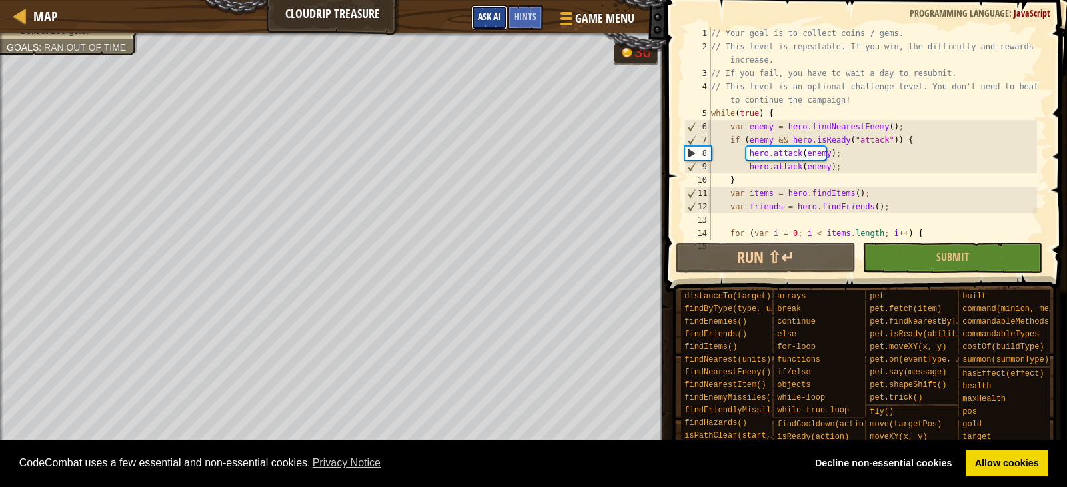
click at [500, 23] on button "Ask AI" at bounding box center [489, 17] width 36 height 25
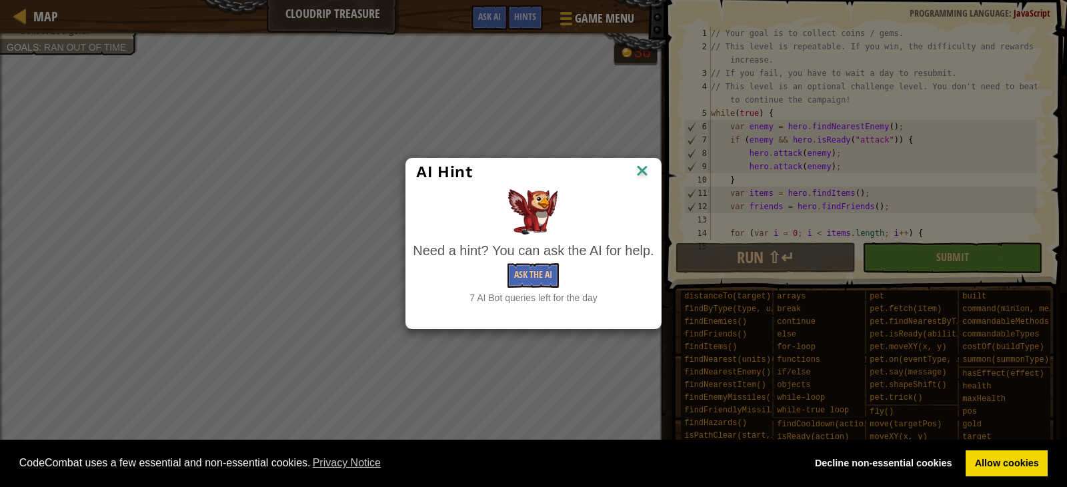
click at [644, 172] on img at bounding box center [641, 172] width 17 height 20
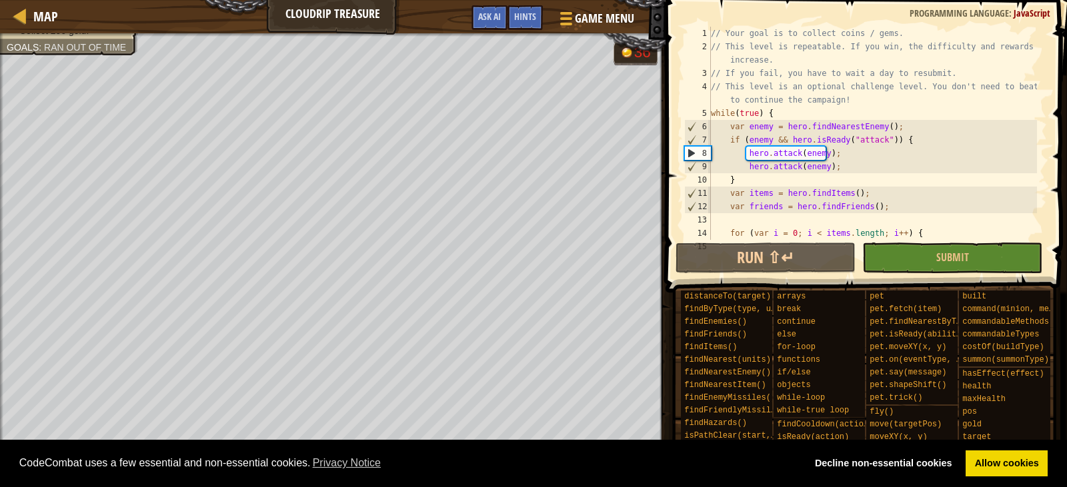
drag, startPoint x: 512, startPoint y: 25, endPoint x: 518, endPoint y: 20, distance: 8.0
click at [512, 26] on div "Hints" at bounding box center [524, 17] width 35 height 25
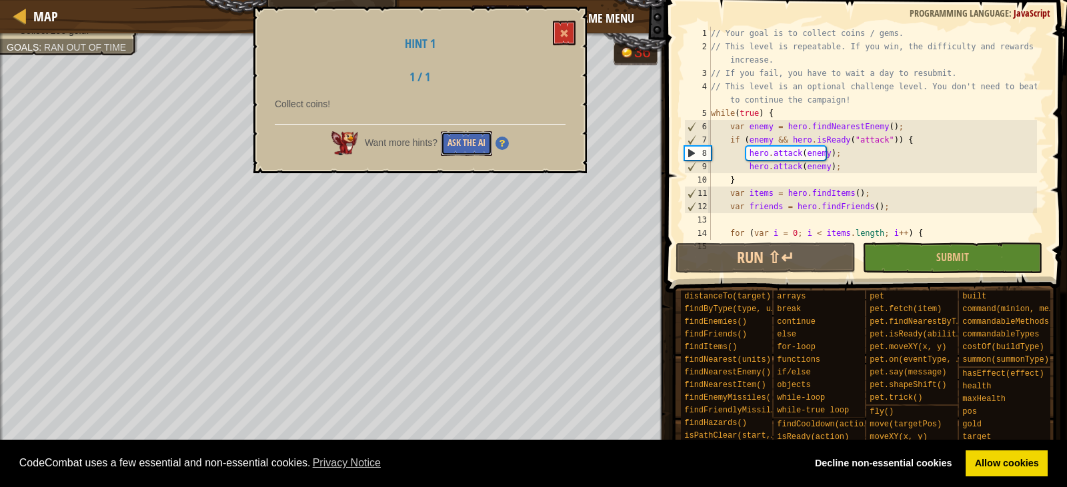
click at [479, 145] on button "Ask the AI" at bounding box center [466, 143] width 51 height 25
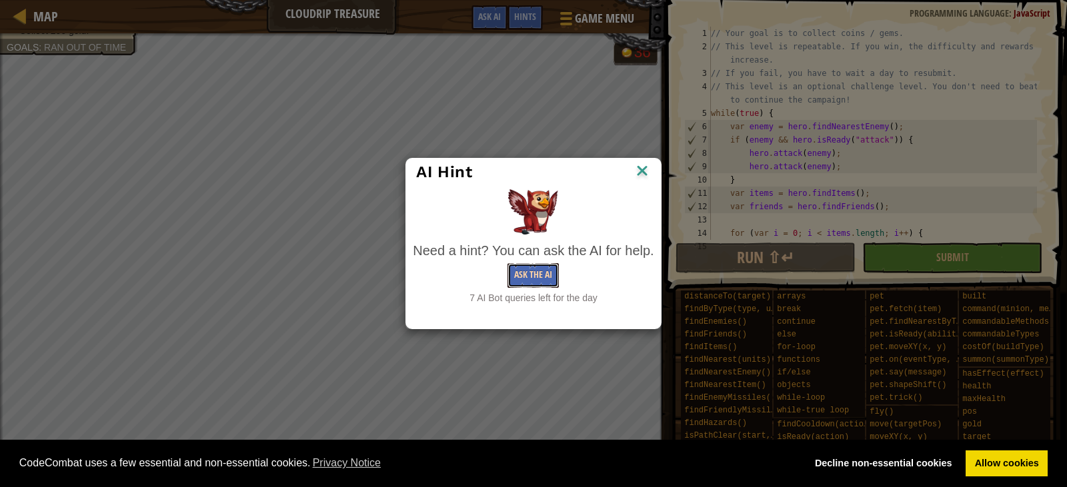
click at [515, 271] on button "Ask the AI" at bounding box center [532, 275] width 51 height 25
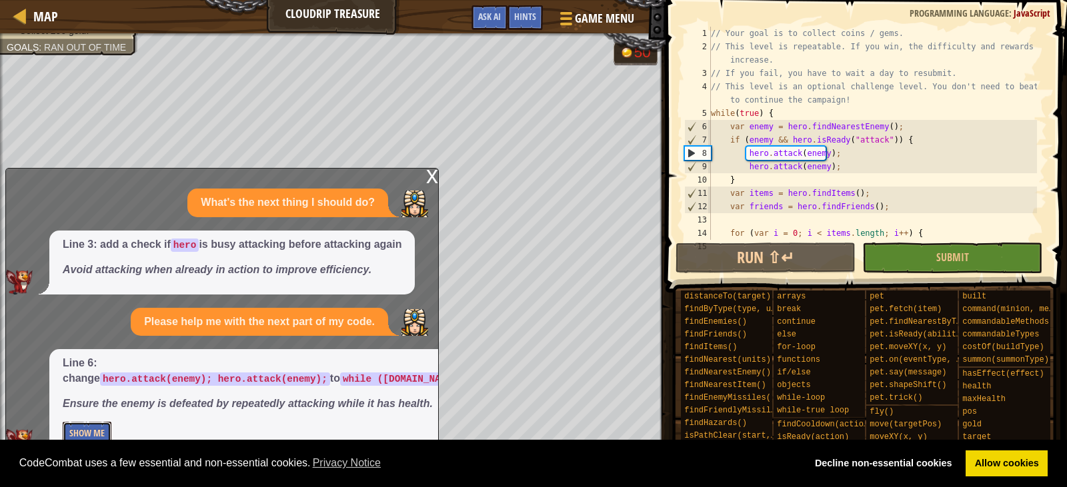
click at [87, 439] on button "Show Me" at bounding box center [87, 434] width 49 height 25
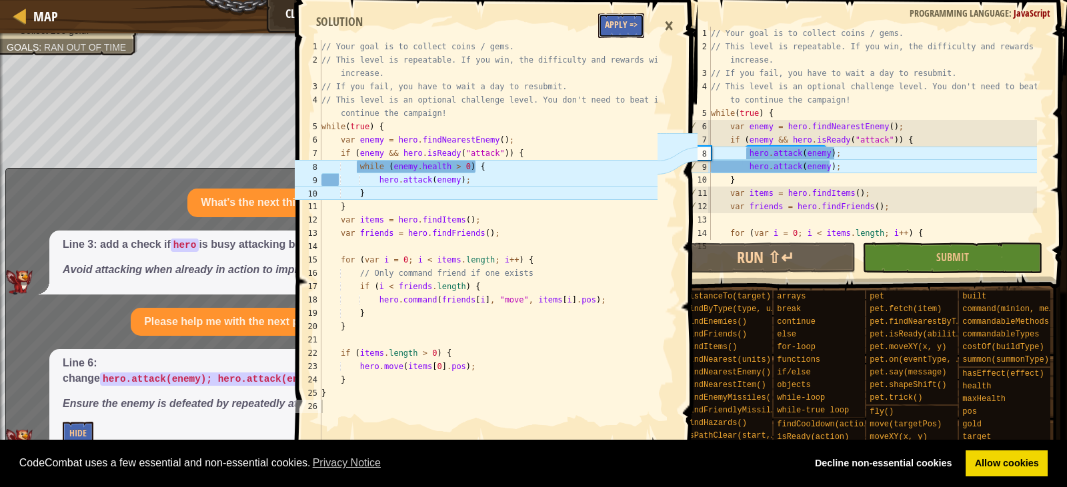
click at [612, 28] on button "Apply =>" at bounding box center [621, 25] width 46 height 25
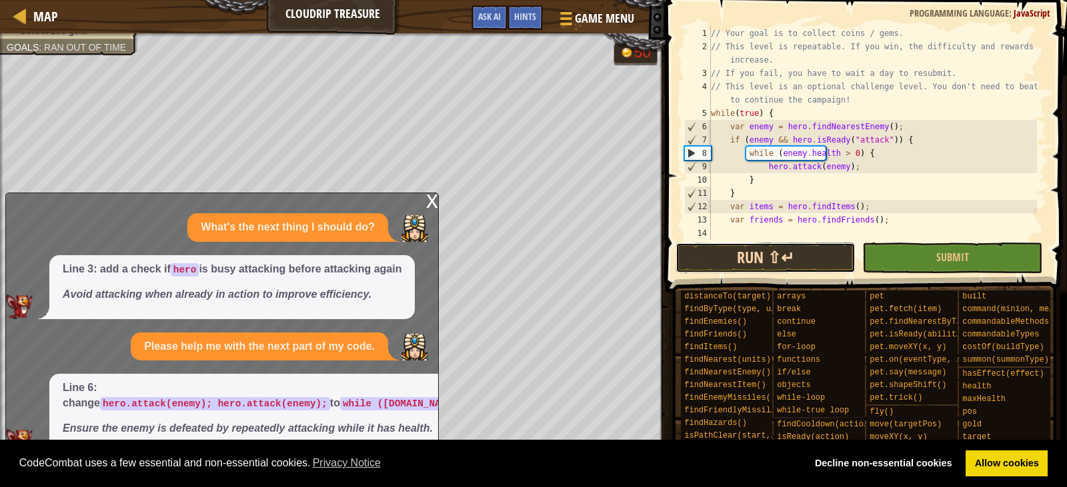
click at [772, 255] on button "Run ⇧↵" at bounding box center [765, 258] width 180 height 31
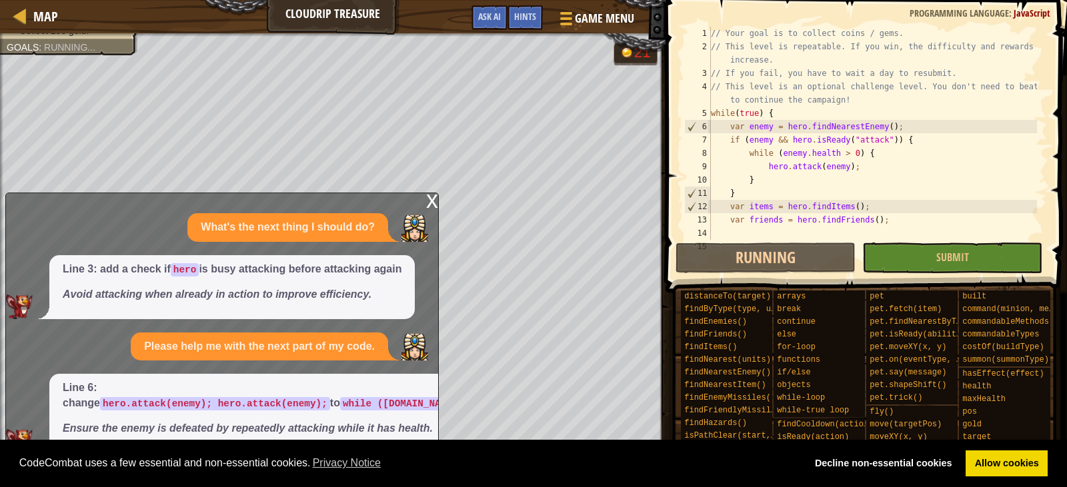
click at [432, 193] on div "x" at bounding box center [432, 199] width 12 height 13
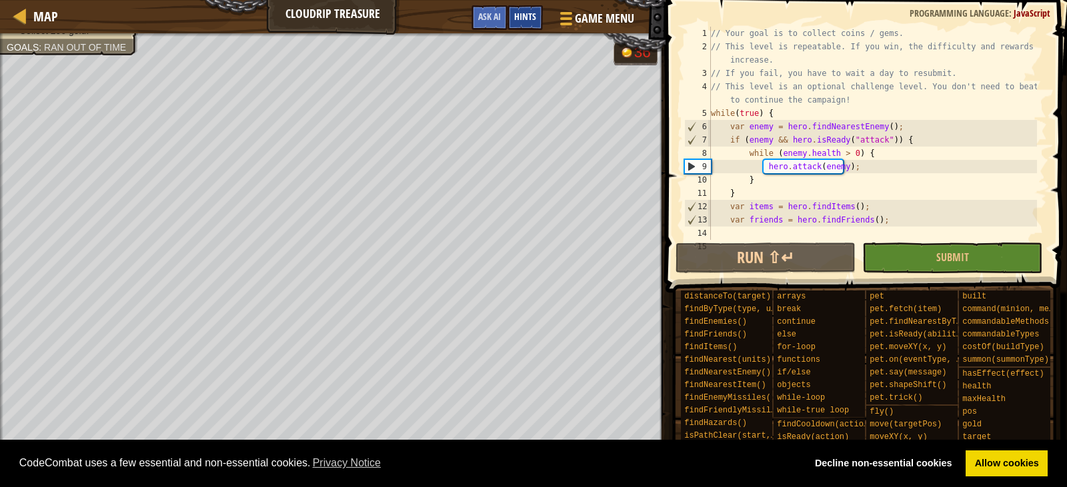
click at [523, 17] on span "Hints" at bounding box center [525, 16] width 22 height 13
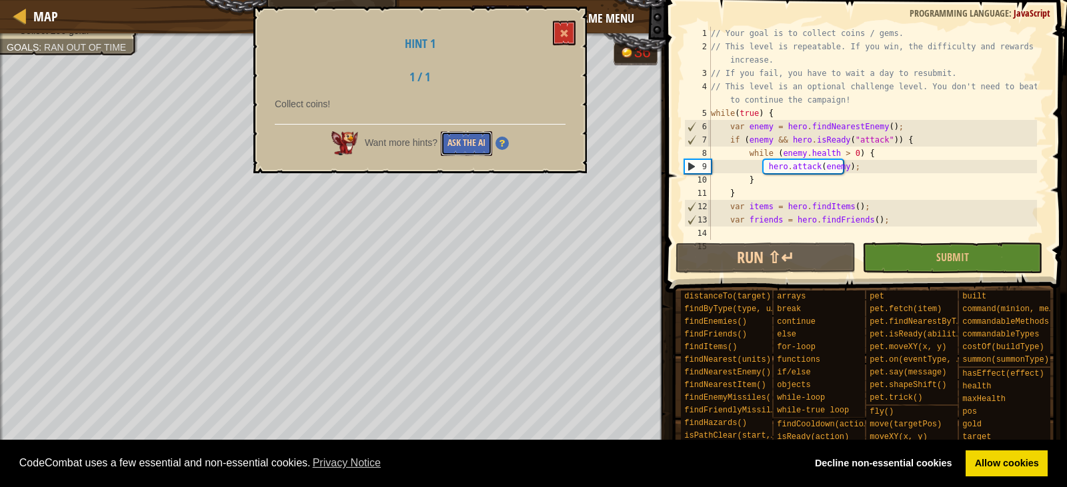
click at [480, 148] on button "Ask the AI" at bounding box center [466, 143] width 51 height 25
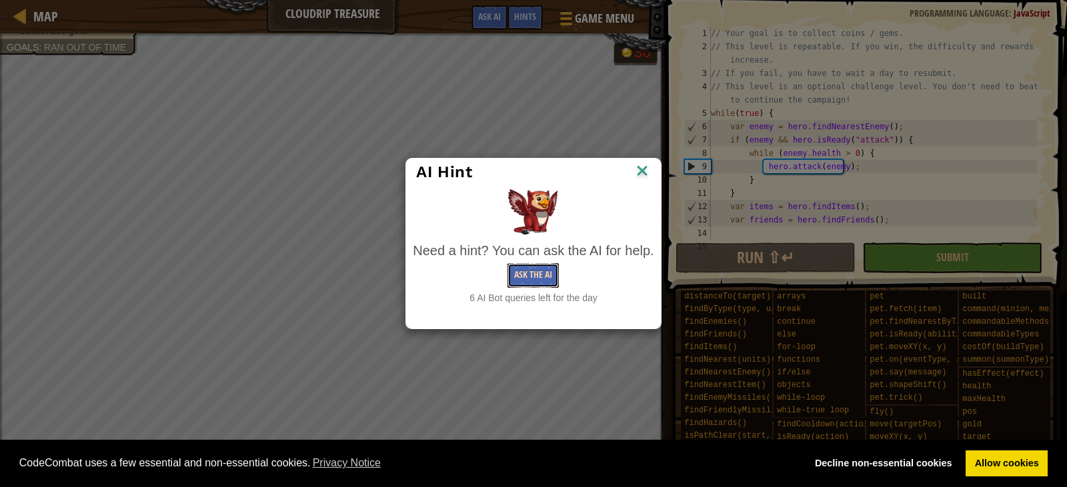
click at [519, 282] on button "Ask the AI" at bounding box center [532, 275] width 51 height 25
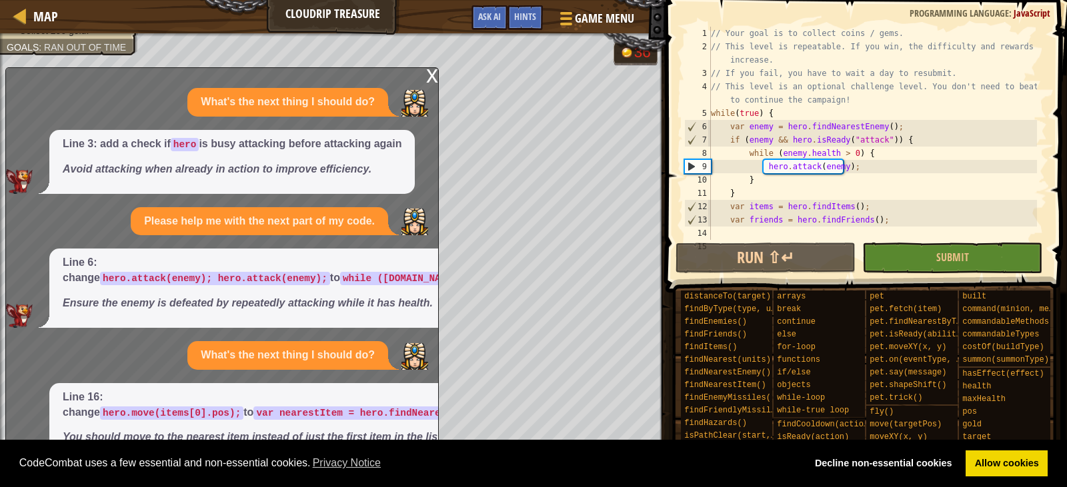
scroll to position [64, 0]
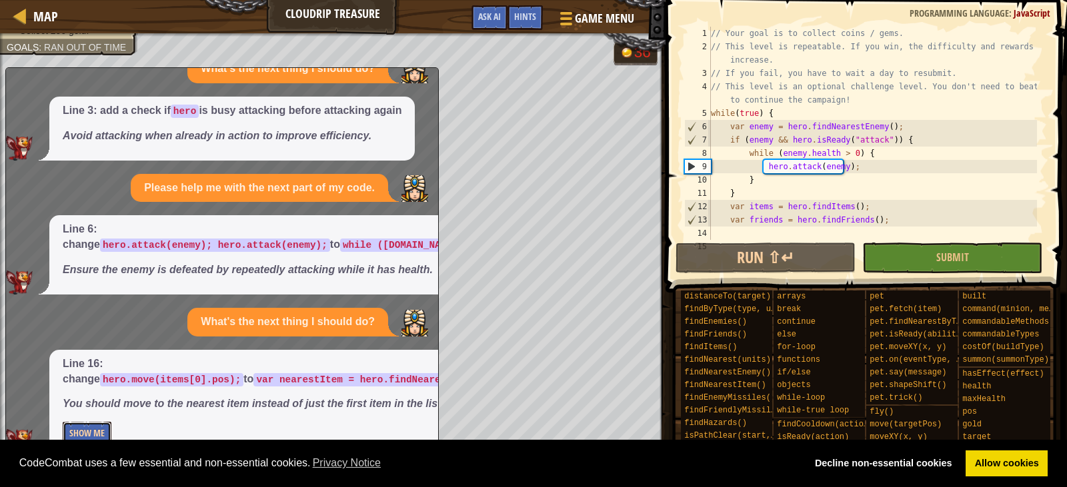
click at [89, 434] on button "Show Me" at bounding box center [87, 434] width 49 height 25
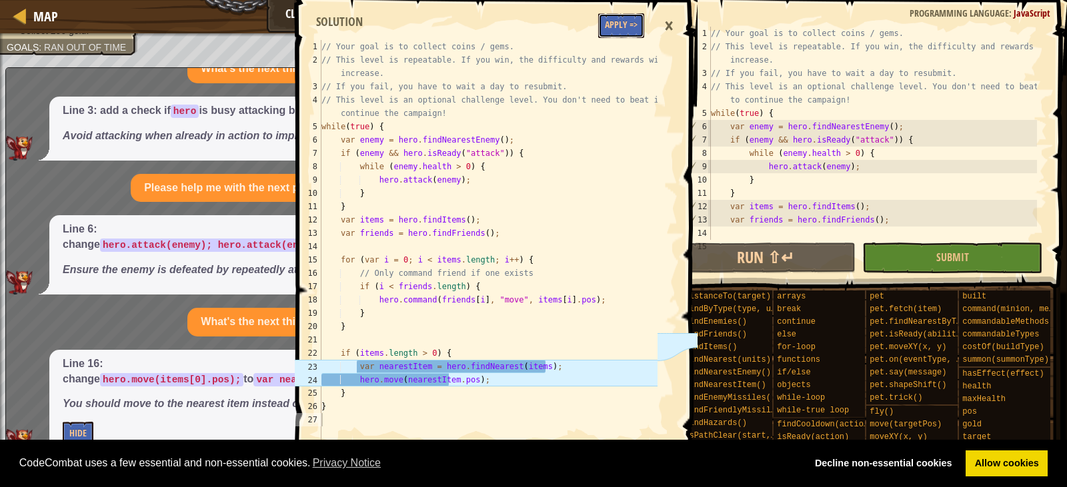
drag, startPoint x: 611, startPoint y: 27, endPoint x: 601, endPoint y: 29, distance: 9.5
click at [603, 27] on button "Apply =>" at bounding box center [621, 25] width 46 height 25
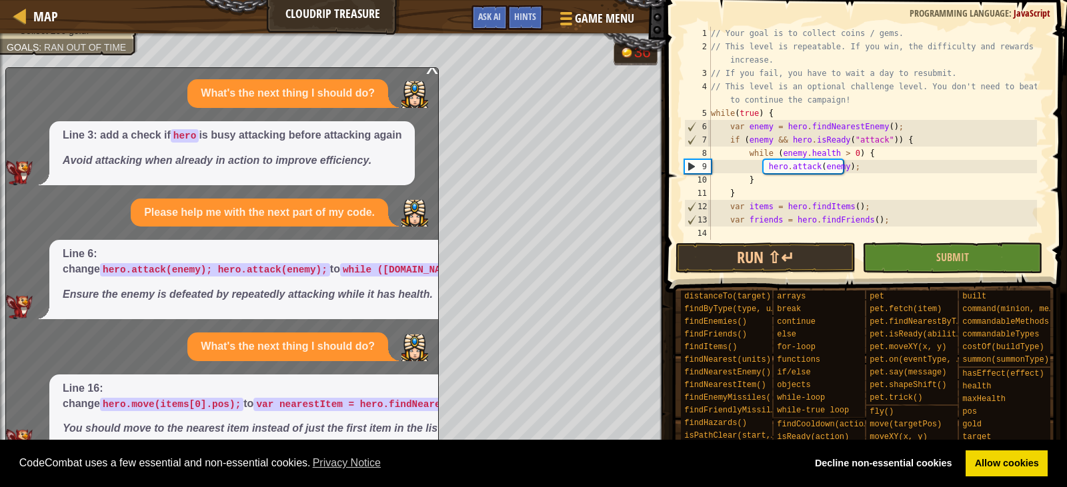
click at [703, 237] on div "14" at bounding box center [697, 233] width 27 height 13
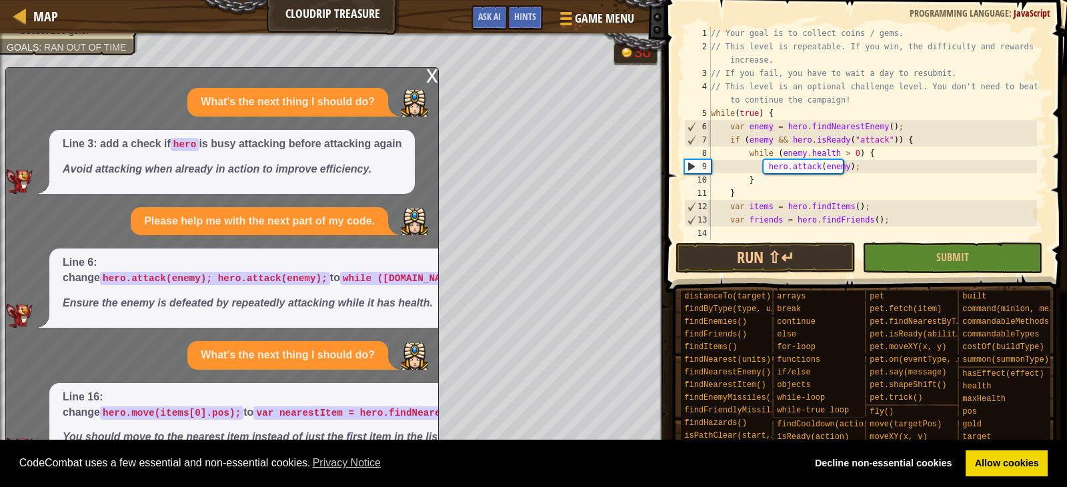
click at [427, 69] on div "x" at bounding box center [432, 74] width 12 height 13
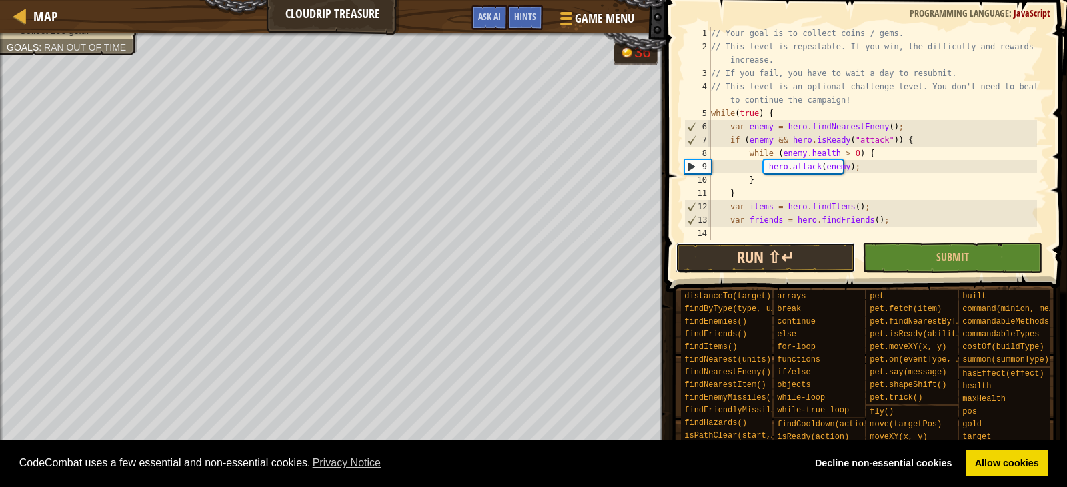
click at [741, 255] on button "Run ⇧↵" at bounding box center [765, 258] width 180 height 31
click at [27, 19] on div at bounding box center [20, 15] width 17 height 17
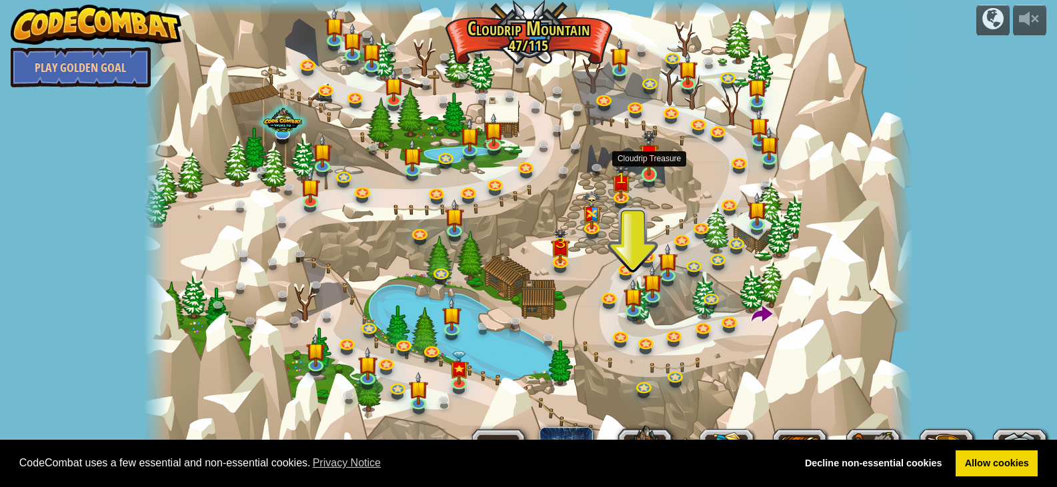
click at [644, 167] on img at bounding box center [648, 153] width 19 height 46
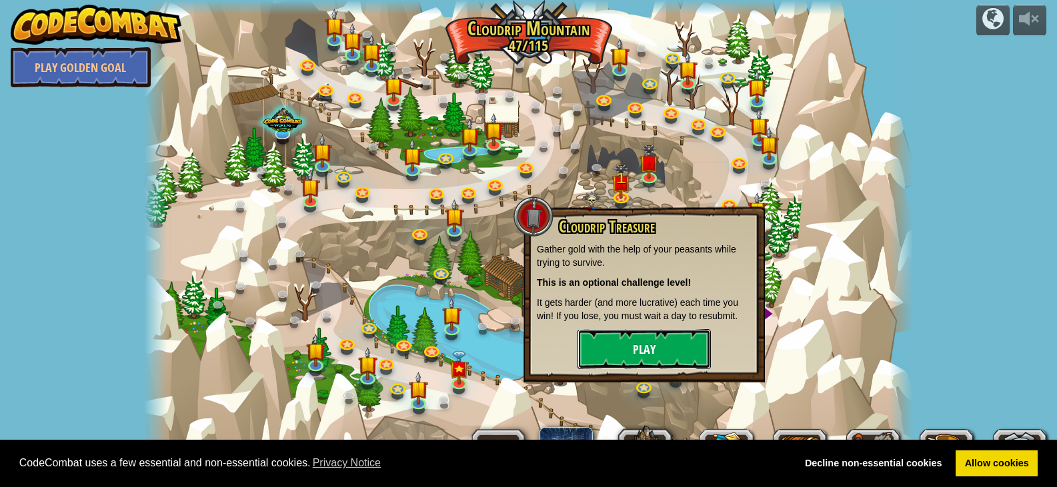
click at [666, 351] on button "Play" at bounding box center [643, 349] width 133 height 40
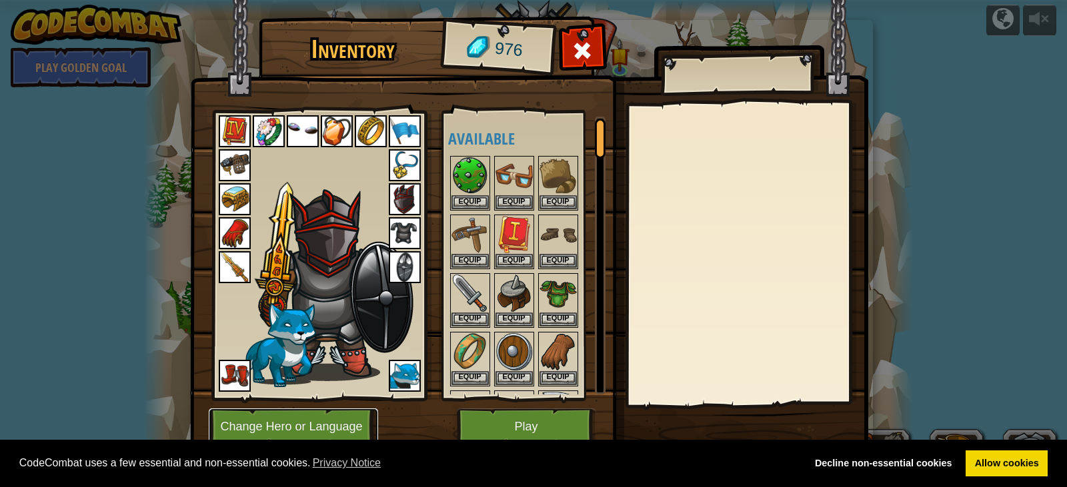
click at [319, 433] on button "Change Hero or Language" at bounding box center [293, 427] width 169 height 37
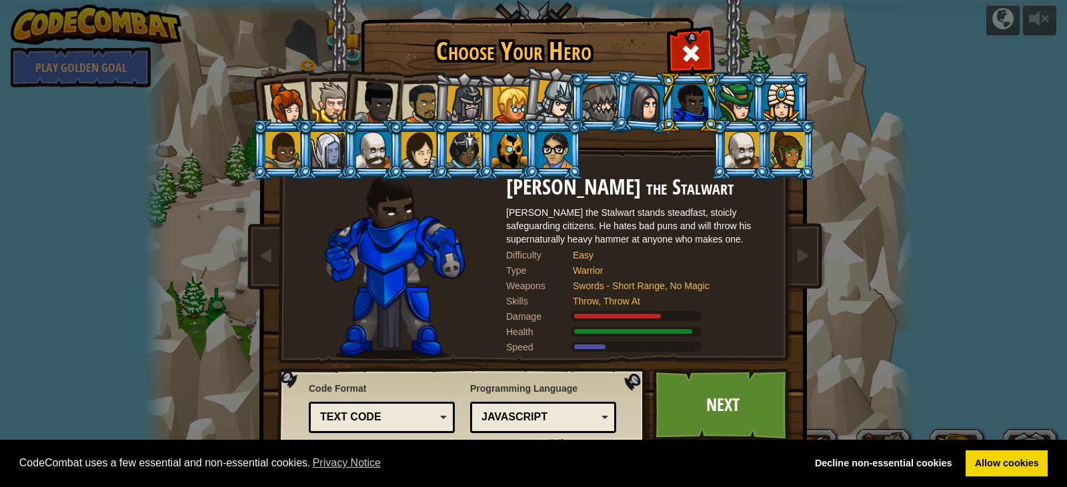
click at [593, 116] on div at bounding box center [600, 103] width 35 height 36
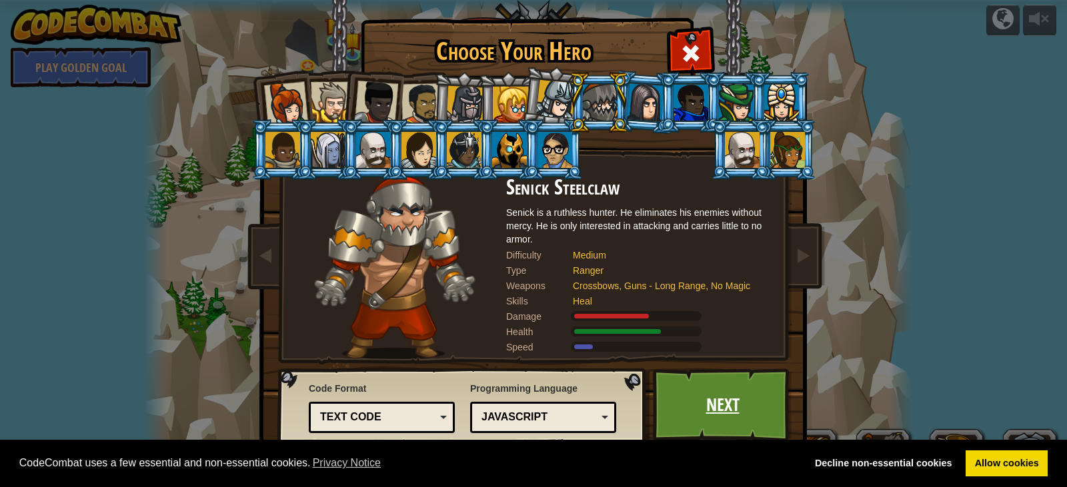
click at [687, 383] on link "Next" at bounding box center [722, 405] width 139 height 73
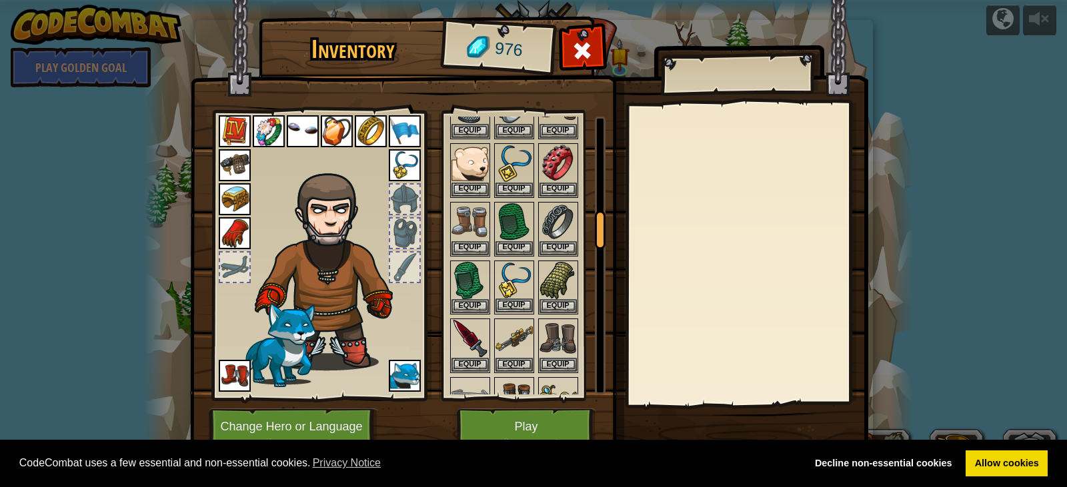
scroll to position [733, 0]
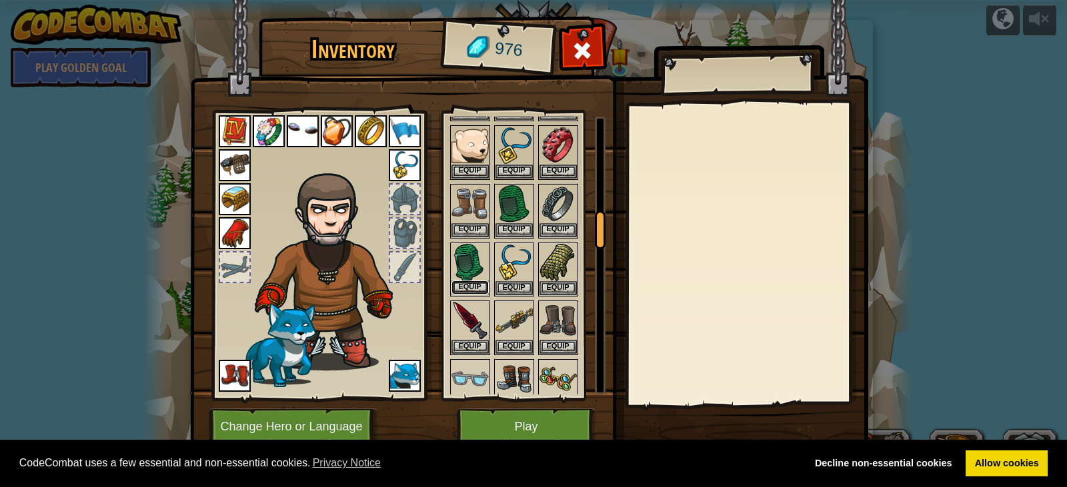
click at [476, 287] on button "Equip" at bounding box center [469, 288] width 37 height 14
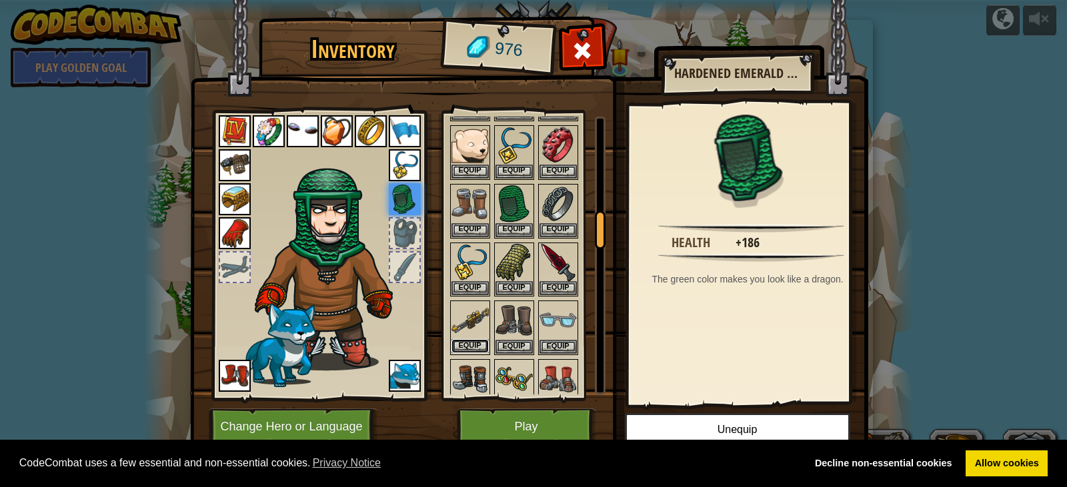
click at [466, 348] on button "Equip" at bounding box center [469, 346] width 37 height 14
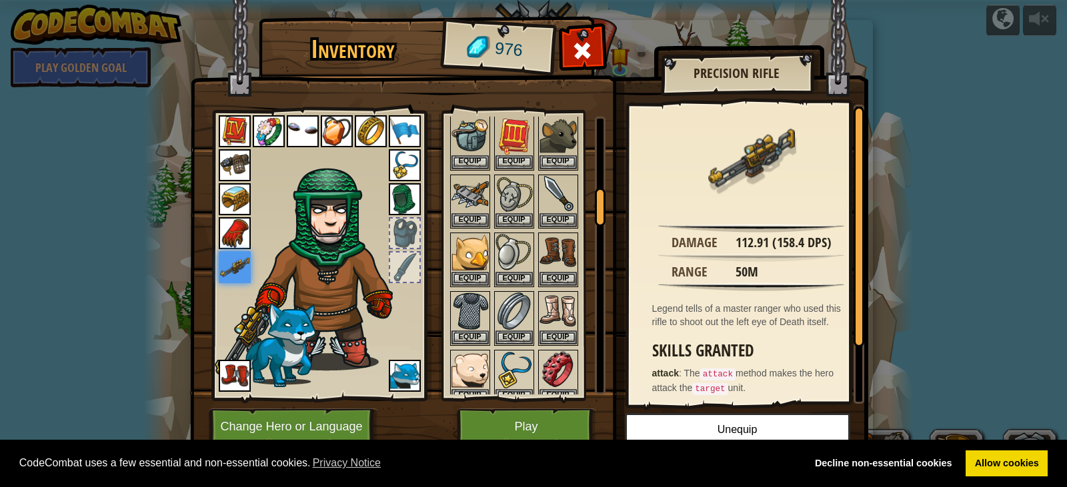
scroll to position [467, 0]
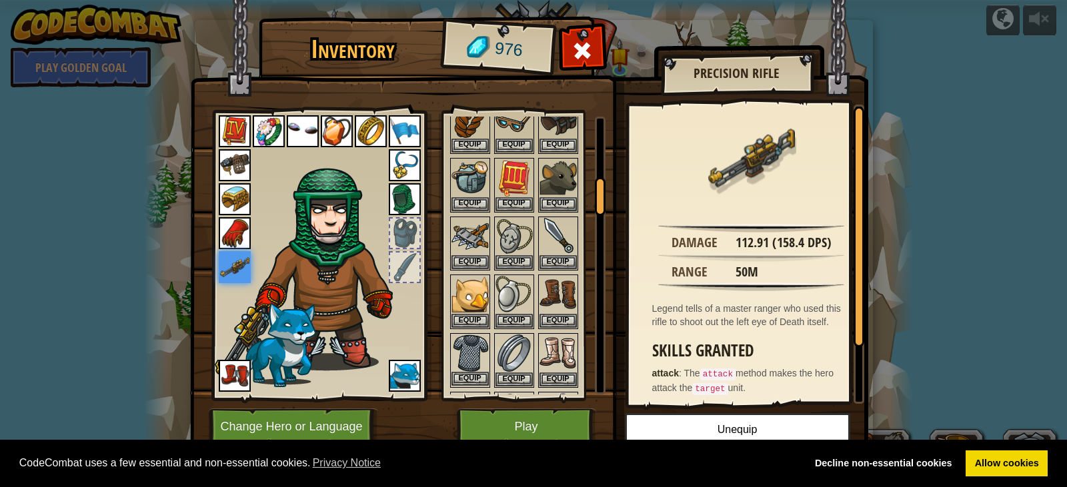
click at [468, 345] on img at bounding box center [469, 353] width 37 height 37
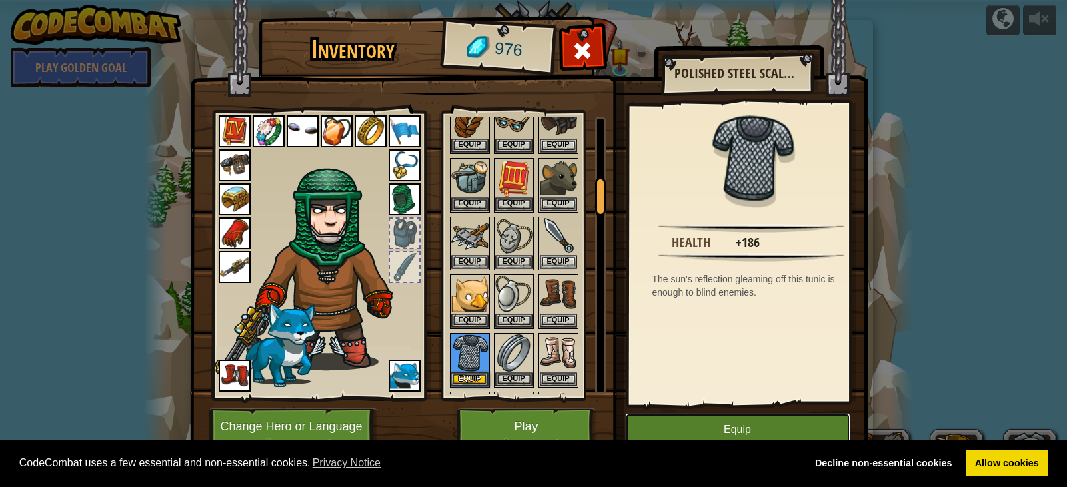
click at [736, 439] on button "Equip" at bounding box center [737, 429] width 225 height 33
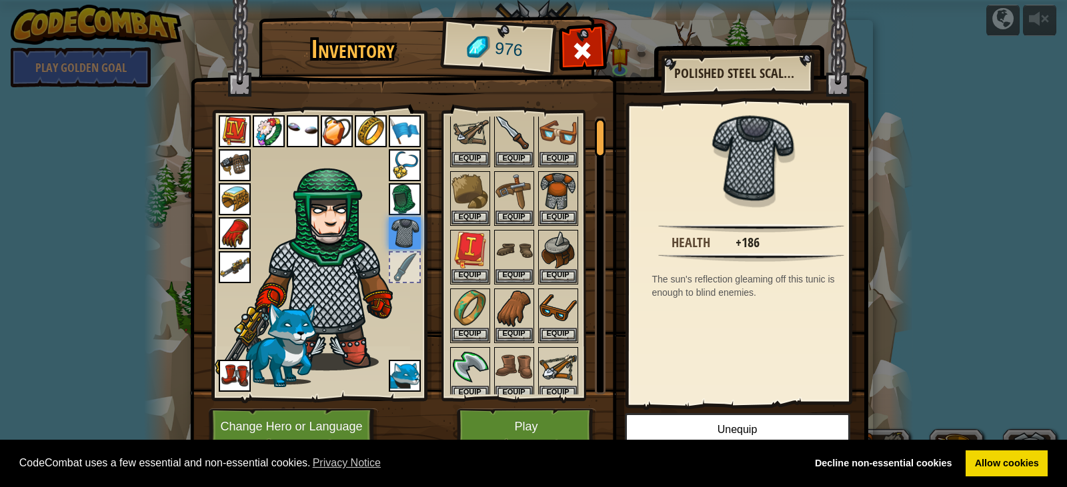
scroll to position [0, 0]
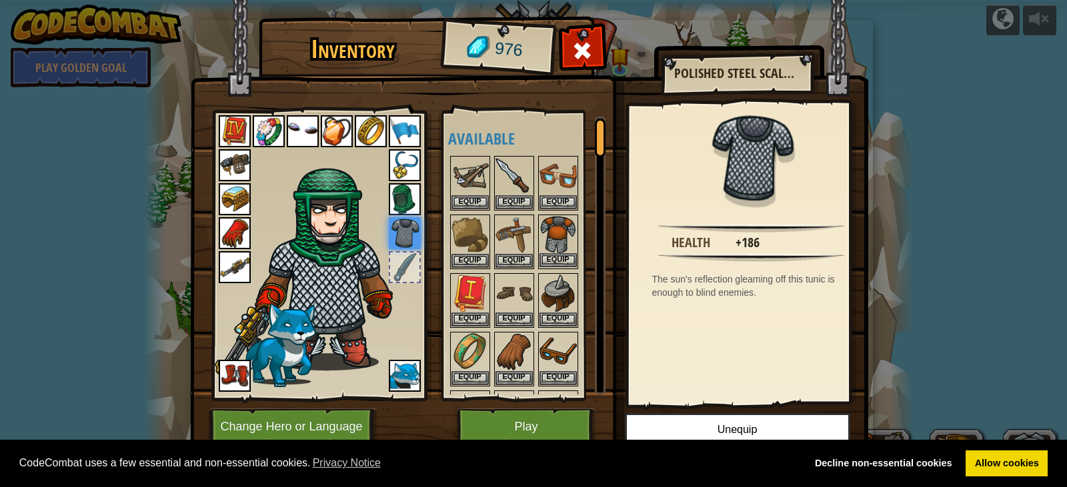
click at [561, 222] on img at bounding box center [557, 234] width 37 height 37
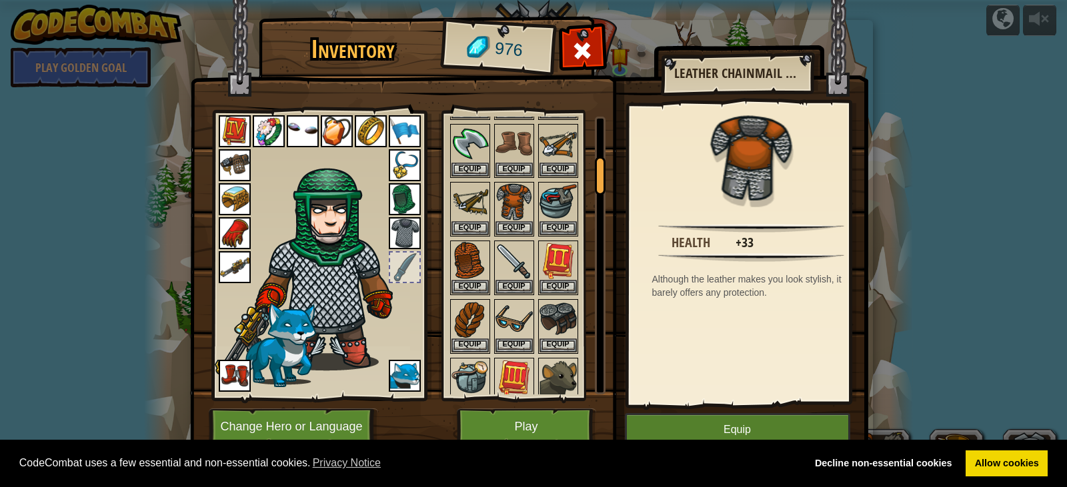
scroll to position [333, 0]
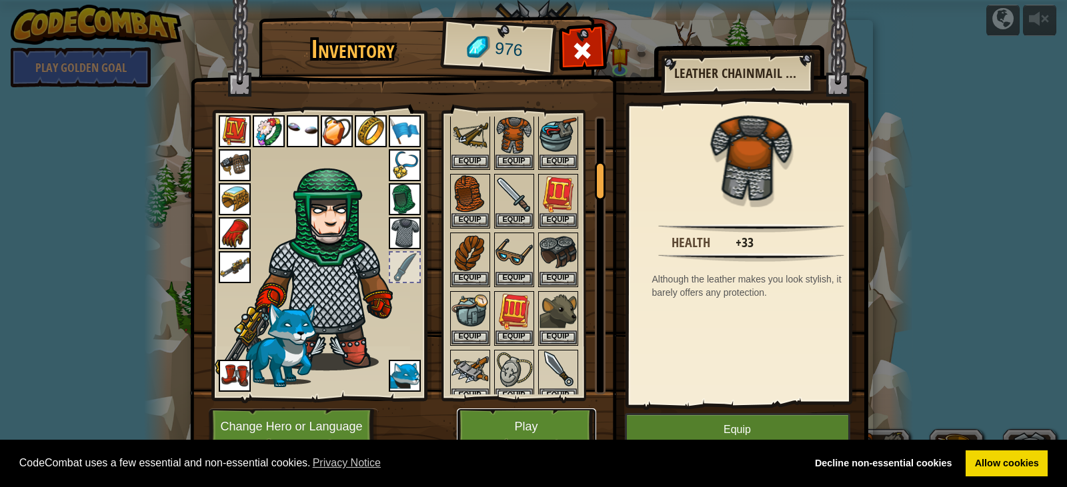
click at [528, 429] on button "Play" at bounding box center [526, 427] width 139 height 37
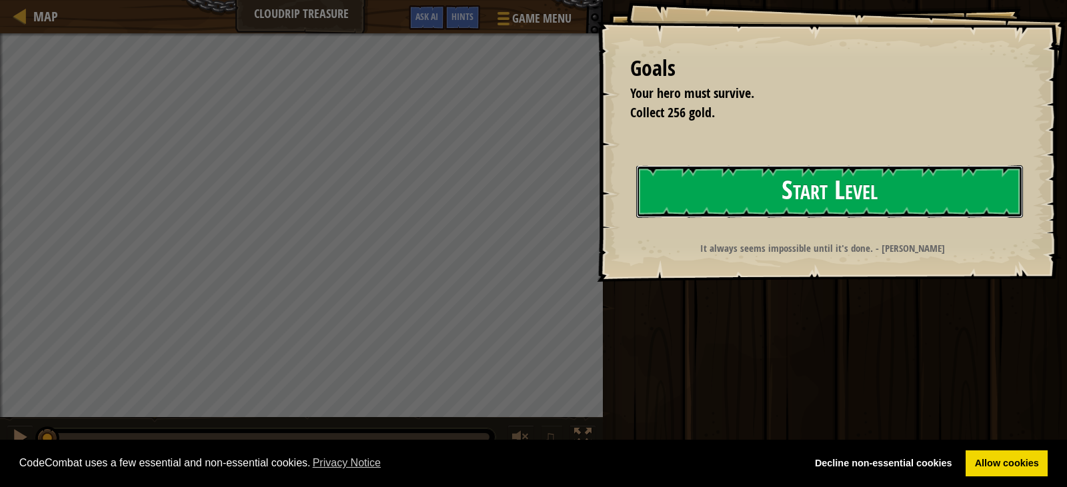
click at [673, 218] on button "Start Level" at bounding box center [829, 191] width 387 height 53
click at [681, 218] on button "Start Level" at bounding box center [829, 191] width 387 height 53
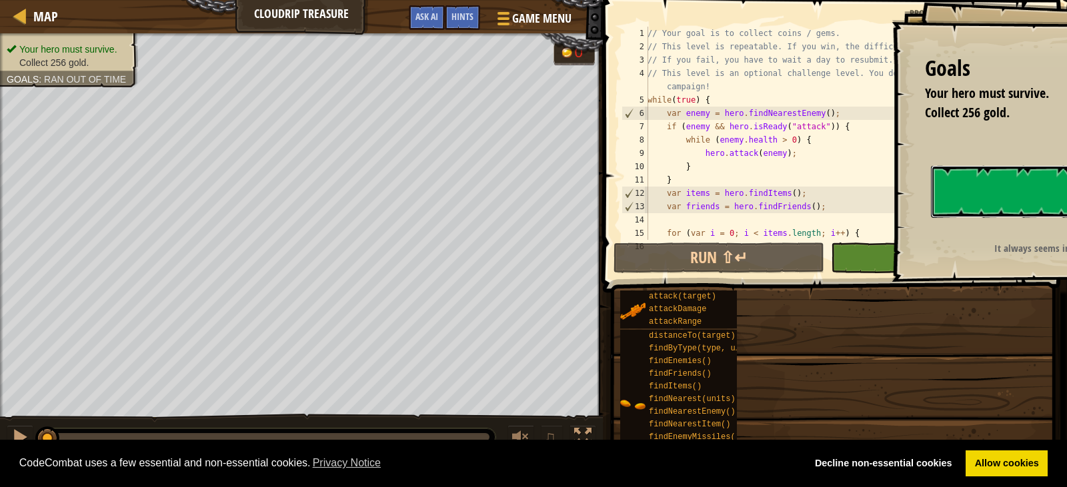
click at [681, 236] on div "Goals Your hero must survive. Collect 256 gold. Start Level Error loading from …" at bounding box center [533, 243] width 1067 height 487
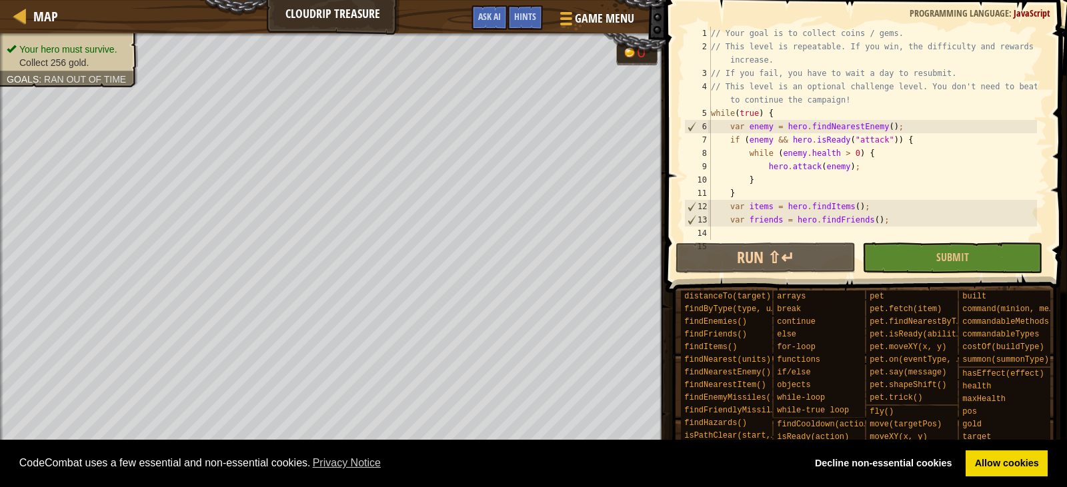
click at [741, 275] on span at bounding box center [867, 127] width 412 height 332
click at [759, 255] on button "Run ⇧↵" at bounding box center [765, 258] width 180 height 31
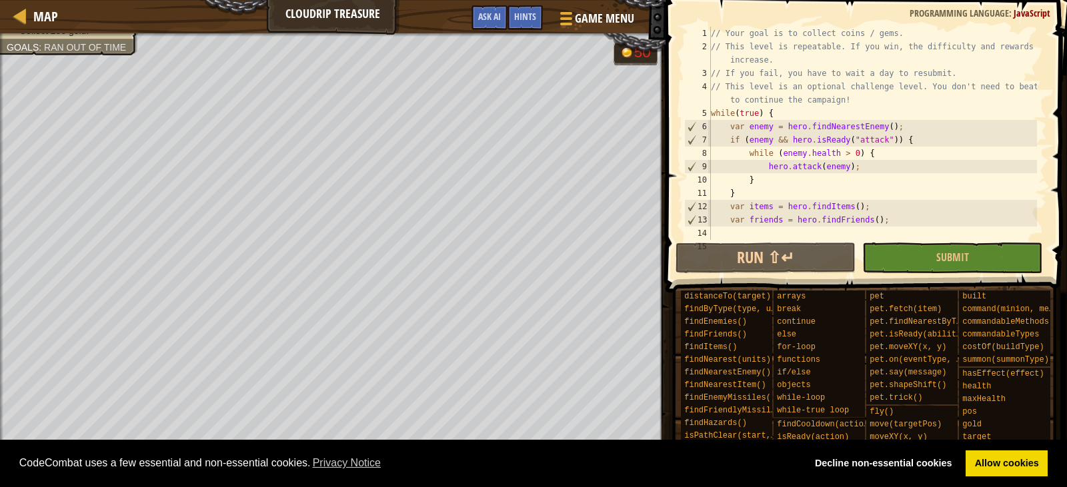
click at [17, 487] on button at bounding box center [20, 473] width 27 height 27
click at [41, 14] on span "Map" at bounding box center [45, 16] width 25 height 18
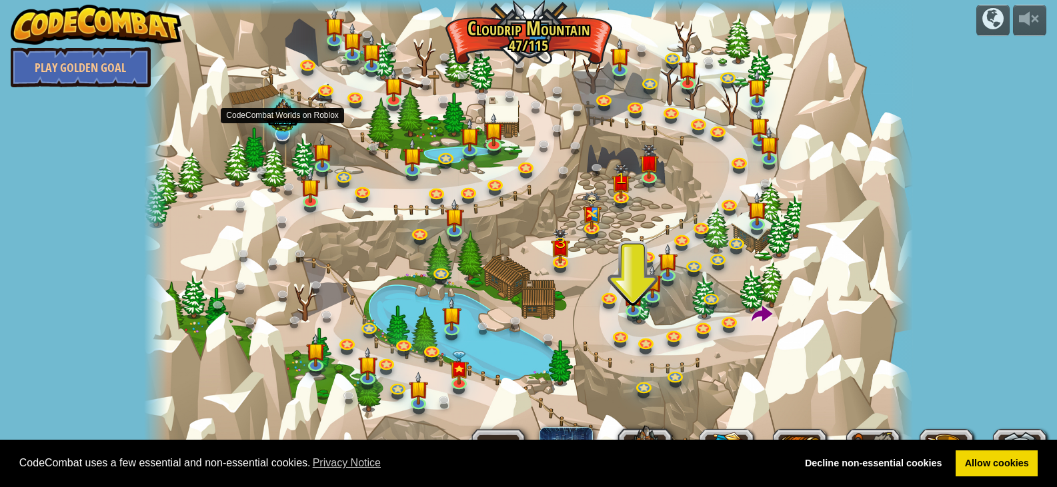
click at [291, 139] on div at bounding box center [283, 117] width 52 height 49
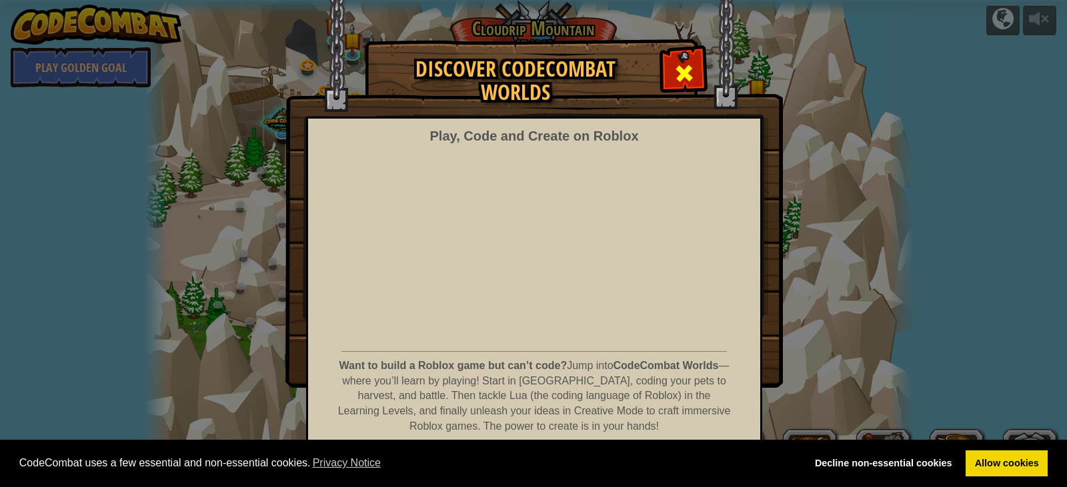
click at [673, 88] on div at bounding box center [684, 72] width 42 height 42
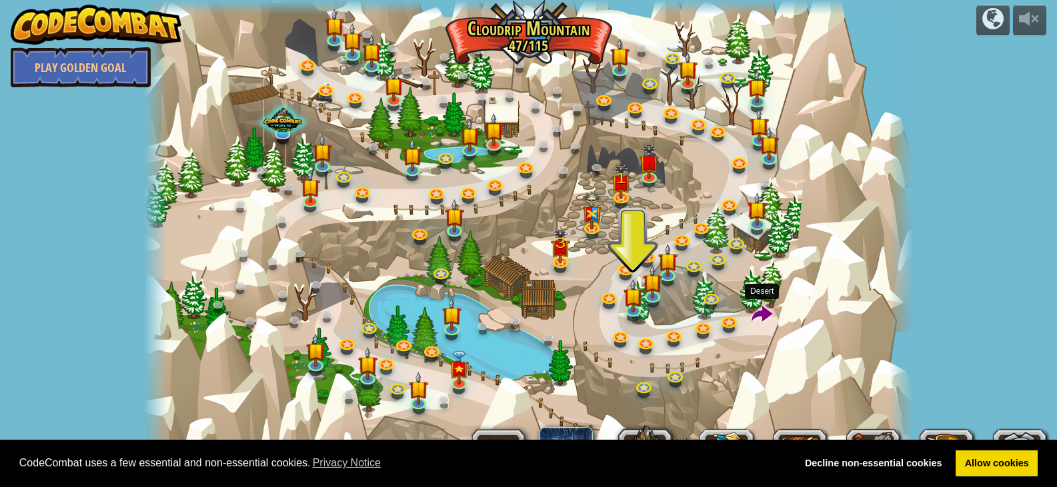
click at [754, 315] on span at bounding box center [761, 315] width 21 height 21
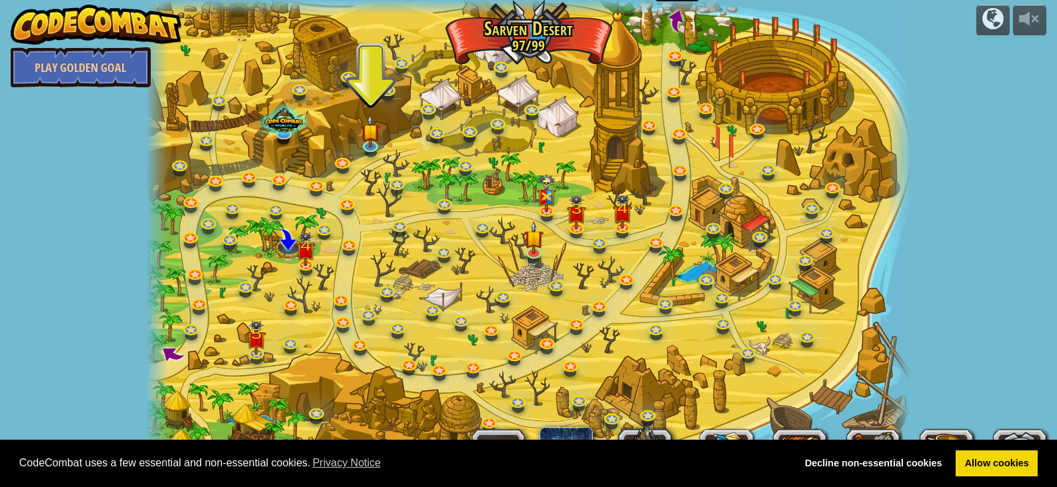
click at [685, 23] on span at bounding box center [676, 20] width 27 height 27
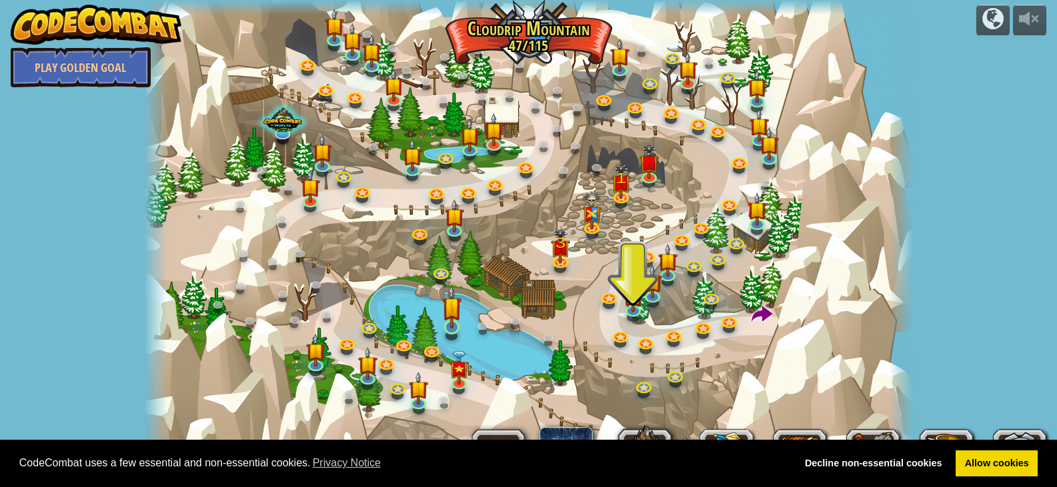
click at [450, 311] on img at bounding box center [451, 307] width 19 height 44
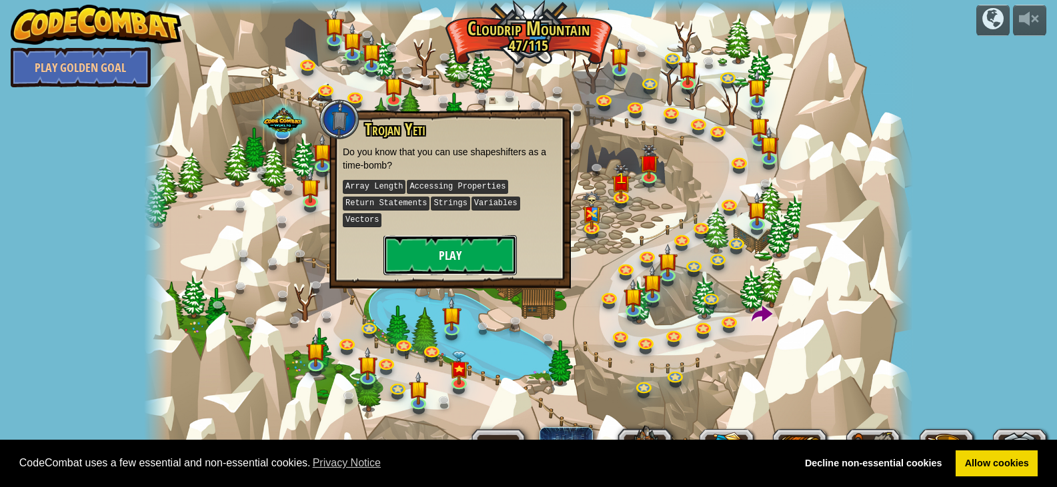
click at [425, 235] on button "Play" at bounding box center [449, 255] width 133 height 40
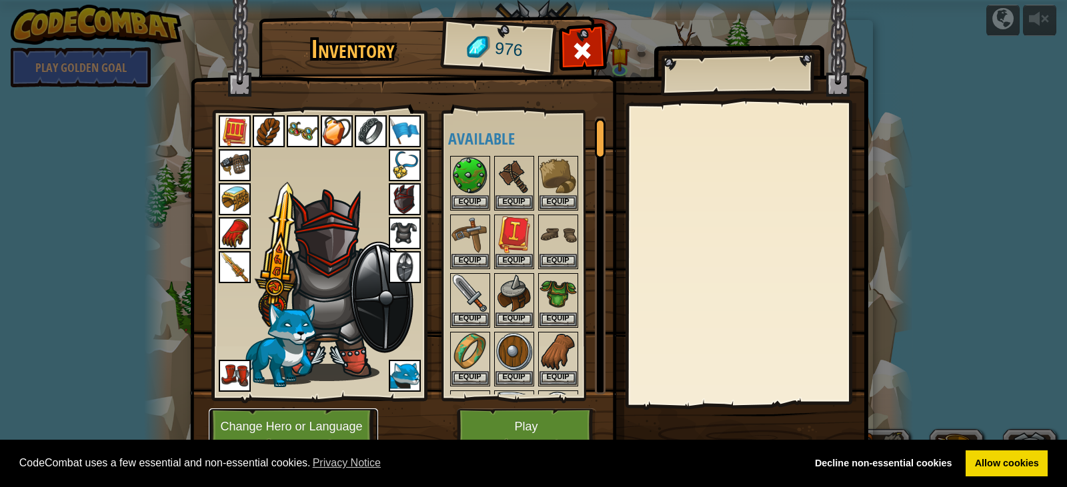
click at [361, 436] on button "Change Hero or Language" at bounding box center [293, 427] width 169 height 37
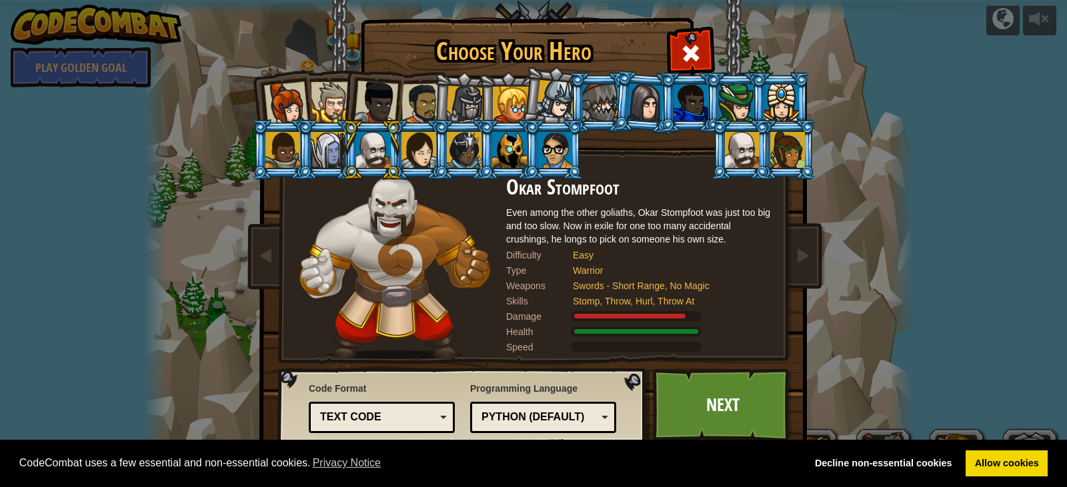
drag, startPoint x: 696, startPoint y: 111, endPoint x: 684, endPoint y: 216, distance: 106.0
click at [699, 117] on div at bounding box center [690, 103] width 35 height 36
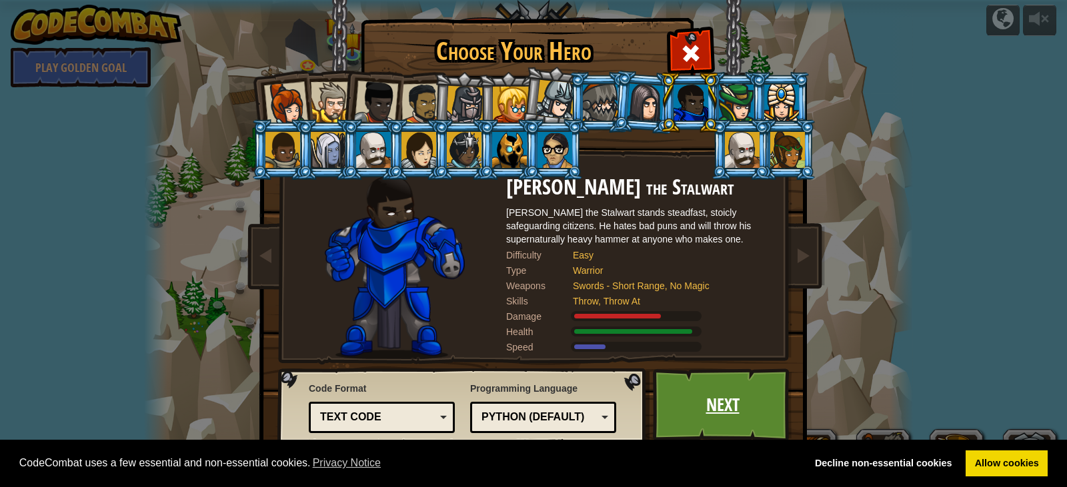
click at [728, 385] on link "Next" at bounding box center [722, 405] width 139 height 73
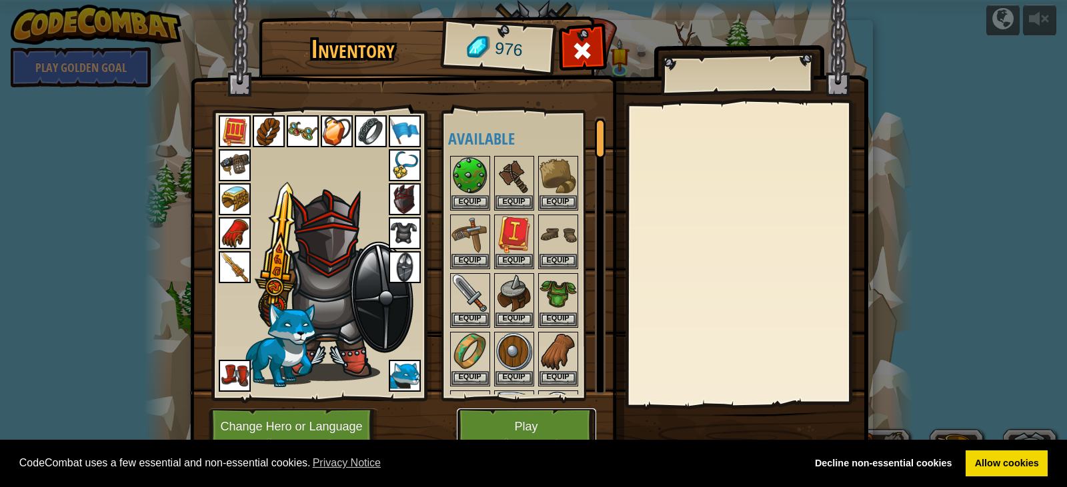
click at [560, 423] on button "Play" at bounding box center [526, 427] width 139 height 37
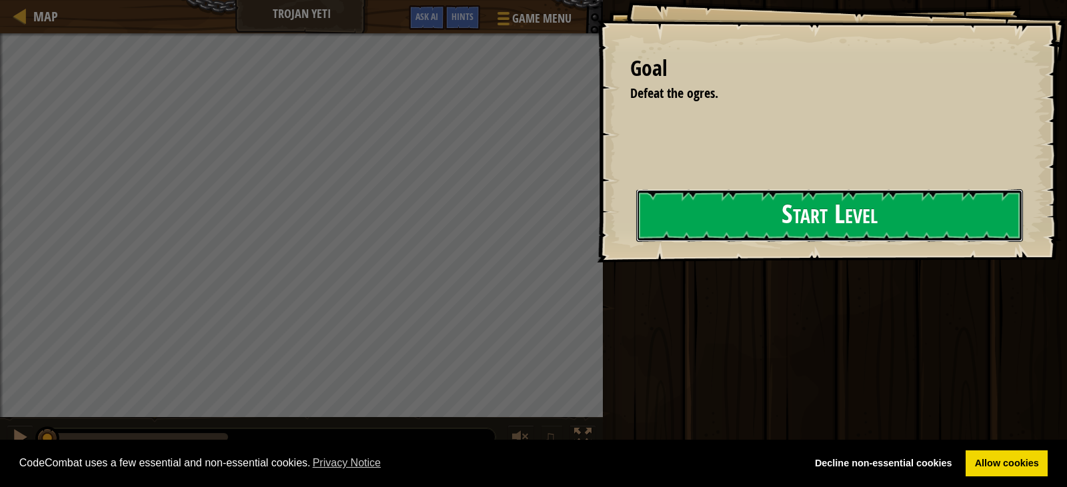
click at [743, 220] on button "Start Level" at bounding box center [829, 215] width 387 height 53
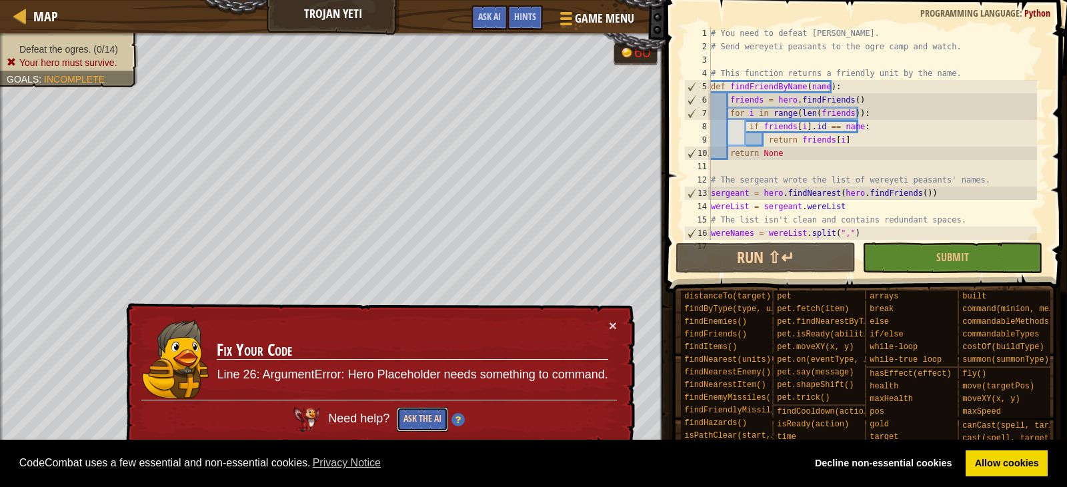
click at [413, 423] on button "Ask the AI" at bounding box center [422, 419] width 51 height 25
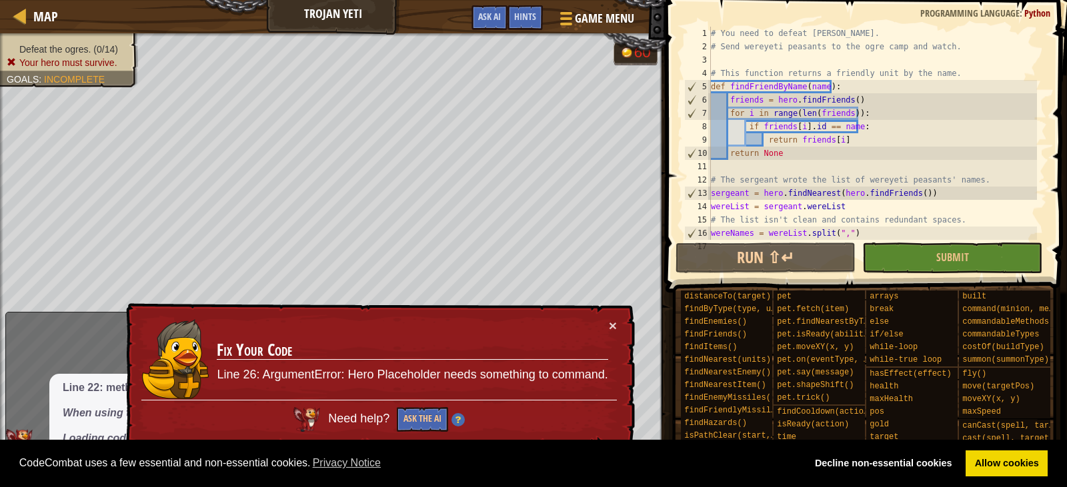
click at [611, 317] on div "× Fix Your Code Line 26: ArgumentError: Hero Placeholder needs something to com…" at bounding box center [378, 375] width 511 height 144
click at [612, 320] on button "×" at bounding box center [613, 326] width 8 height 14
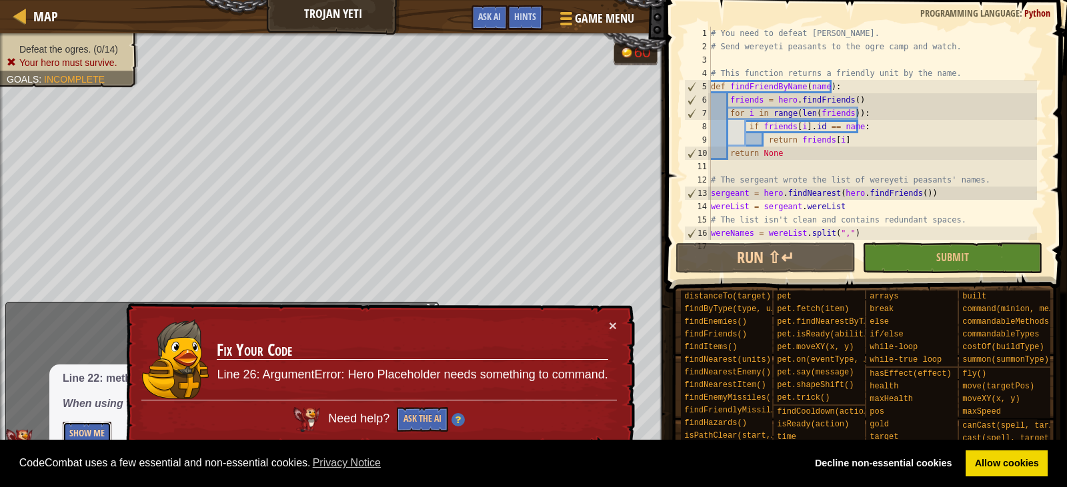
click at [75, 424] on button "Show Me" at bounding box center [87, 434] width 49 height 25
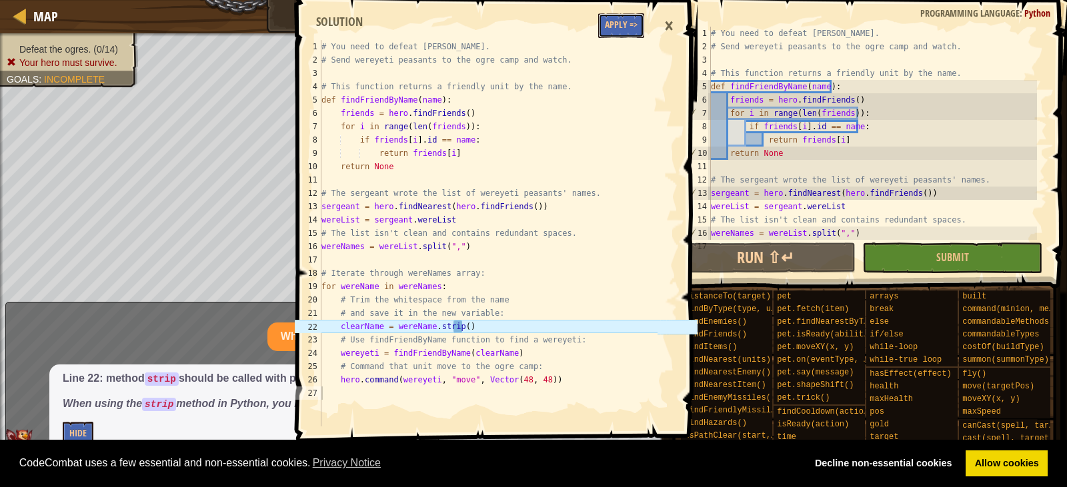
click at [635, 29] on button "Apply =>" at bounding box center [621, 25] width 46 height 25
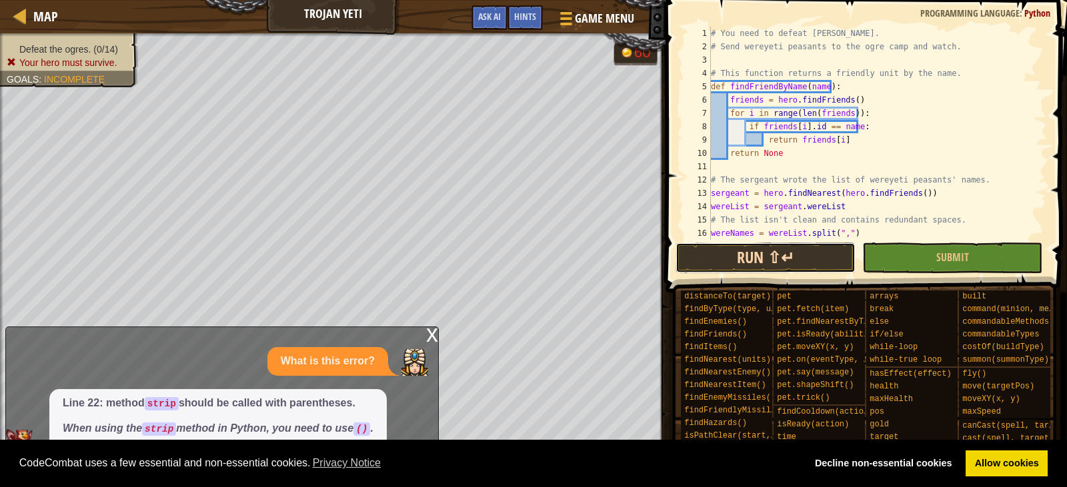
click at [772, 250] on button "Run ⇧↵" at bounding box center [765, 258] width 180 height 31
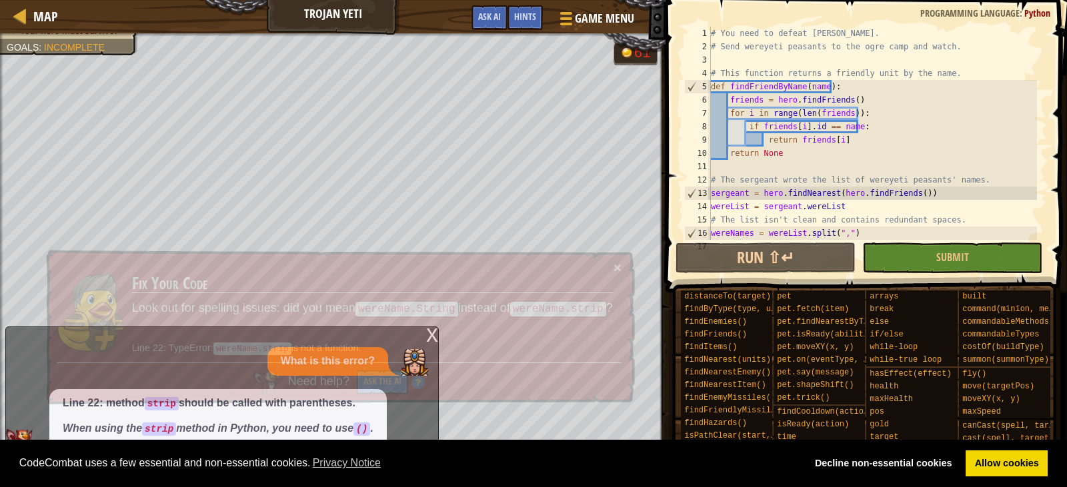
click at [433, 330] on td "Fix Your Code Look out for spelling issues: did you mean wereName.String instea…" at bounding box center [372, 312] width 483 height 110
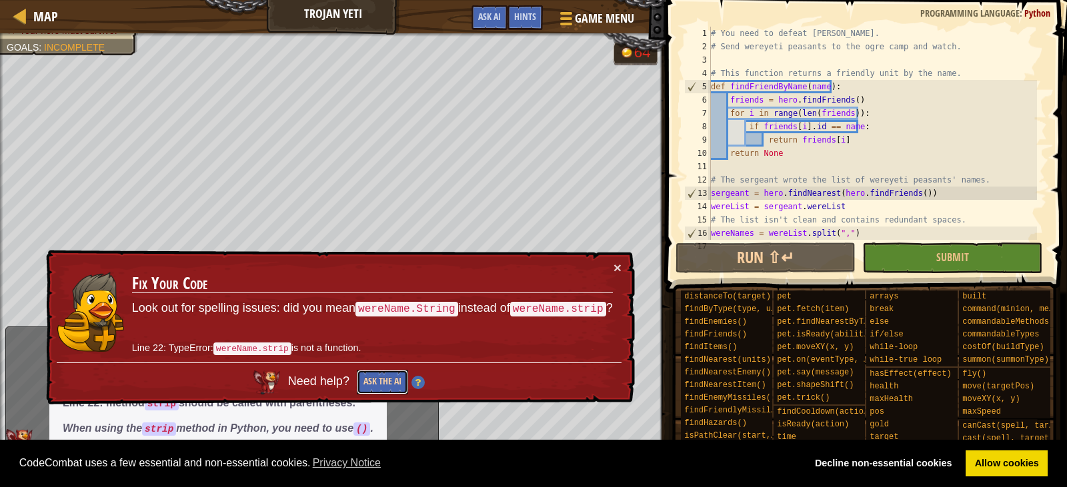
click at [390, 379] on button "Ask the AI" at bounding box center [382, 382] width 51 height 25
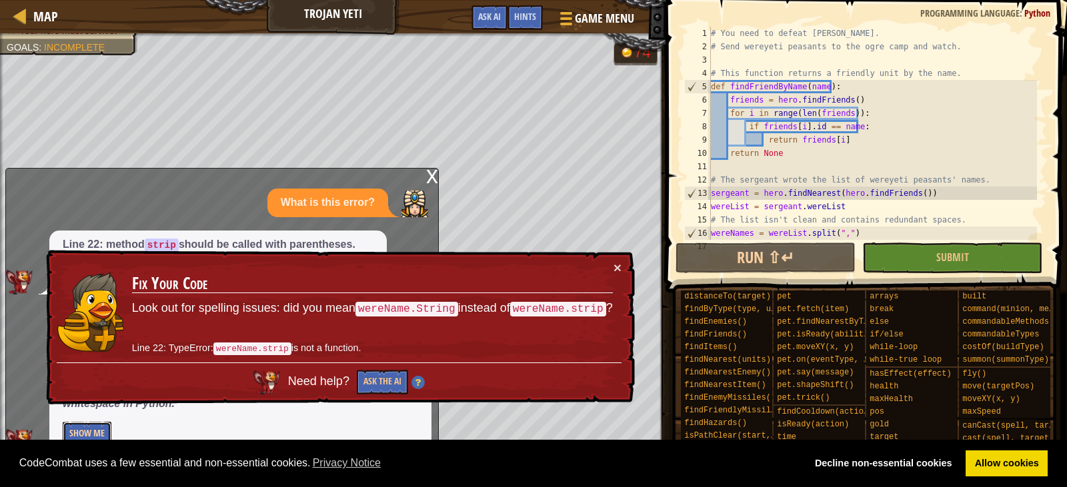
click at [91, 423] on button "Show Me" at bounding box center [87, 434] width 49 height 25
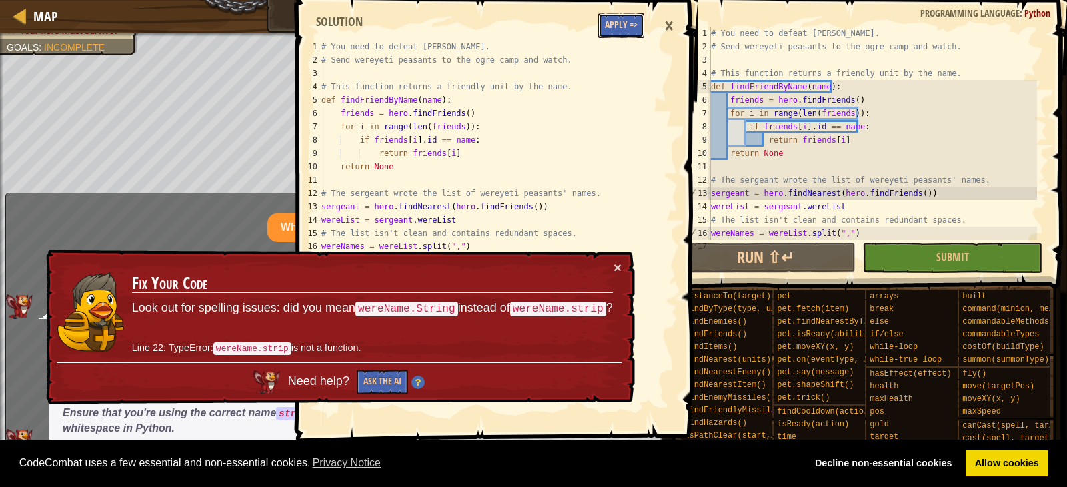
click at [615, 29] on button "Apply =>" at bounding box center [621, 25] width 46 height 25
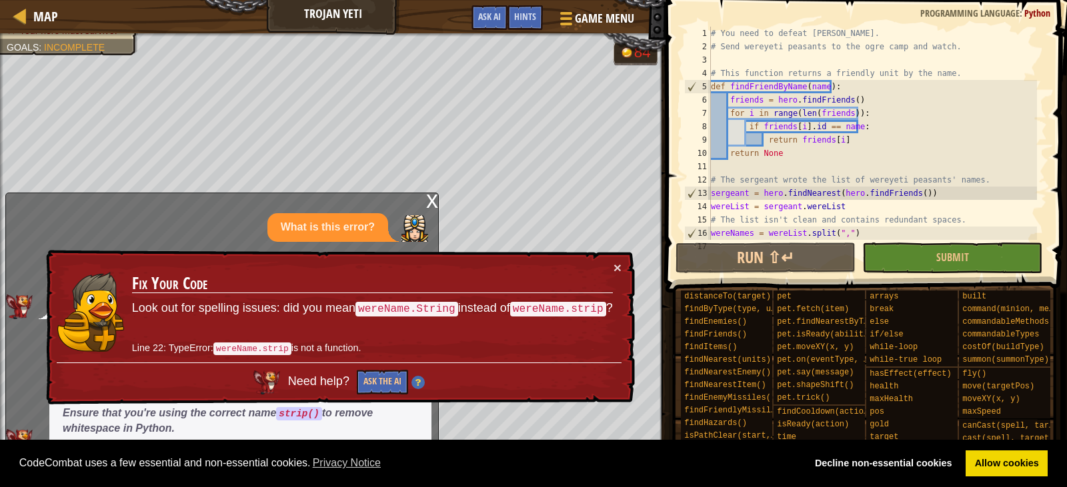
scroll to position [120, 0]
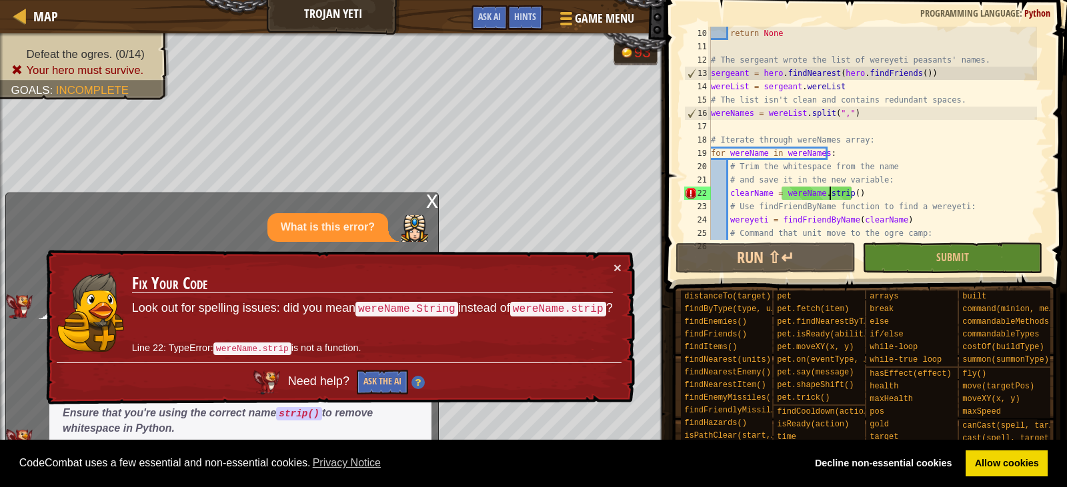
click at [831, 193] on div "return None # The sergeant wrote the list of wereyeti peasants' names. sergeant…" at bounding box center [872, 147] width 329 height 240
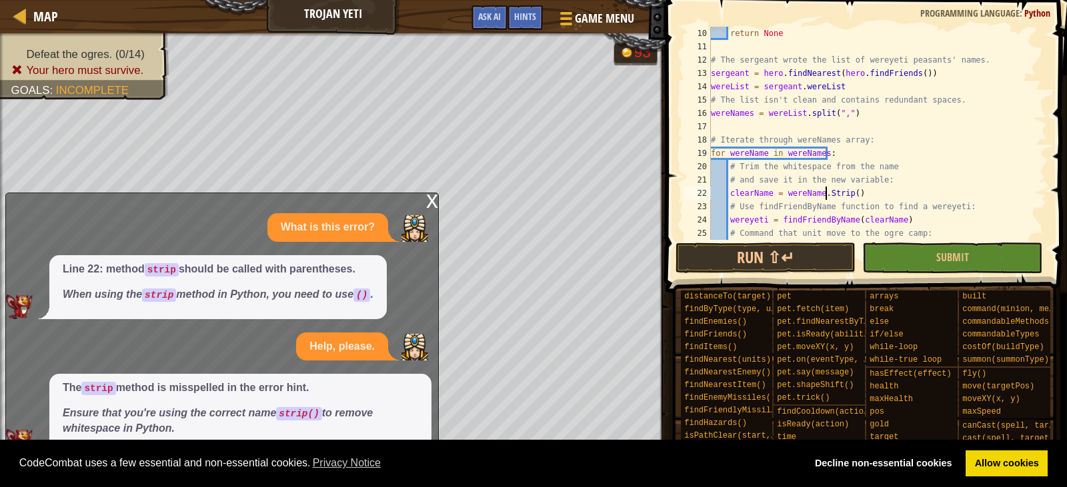
scroll to position [6, 9]
type textarea "clearName = wereName.Strip()"
drag, startPoint x: 811, startPoint y: 259, endPoint x: 795, endPoint y: 259, distance: 16.0
click at [808, 260] on button "Run ⇧↵" at bounding box center [765, 258] width 180 height 31
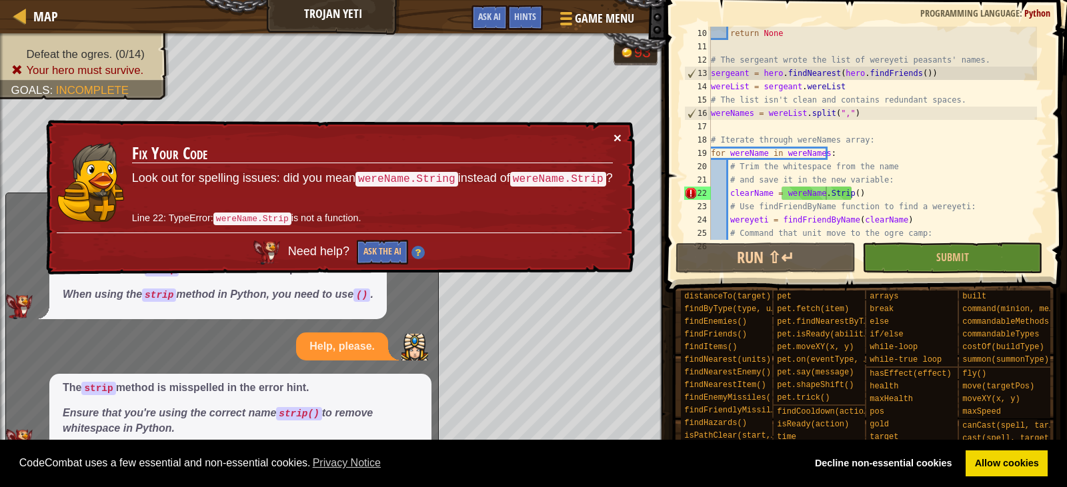
click at [619, 135] on button "×" at bounding box center [618, 142] width 9 height 14
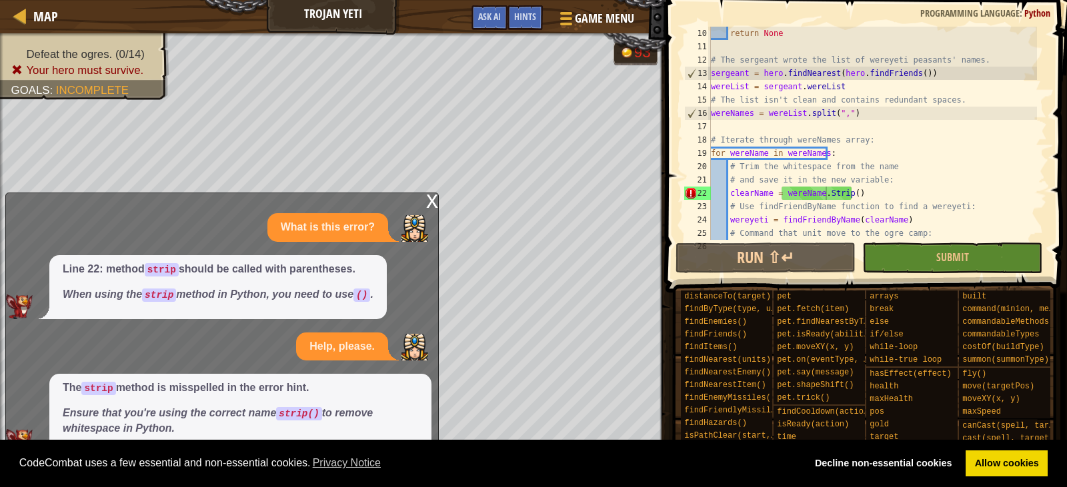
click at [432, 194] on div "x" at bounding box center [432, 199] width 12 height 13
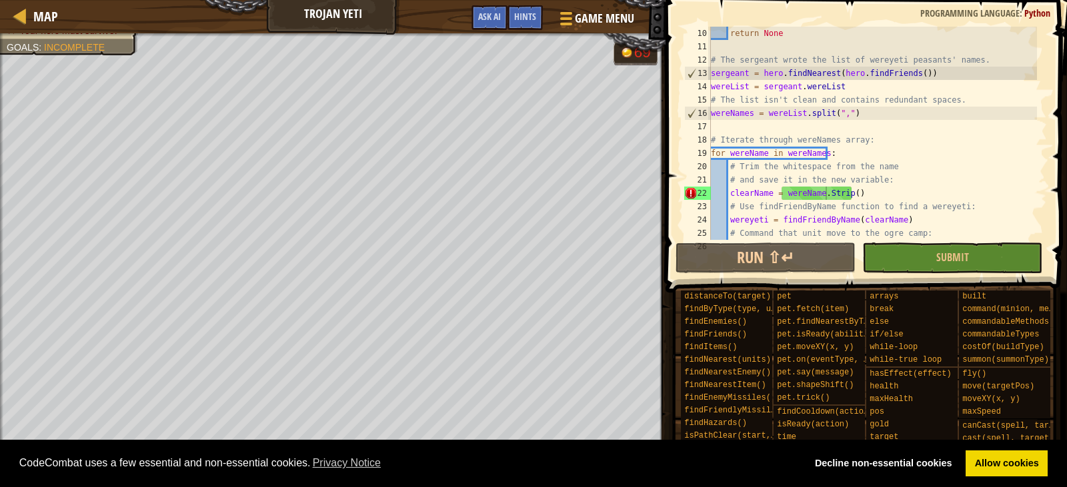
drag, startPoint x: 251, startPoint y: 471, endPoint x: 86, endPoint y: 475, distance: 164.7
click at [104, 0] on html "Cookie Policy CodeCombat uses a few essential and non-essential cookies. Privac…" at bounding box center [533, 0] width 1067 height 0
drag, startPoint x: 18, startPoint y: 480, endPoint x: 22, endPoint y: 469, distance: 11.4
click at [18, 476] on div at bounding box center [19, 471] width 17 height 17
